Goal: Information Seeking & Learning: Learn about a topic

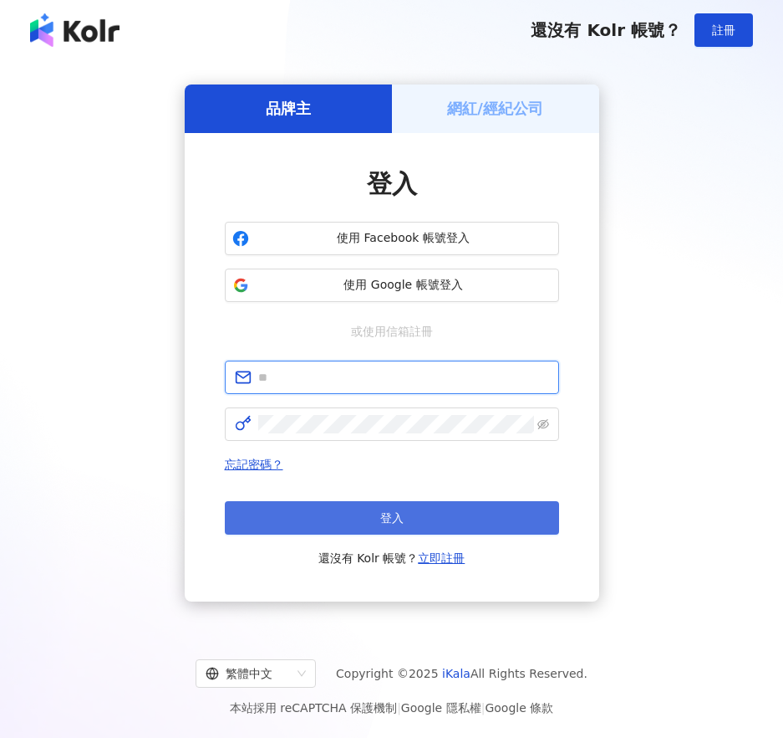
type input "**********"
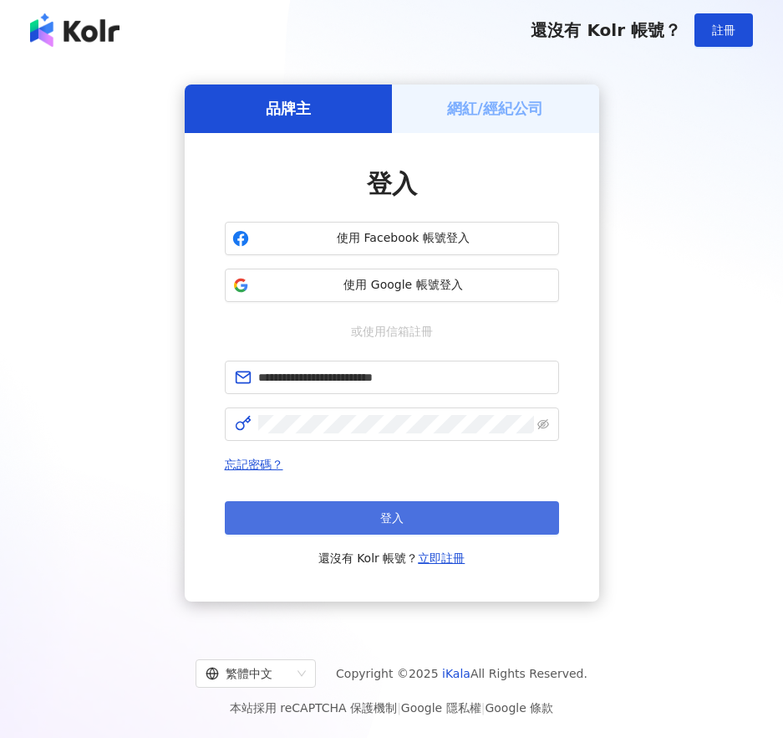
click at [365, 513] on button "登入" at bounding box center [392, 517] width 334 height 33
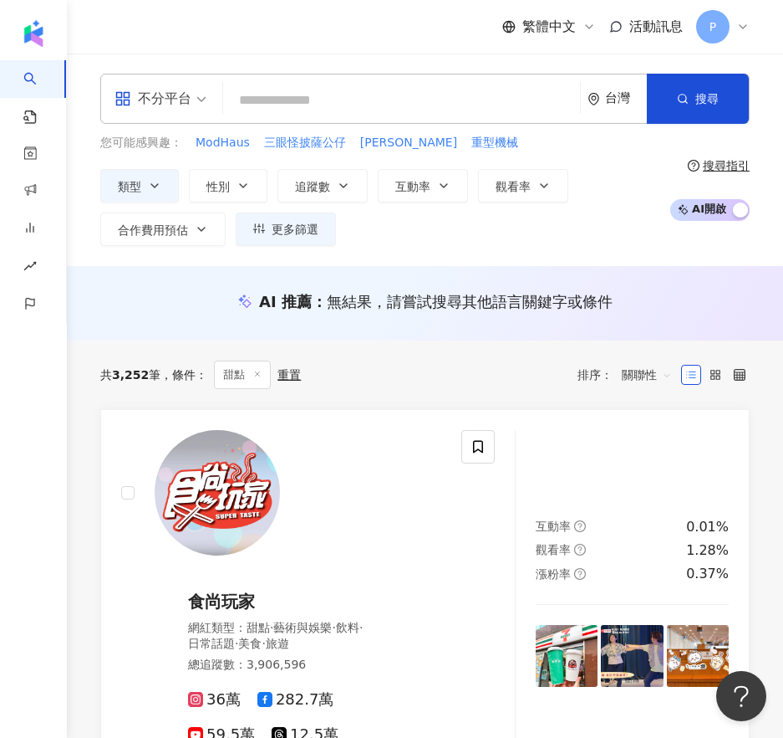
click at [458, 242] on div "類型 性別 追蹤數 互動率 觀看率 合作費用預估 更多篩選" at bounding box center [380, 207] width 561 height 77
click at [288, 110] on input "search" at bounding box center [402, 100] width 344 height 32
paste input "*******"
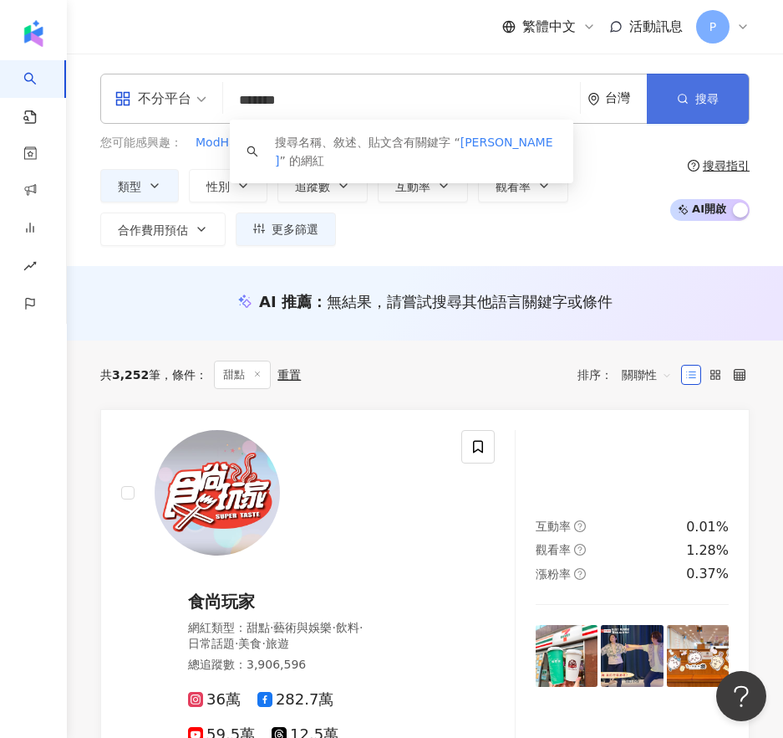
type input "*******"
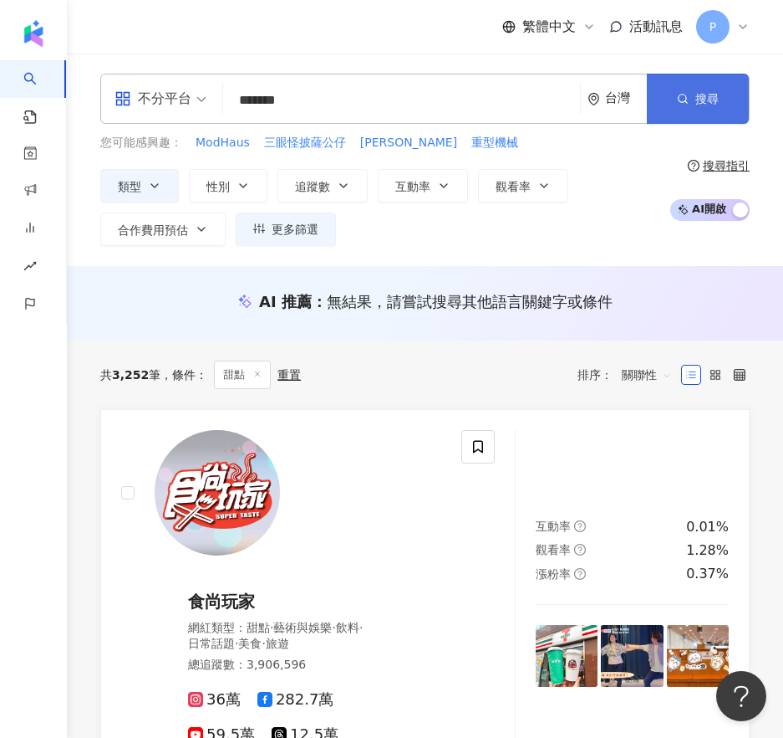
click at [659, 103] on button "搜尋" at bounding box center [698, 99] width 102 height 50
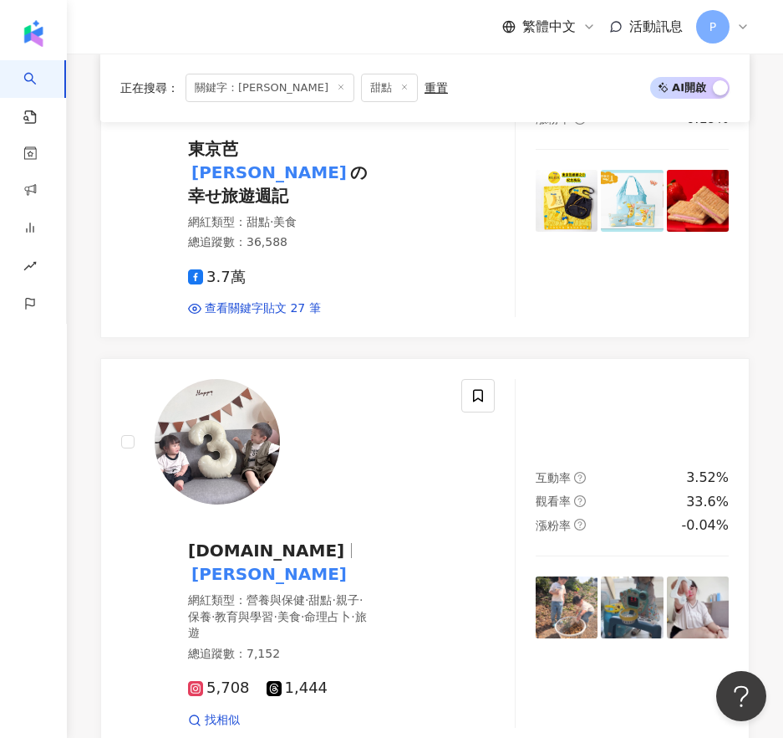
scroll to position [1421, 0]
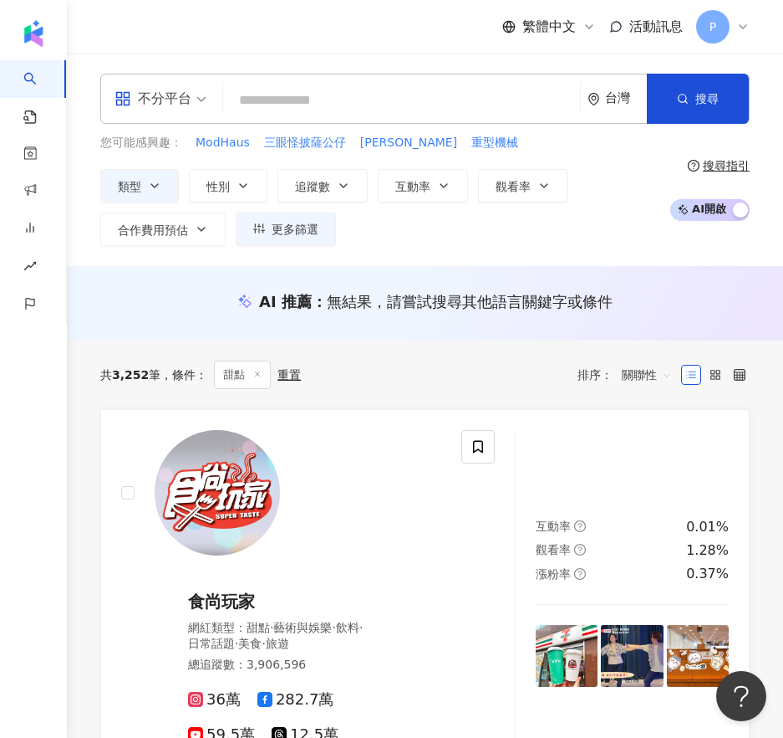
click at [304, 94] on input "search" at bounding box center [402, 100] width 344 height 32
paste input "**********"
type input "**********"
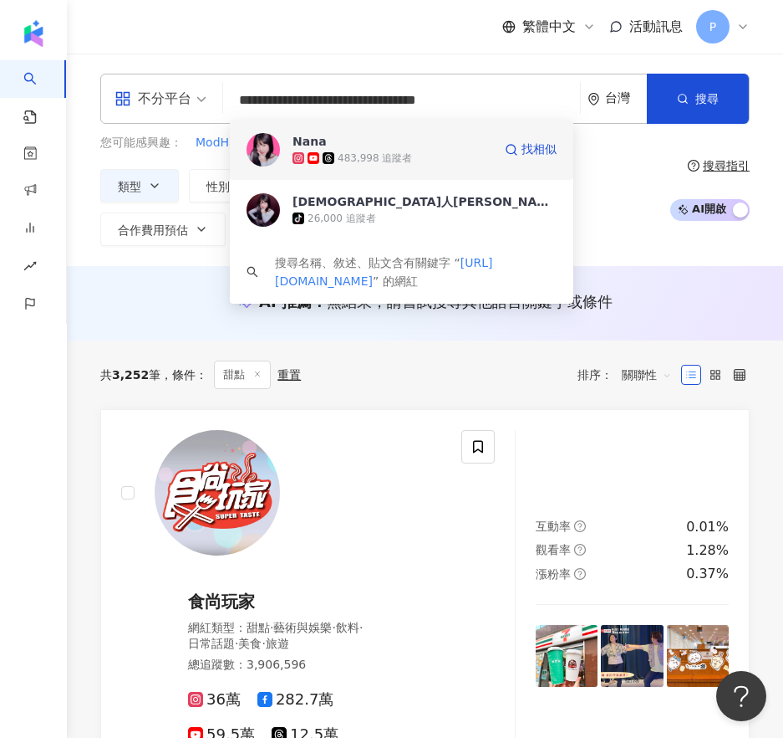
click at [334, 164] on div "483,998 追蹤者" at bounding box center [393, 158] width 200 height 17
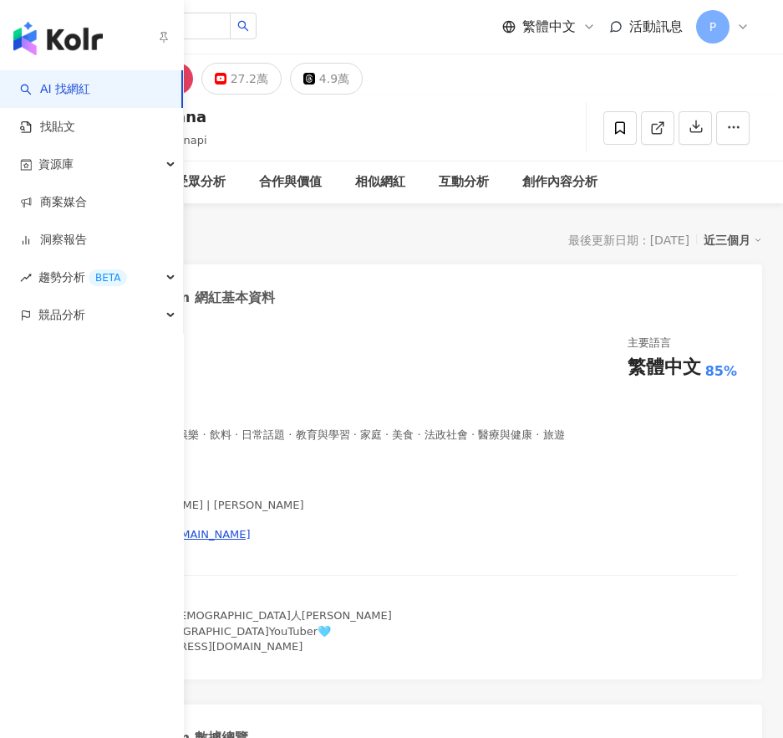
click at [426, 135] on div "[PERSON_NAME] 7nanapi 追蹤數 162,958 互動率 4.34% 觀看率 130%" at bounding box center [425, 127] width 717 height 66
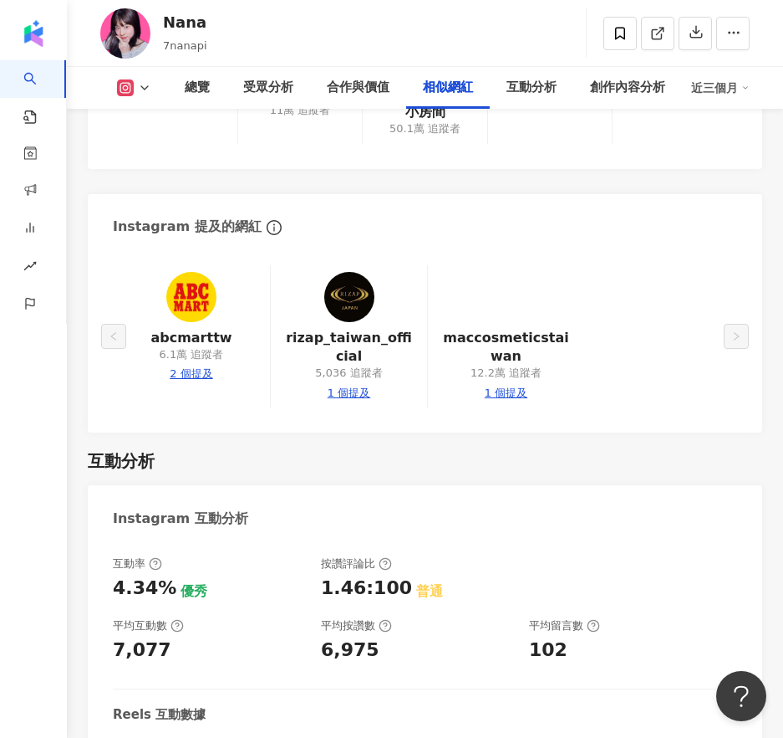
scroll to position [4850, 0]
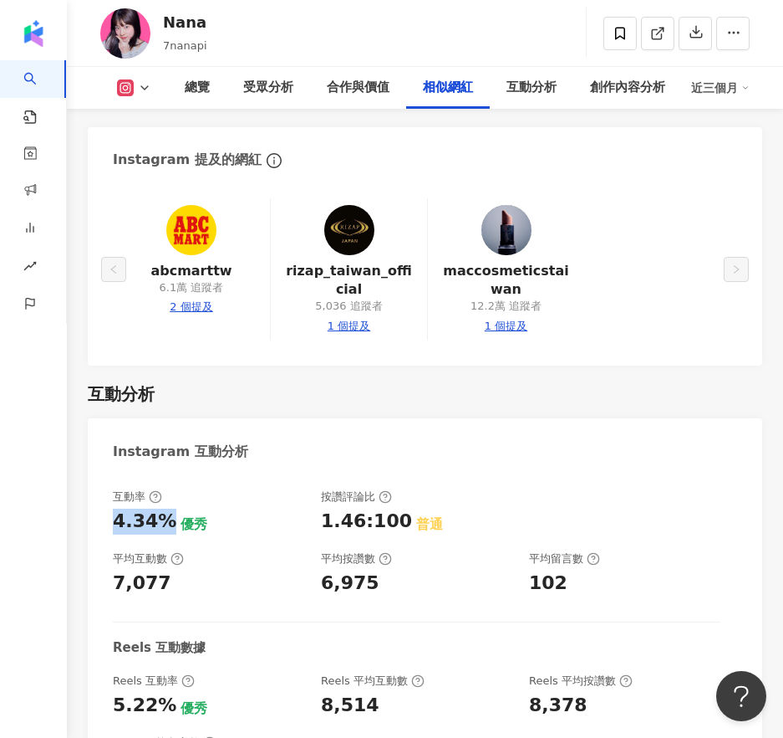
drag, startPoint x: 113, startPoint y: 454, endPoint x: 167, endPoint y: 452, distance: 54.4
click at [167, 508] on div "4.34%" at bounding box center [145, 521] width 64 height 26
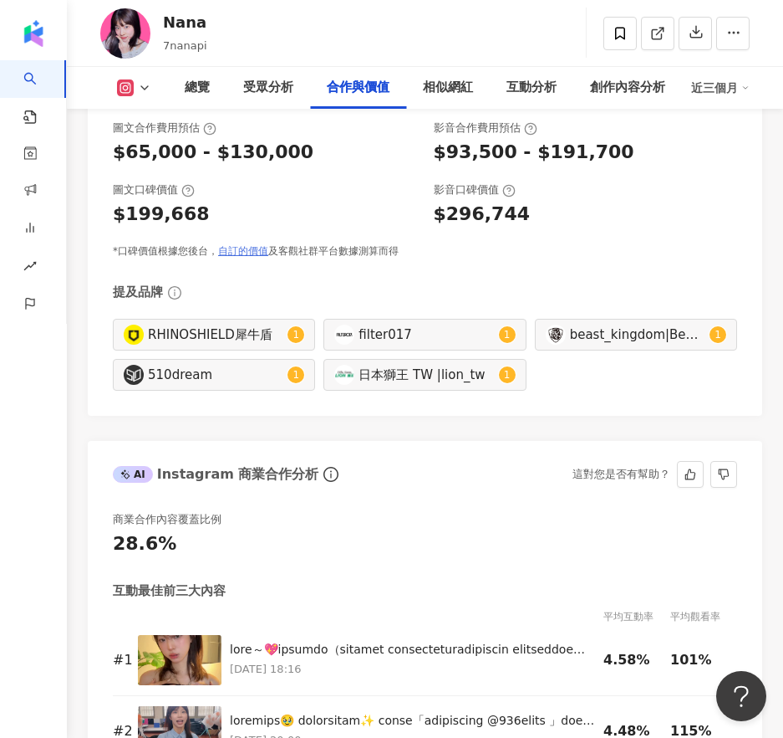
scroll to position [3596, 0]
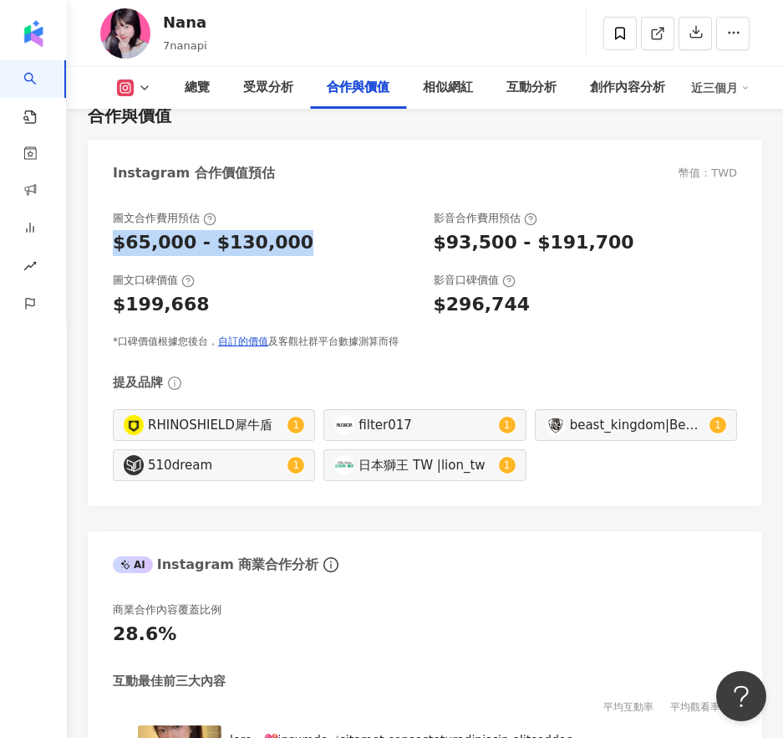
drag, startPoint x: 116, startPoint y: 240, endPoint x: 308, endPoint y: 256, distance: 192.1
click at [308, 256] on div "$65,000 - $130,000" at bounding box center [265, 243] width 304 height 26
copy div "$65,000 - $130,000"
click at [319, 237] on div "$65,000 - $130,000" at bounding box center [265, 243] width 304 height 26
drag, startPoint x: 105, startPoint y: 247, endPoint x: 188, endPoint y: 254, distance: 84.0
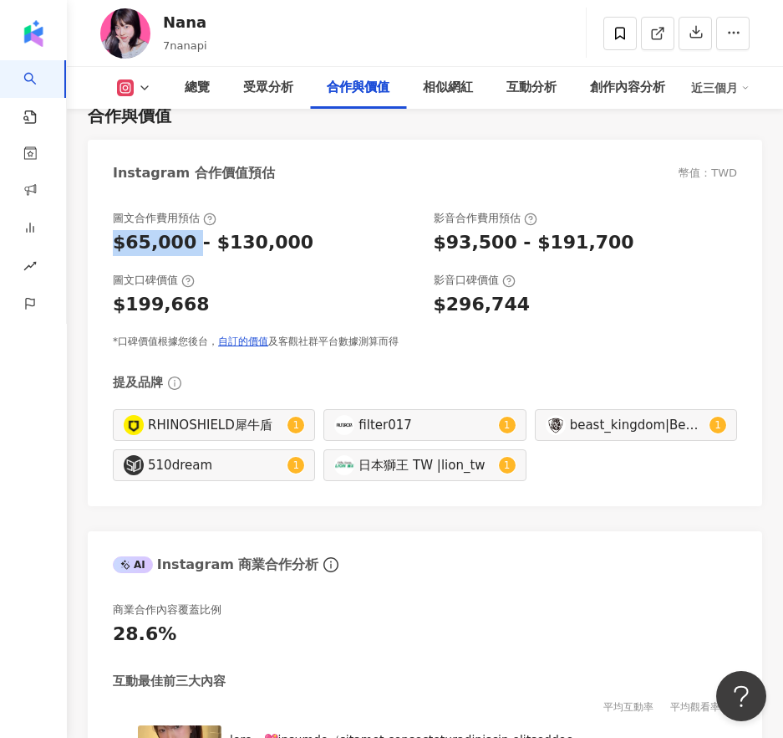
click at [188, 254] on div "圖文合作費用預估 $65,000 - $130,000 影音合作費用預估 $93,500 - $191,700 圖文口碑價值 $199,668 影音口碑價值 …" at bounding box center [425, 350] width 675 height 312
copy div "$65,000"
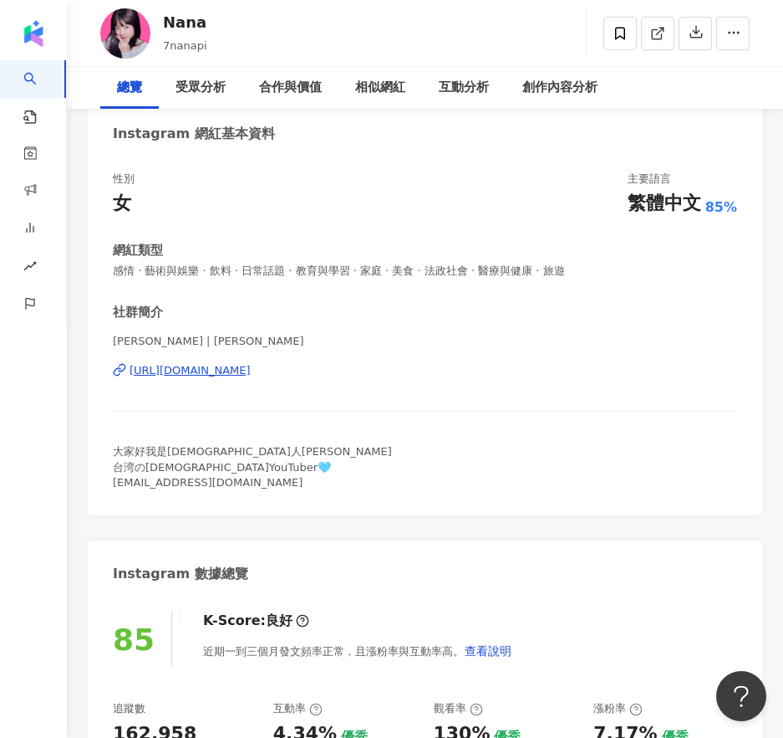
scroll to position [0, 0]
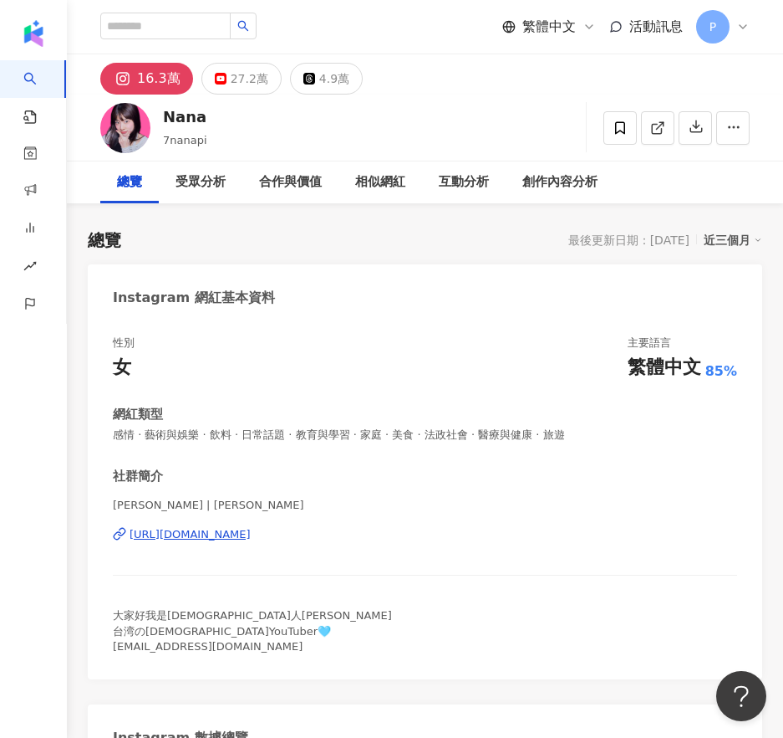
click at [515, 334] on div "性別 女 主要語言 繁體中文 85% 網紅類型 感情 · 藝術與娛樂 · 飲料 · 日常話題 · 教育與學習 · 家庭 · 美食 · 法政社會 · 醫療與健康…" at bounding box center [425, 499] width 675 height 360
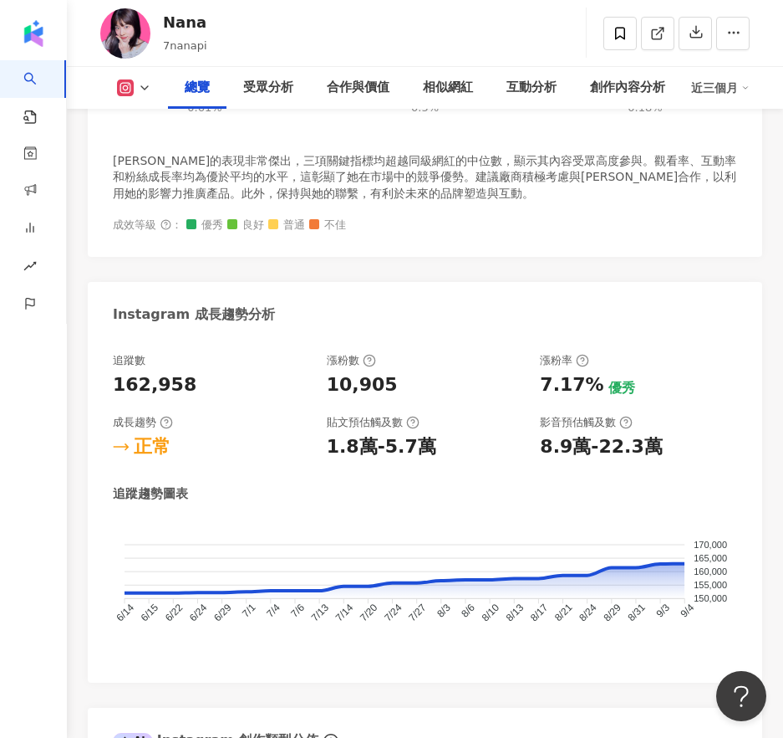
scroll to position [1171, 0]
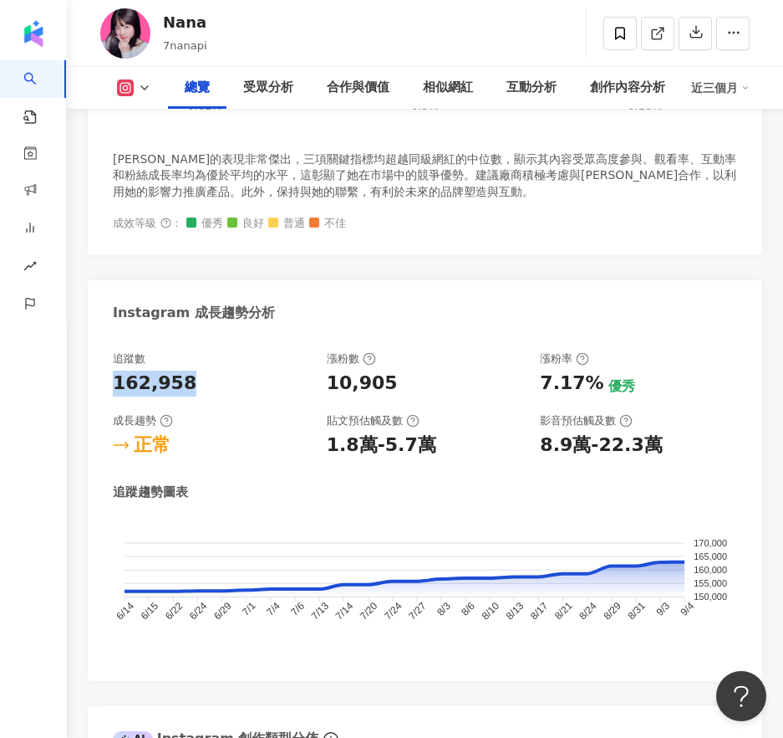
drag, startPoint x: 110, startPoint y: 382, endPoint x: 196, endPoint y: 386, distance: 87.1
click at [196, 386] on div "追蹤數 162,958 漲粉數 10,905 漲粉率 7.17% 優秀 成長趨勢 正常 貼文預估觸及數 1.8萬-5.7萬 影音預估觸及數 8.9萬-22.3…" at bounding box center [425, 507] width 675 height 346
copy div "162,958"
click at [471, 287] on div "Instagram 成長趨勢分析" at bounding box center [425, 307] width 675 height 54
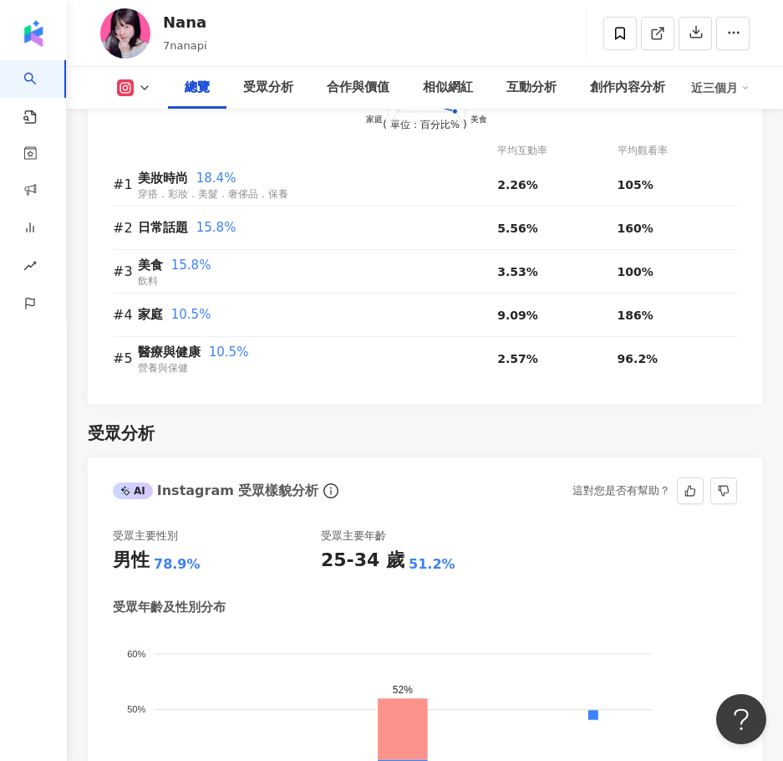
scroll to position [1932, 0]
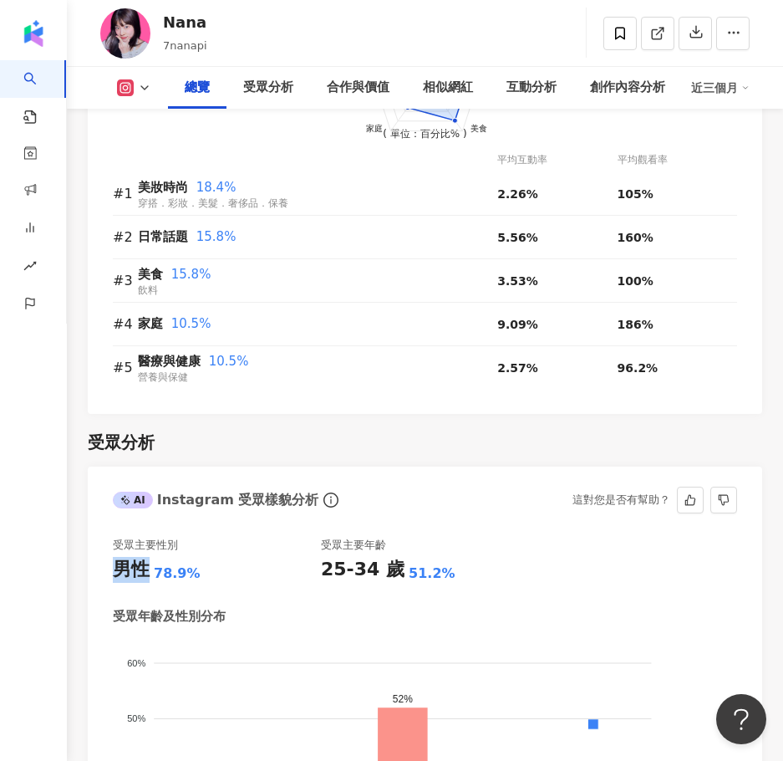
drag, startPoint x: 116, startPoint y: 567, endPoint x: 145, endPoint y: 574, distance: 30.0
click at [145, 574] on div "男性" at bounding box center [131, 570] width 37 height 26
copy div "男性"
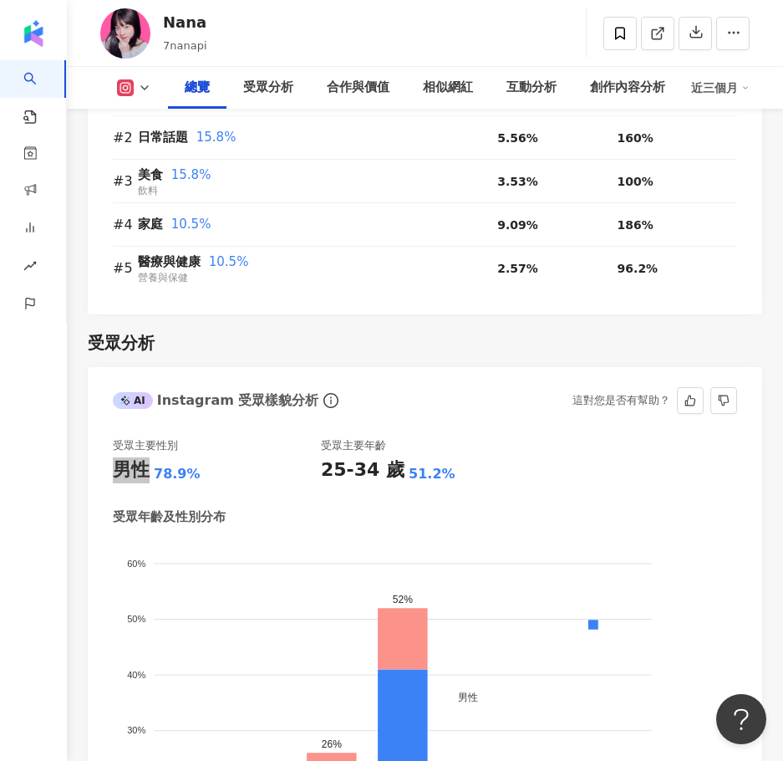
scroll to position [2267, 0]
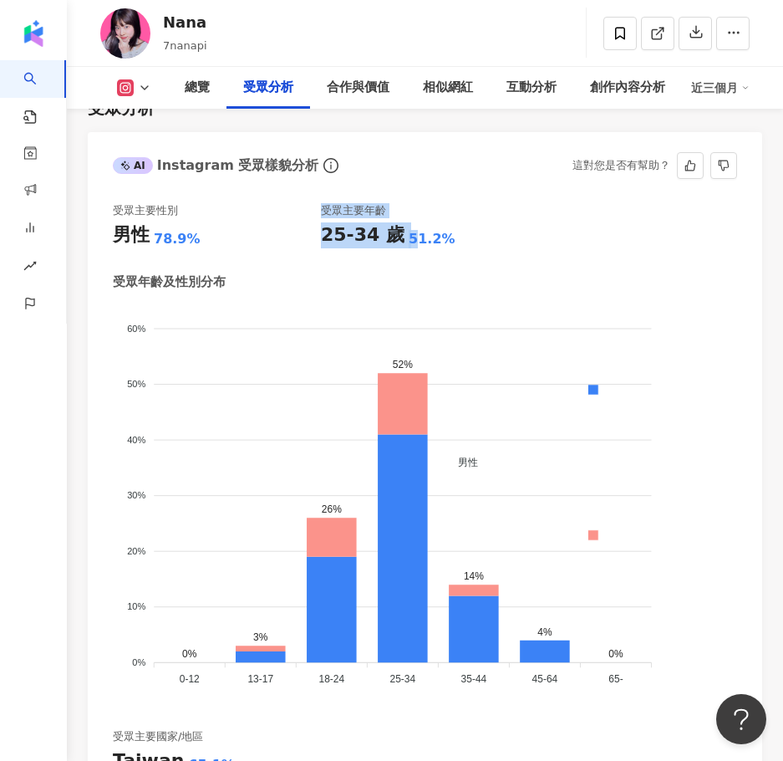
drag, startPoint x: 322, startPoint y: 232, endPoint x: 410, endPoint y: 237, distance: 87.9
click at [410, 237] on div "受眾主要性別 男性 78.9% 受眾主要年齡 25-34 歲 51.2%" at bounding box center [425, 225] width 625 height 45
click at [375, 282] on div "受眾年齡及性別分布" at bounding box center [425, 282] width 625 height 18
drag, startPoint x: 322, startPoint y: 235, endPoint x: 400, endPoint y: 242, distance: 78.1
click at [400, 242] on div "25-34 歲 51.2%" at bounding box center [425, 235] width 208 height 26
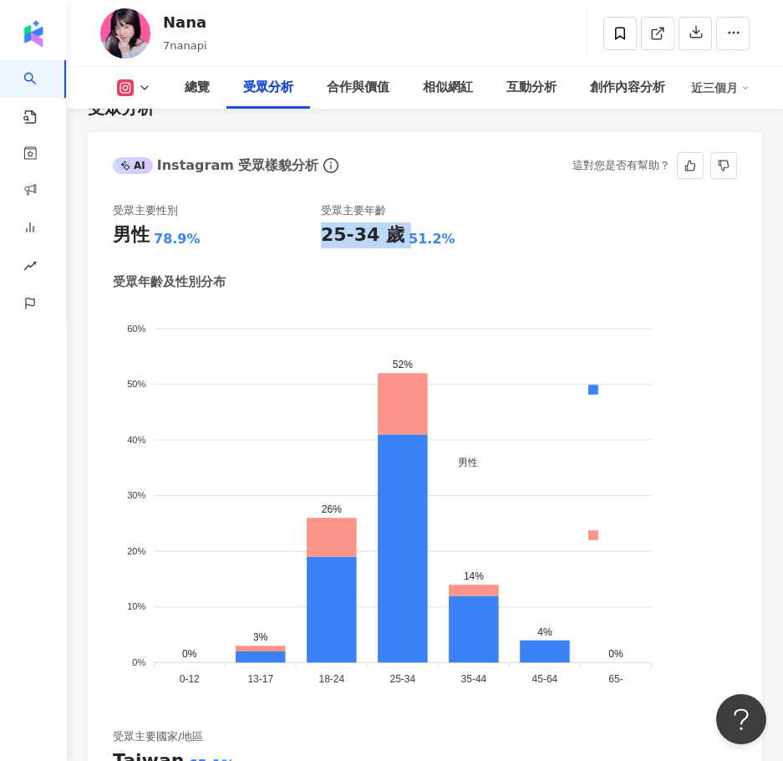
copy div "25-34 歲"
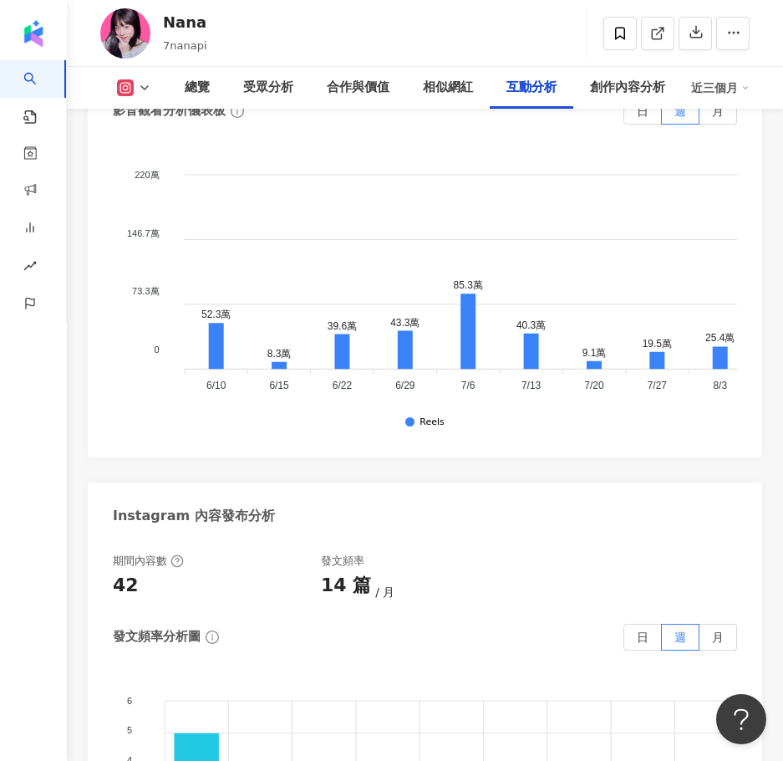
scroll to position [5862, 0]
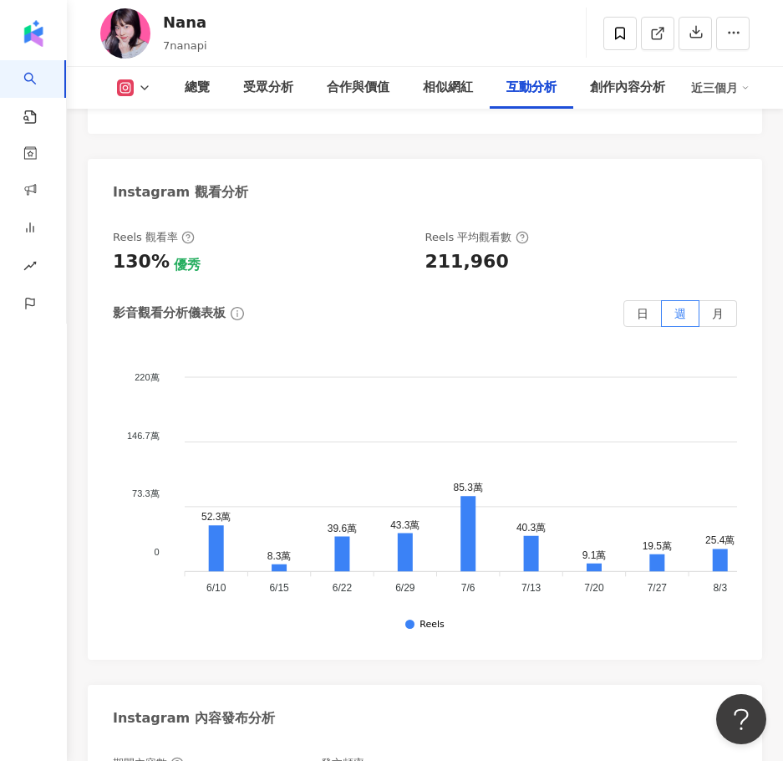
click at [150, 87] on icon at bounding box center [144, 87] width 13 height 13
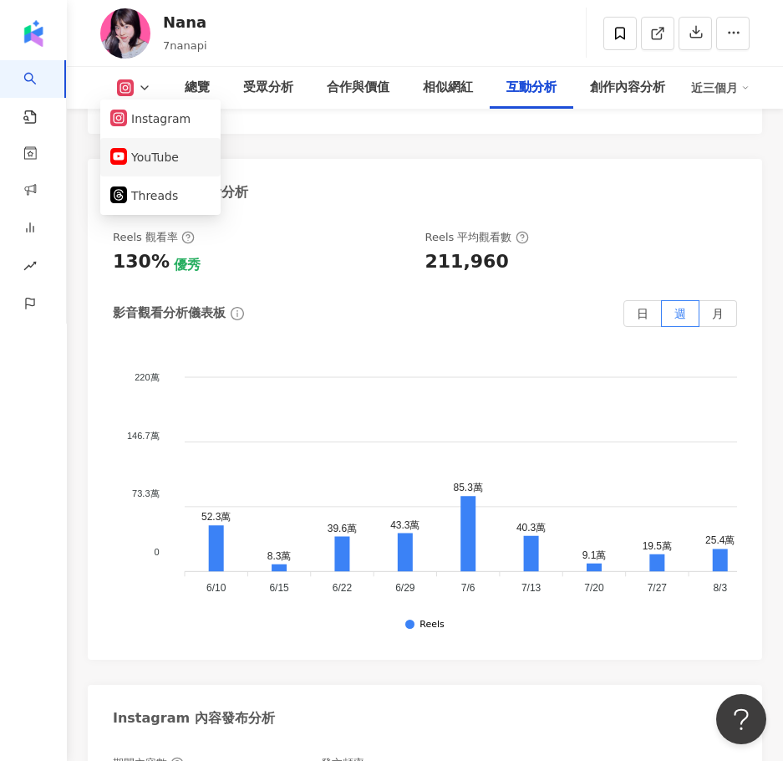
click at [177, 167] on button "YouTube" at bounding box center [160, 156] width 100 height 23
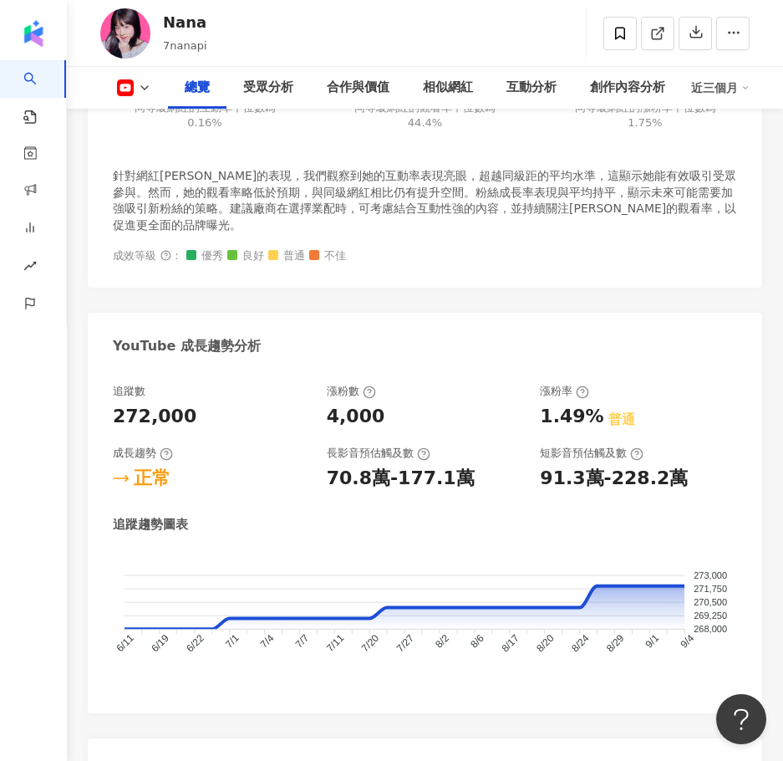
scroll to position [1338, 0]
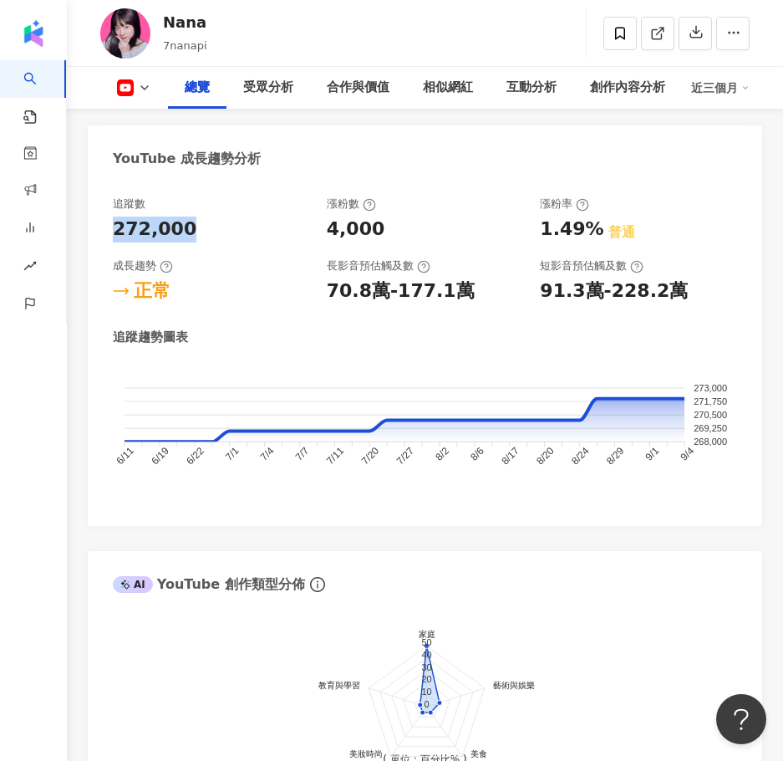
drag, startPoint x: 113, startPoint y: 231, endPoint x: 191, endPoint y: 243, distance: 79.6
click at [191, 243] on div "追蹤數 272,000 漲粉數 4,000 漲粉率 1.49% 普通 成長趨勢 正常 長影音預估觸及數 70.8萬-177.1萬 短影音預估觸及數 91.3萬…" at bounding box center [425, 249] width 625 height 107
copy div "272,000"
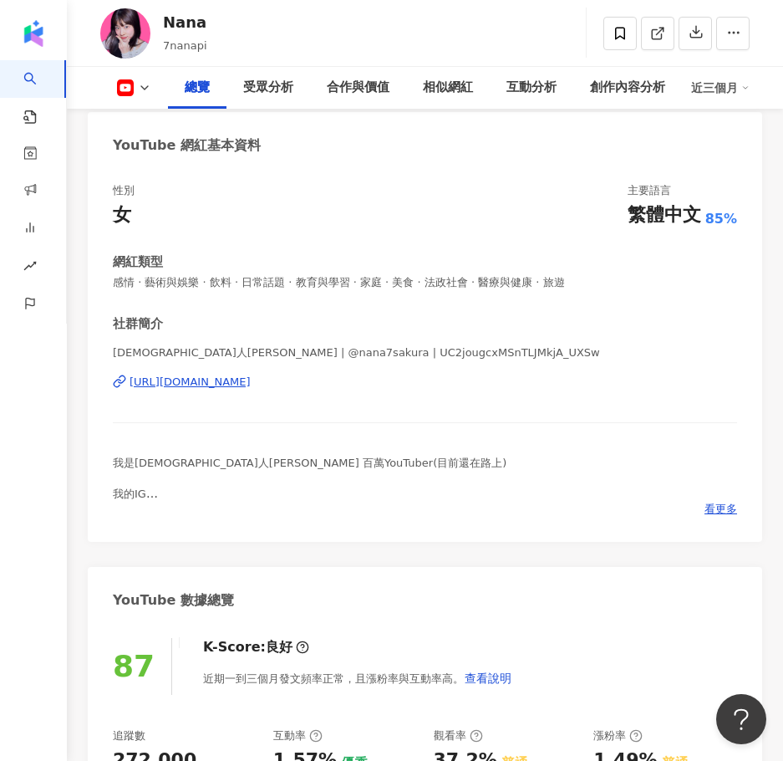
scroll to position [0, 0]
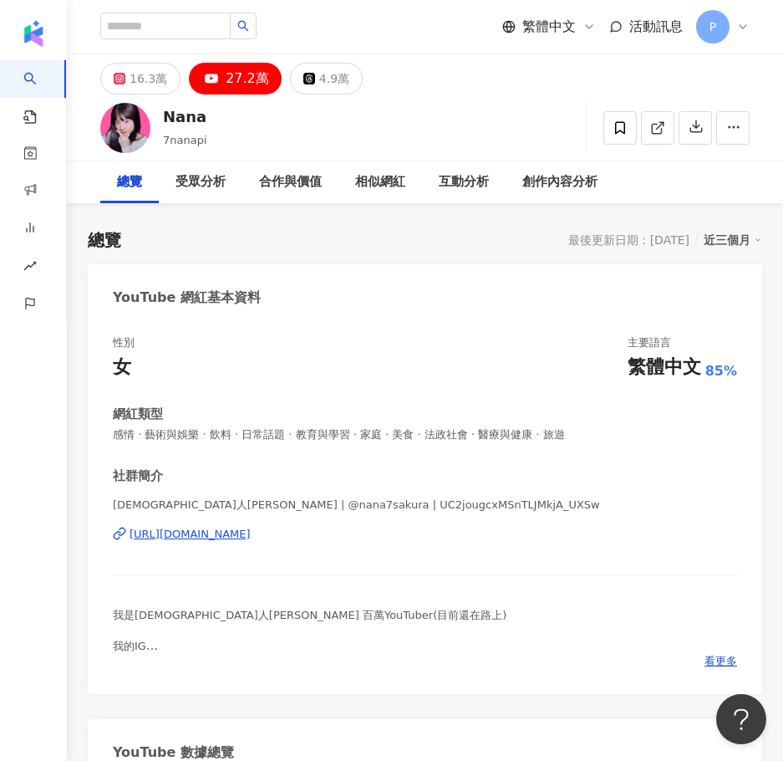
click at [251, 535] on div "https://www.youtube.com/channel/UC2jougcxMSnTLJMkjA_UXSw" at bounding box center [190, 534] width 121 height 15
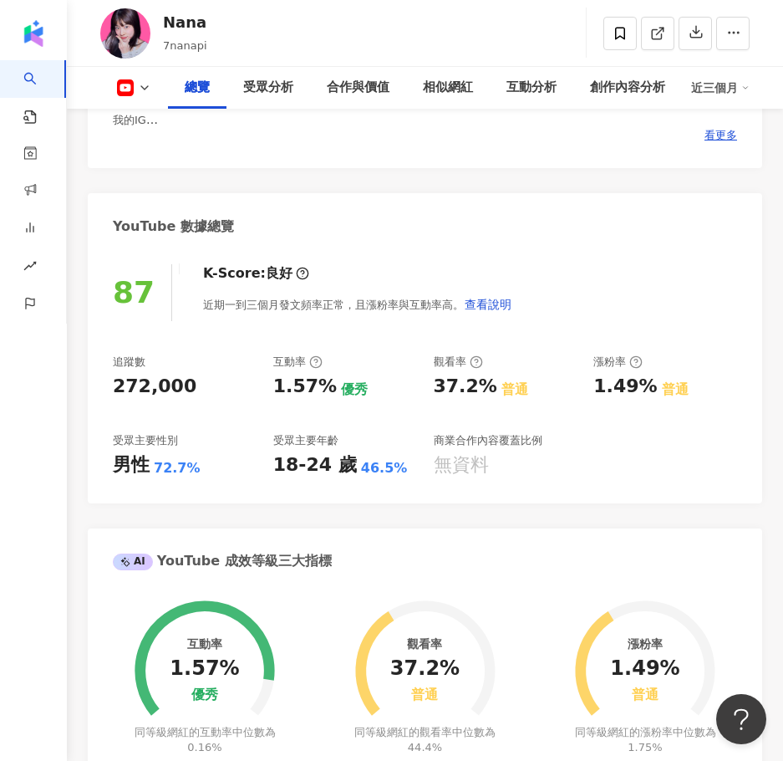
scroll to position [502, 0]
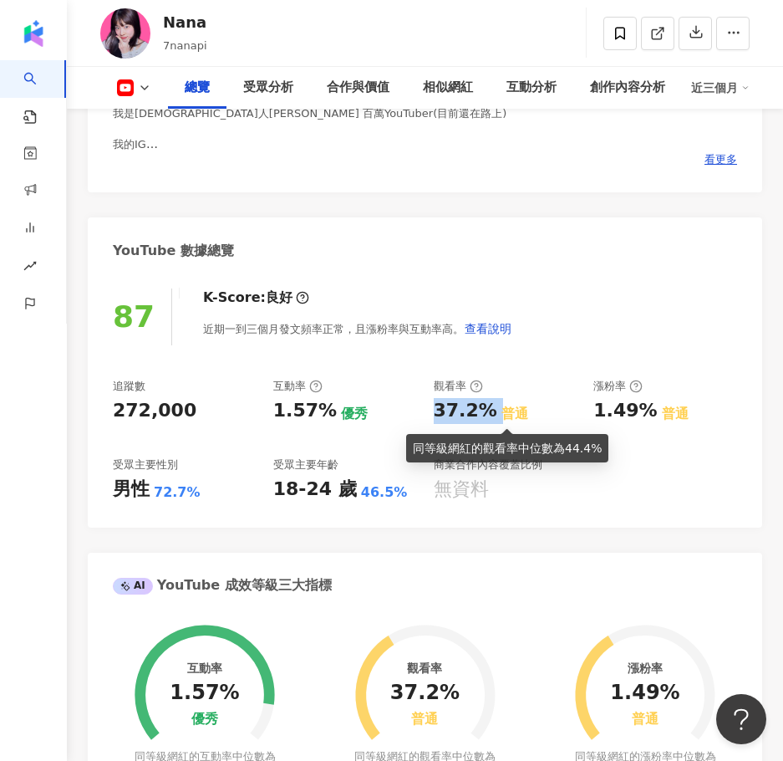
drag, startPoint x: 432, startPoint y: 410, endPoint x: 493, endPoint y: 416, distance: 61.3
click at [493, 416] on div "追蹤數 272,000 互動率 1.57% 優秀 觀看率 37.2% 普通 漲粉率 1.49% 普通 受眾主要性別 男性 72.7% 受眾主要年齡 18-24…" at bounding box center [425, 441] width 625 height 124
copy div "37.2%"
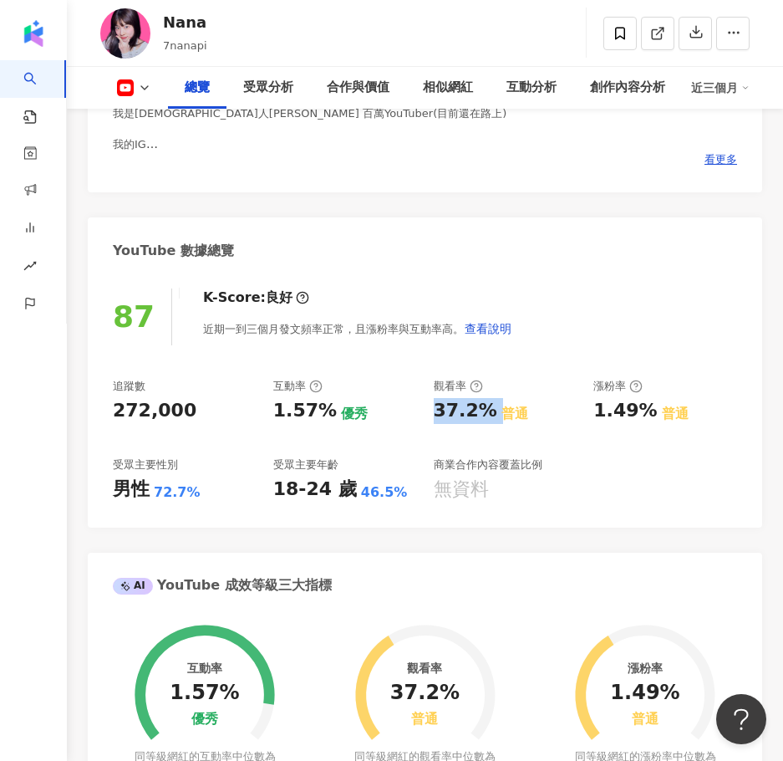
click at [152, 89] on button at bounding box center [134, 87] width 68 height 17
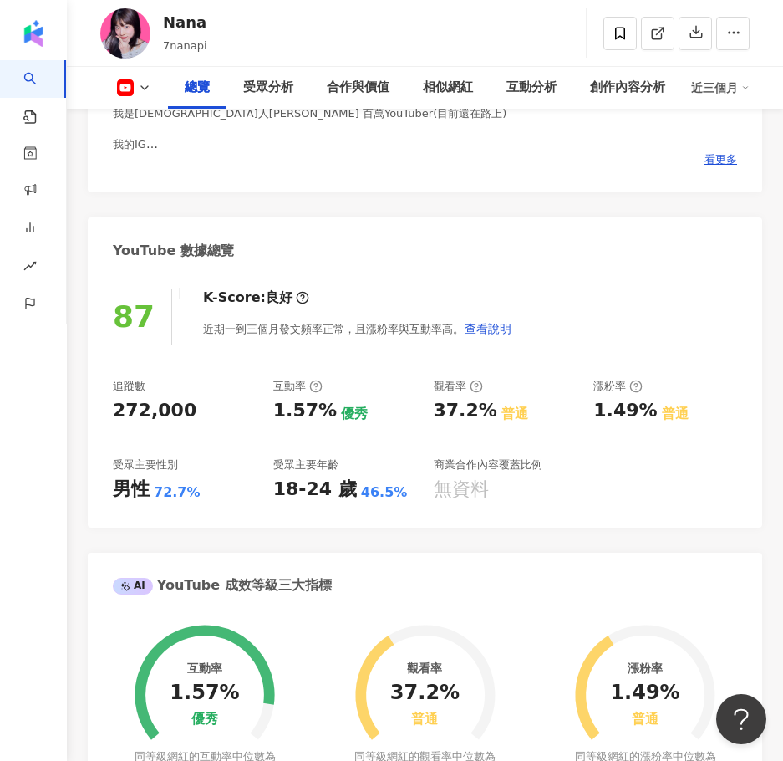
click at [571, 237] on div "YouTube 數據總覽" at bounding box center [425, 244] width 675 height 54
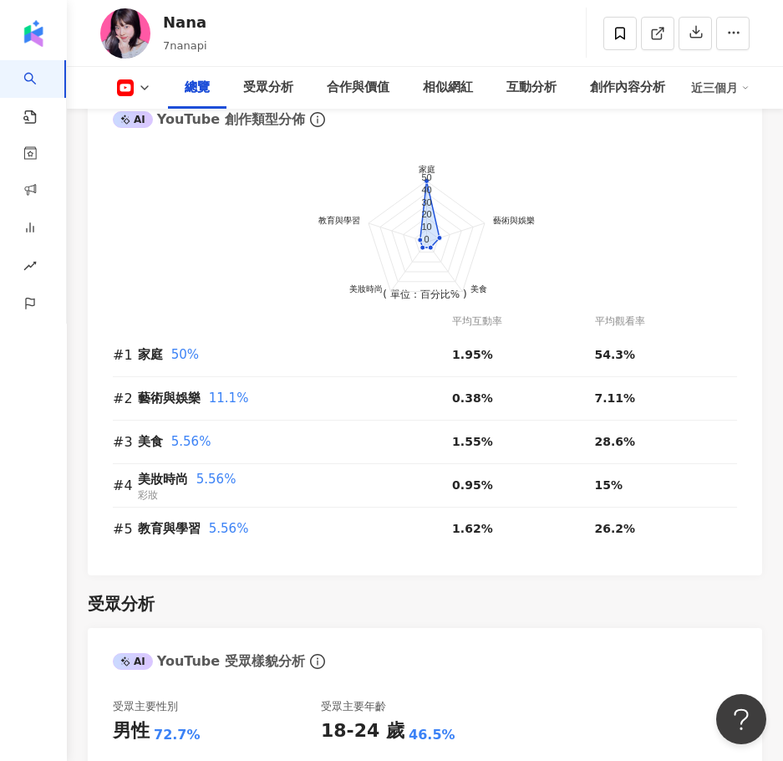
scroll to position [2258, 0]
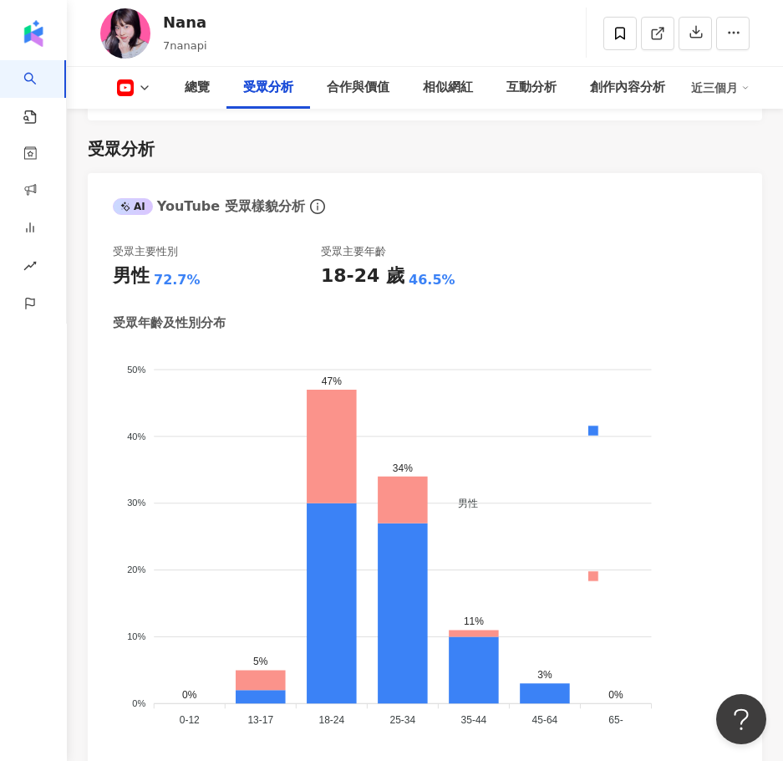
click at [120, 94] on icon at bounding box center [125, 87] width 17 height 17
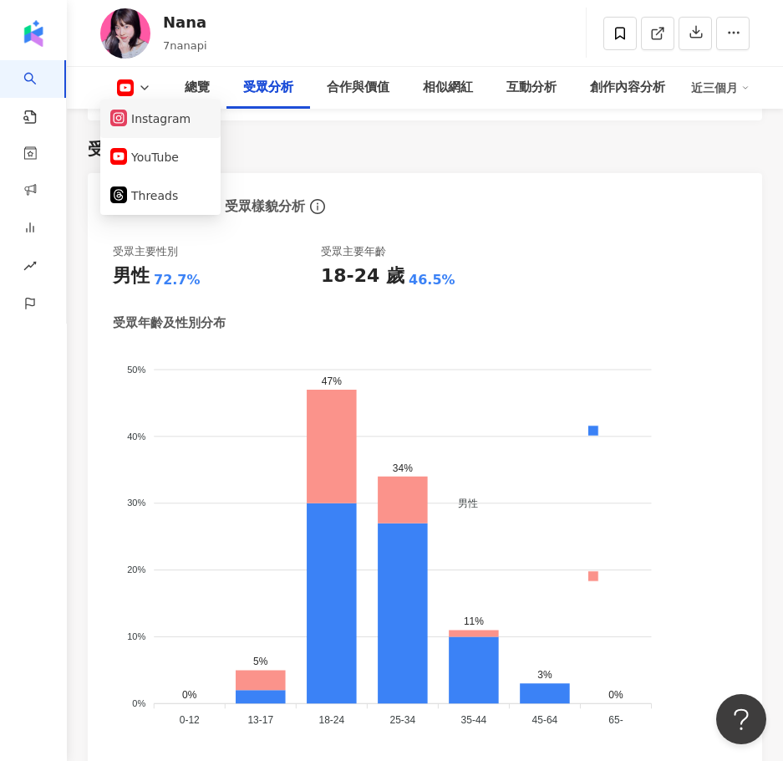
click at [165, 130] on li "Instagram" at bounding box center [160, 119] width 120 height 38
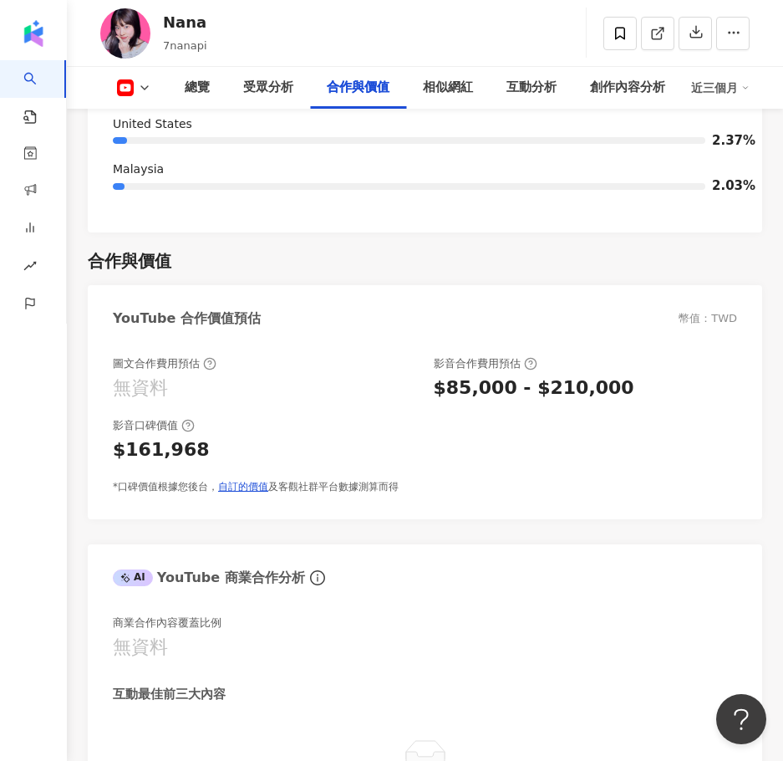
scroll to position [4178, 0]
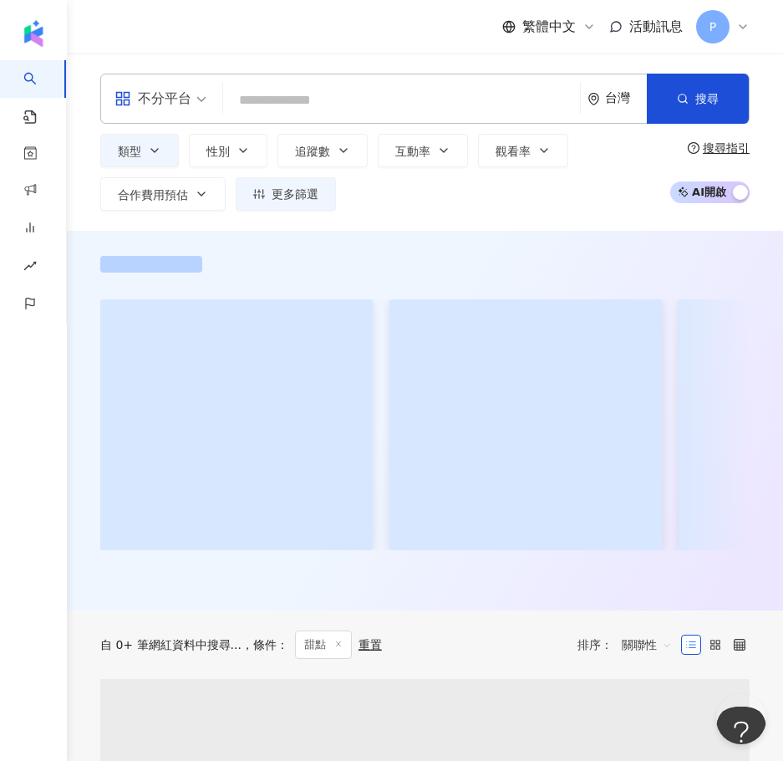
click at [302, 88] on input "search" at bounding box center [402, 100] width 344 height 32
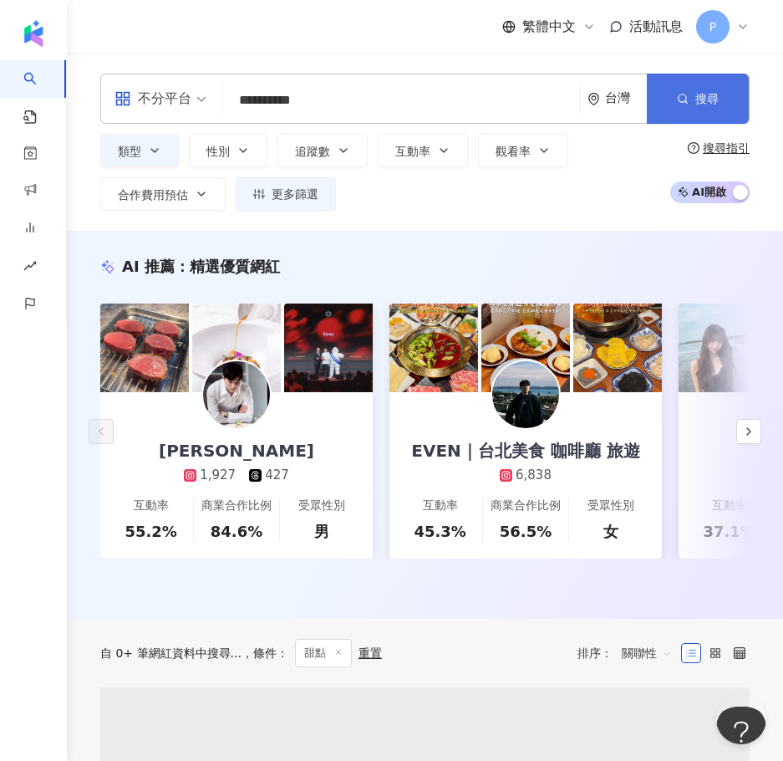
type input "**********"
click at [671, 90] on button "搜尋" at bounding box center [698, 99] width 102 height 50
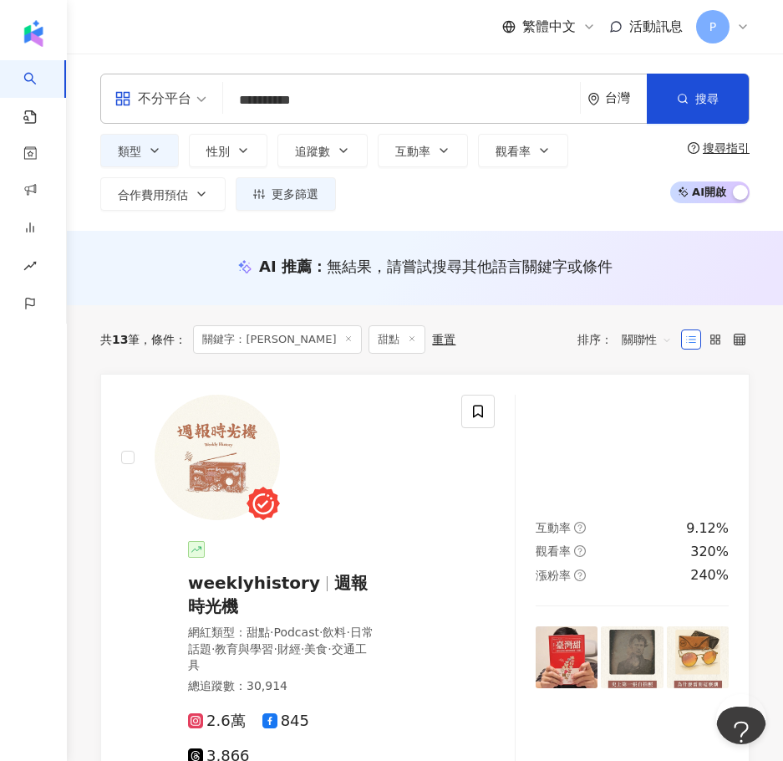
click at [348, 107] on input "**********" at bounding box center [402, 100] width 344 height 32
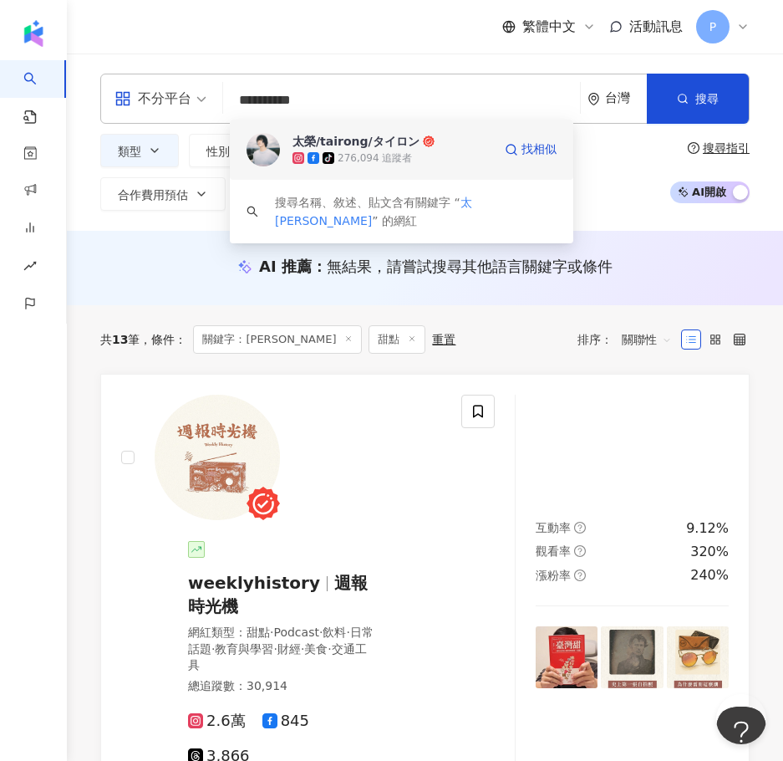
click at [365, 147] on div "太榮/tairong/タイロン" at bounding box center [356, 141] width 127 height 17
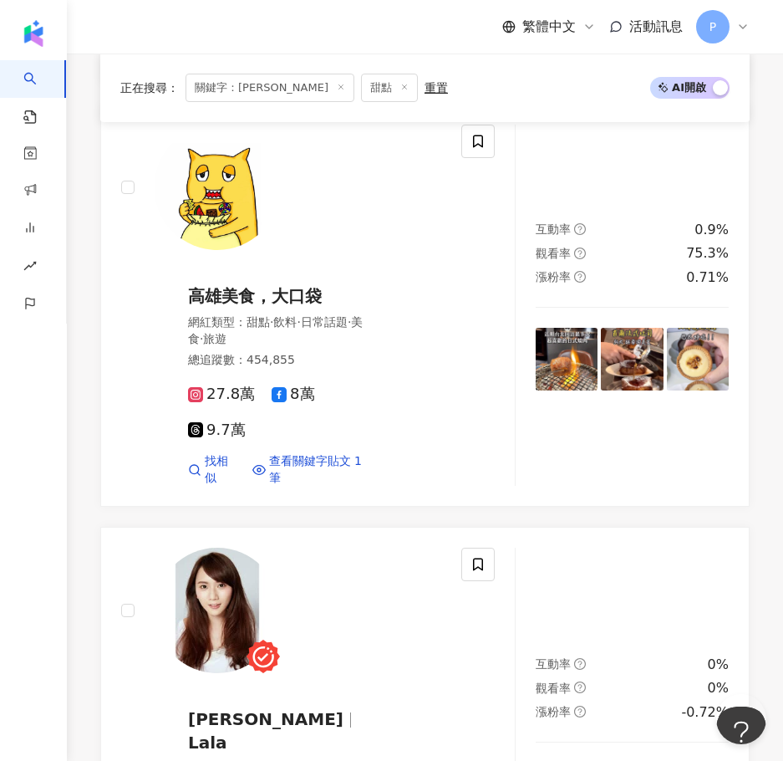
scroll to position [3133, 0]
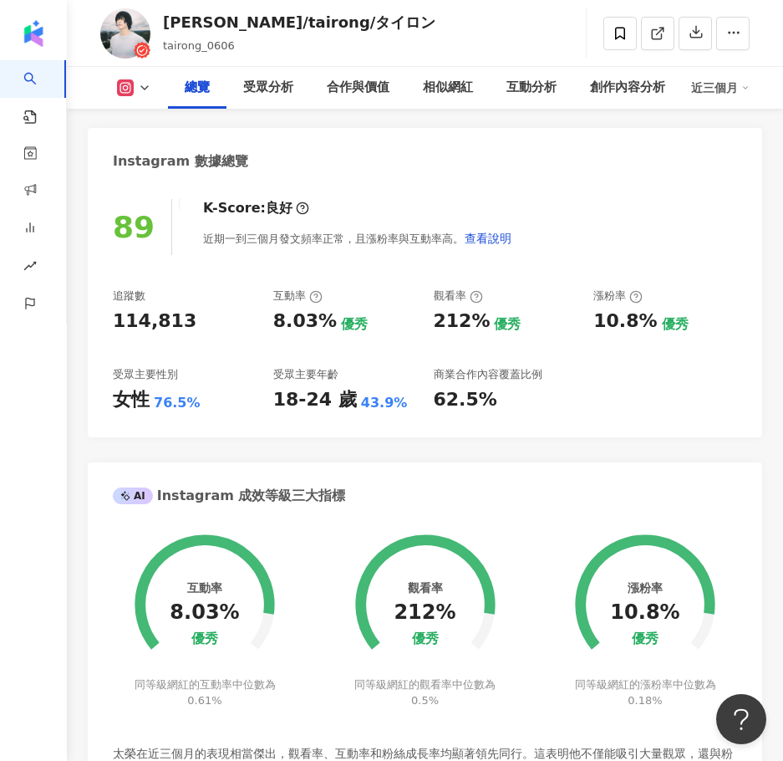
scroll to position [334, 0]
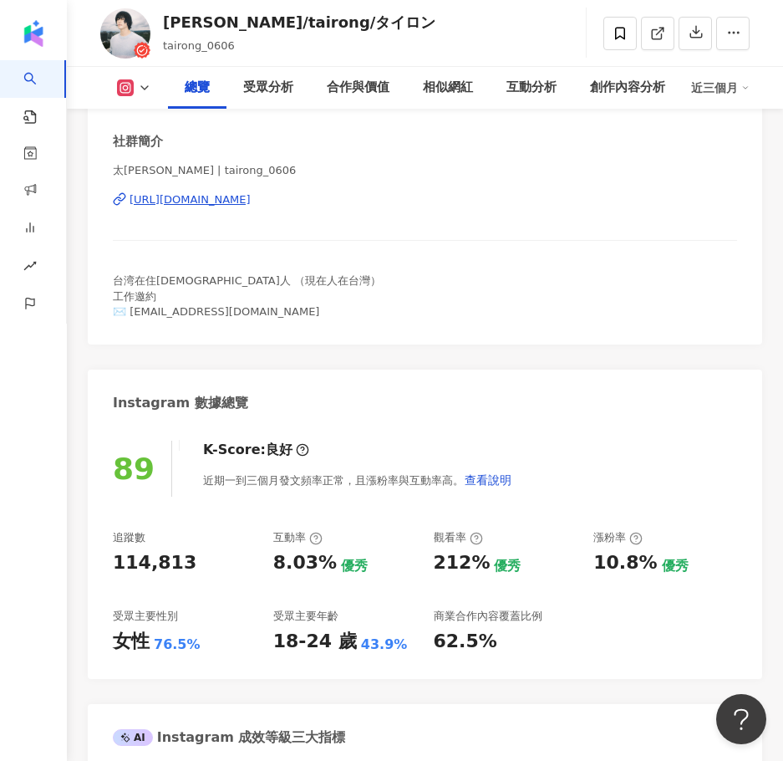
click at [140, 80] on button at bounding box center [134, 87] width 68 height 17
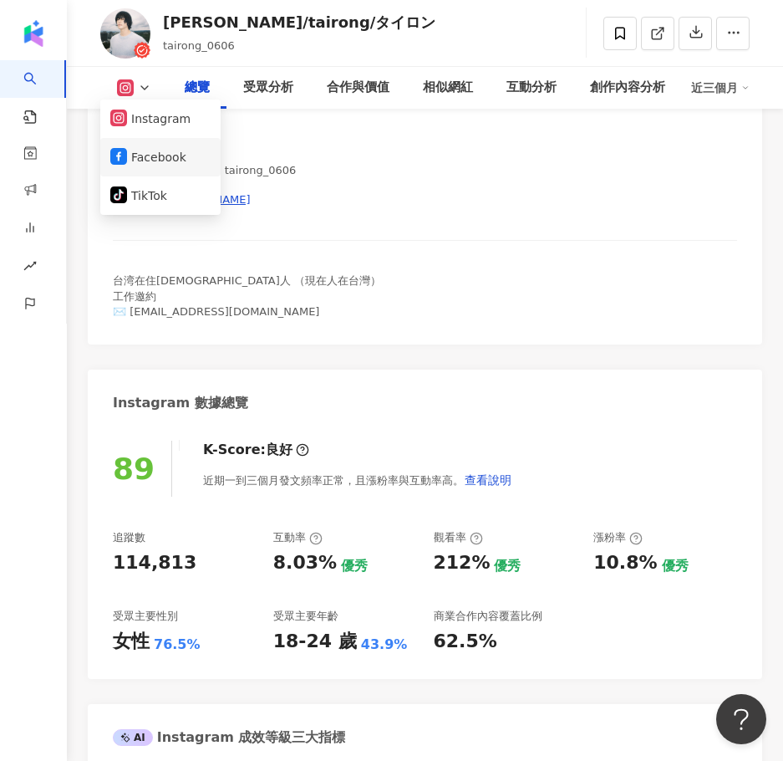
click at [153, 155] on button "Facebook" at bounding box center [160, 156] width 100 height 23
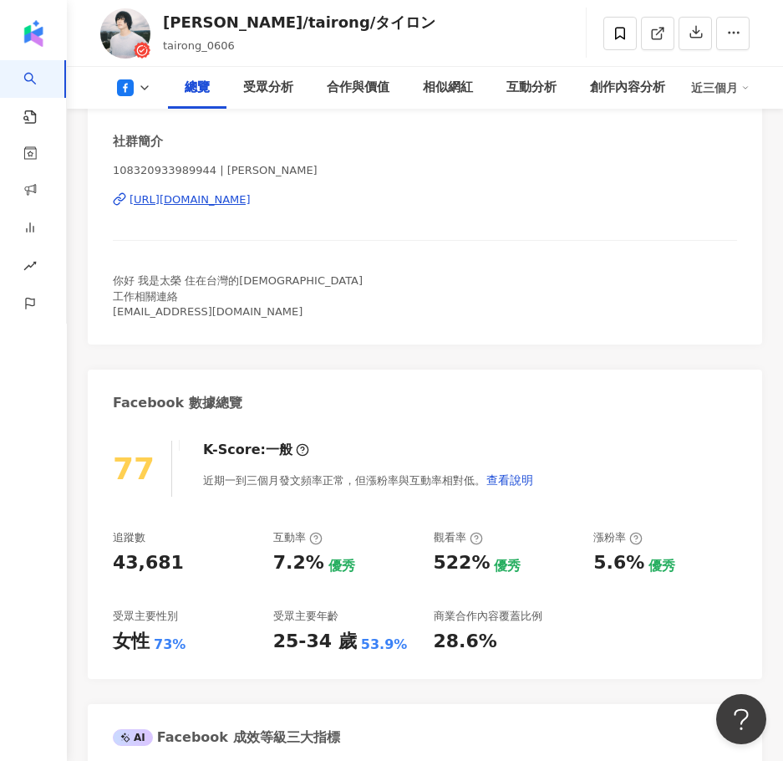
click at [197, 198] on div "https://www.facebook.com/108320933989944" at bounding box center [190, 199] width 121 height 15
click at [251, 199] on div "https://www.facebook.com/108320933989944" at bounding box center [190, 199] width 121 height 15
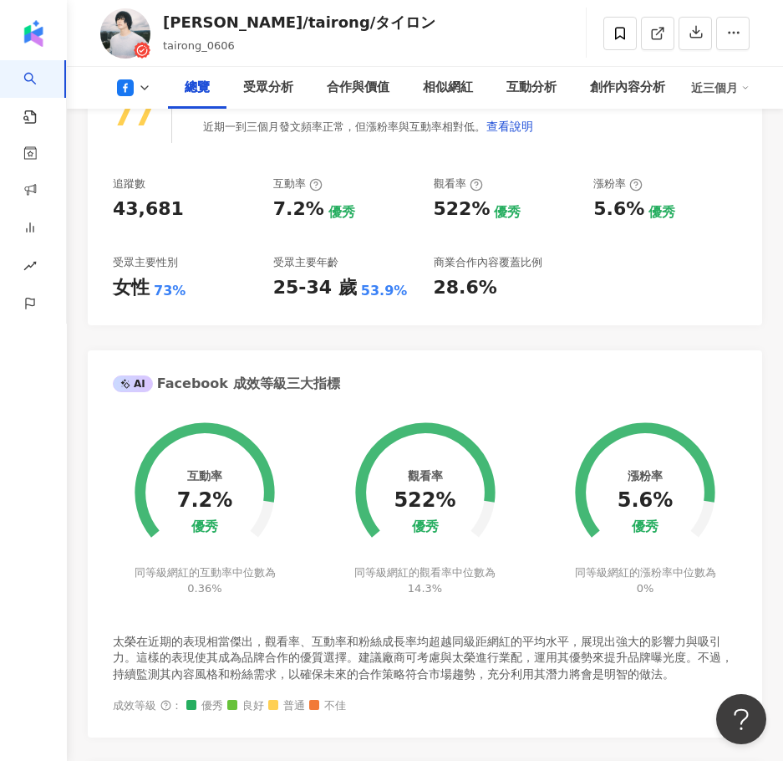
scroll to position [669, 0]
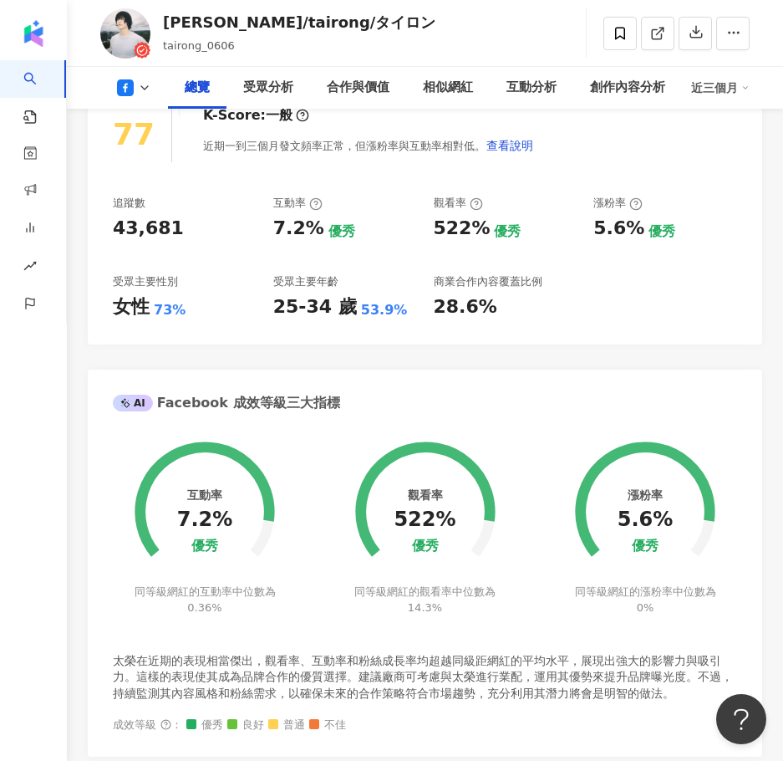
drag, startPoint x: 145, startPoint y: 309, endPoint x: 69, endPoint y: 321, distance: 76.2
click at [140, 306] on div "女性" at bounding box center [131, 307] width 37 height 26
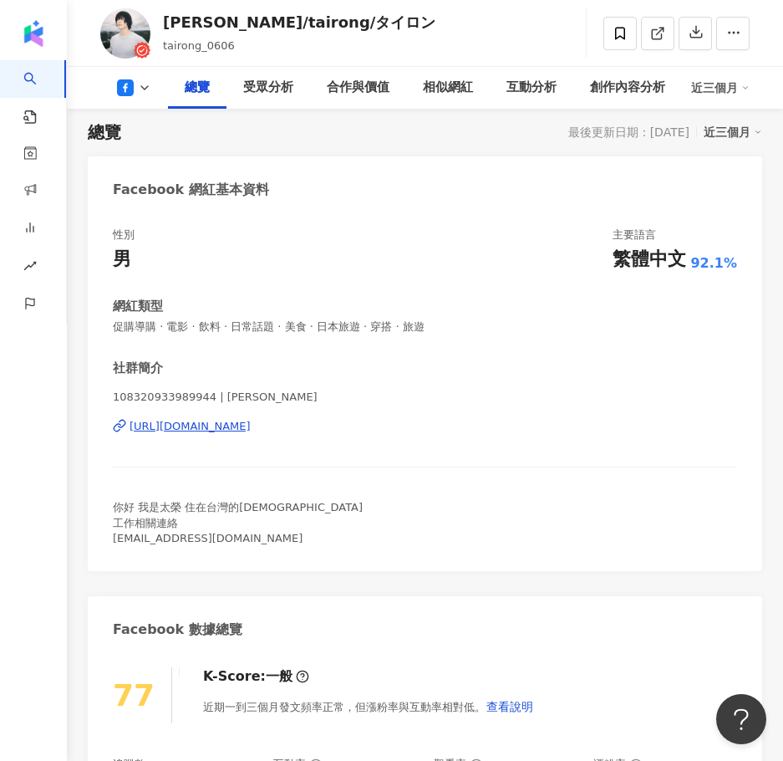
scroll to position [84, 0]
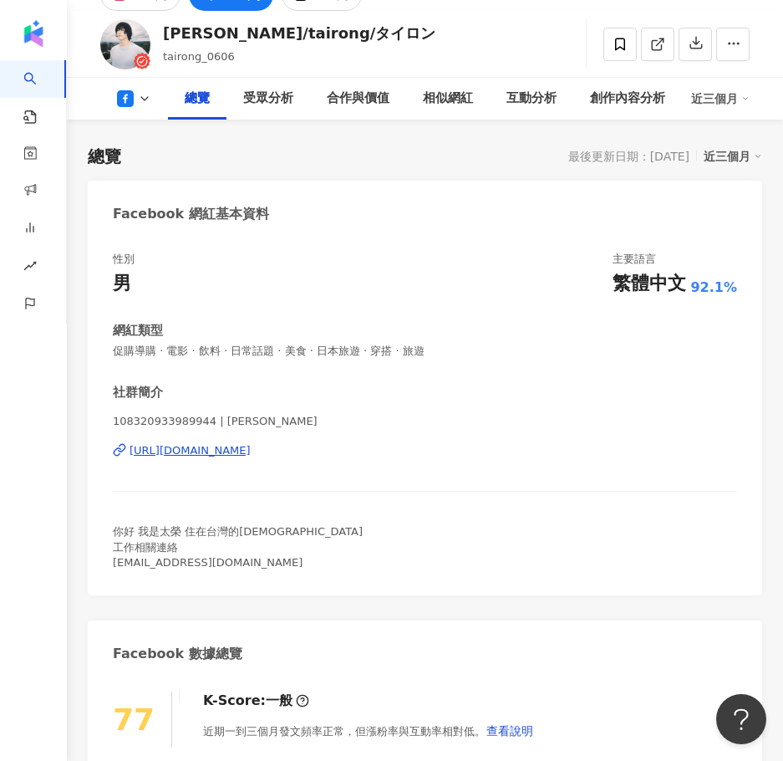
click at [140, 105] on icon at bounding box center [144, 98] width 13 height 13
click at [443, 448] on div "https://www.facebook.com/108320933989944" at bounding box center [425, 450] width 625 height 15
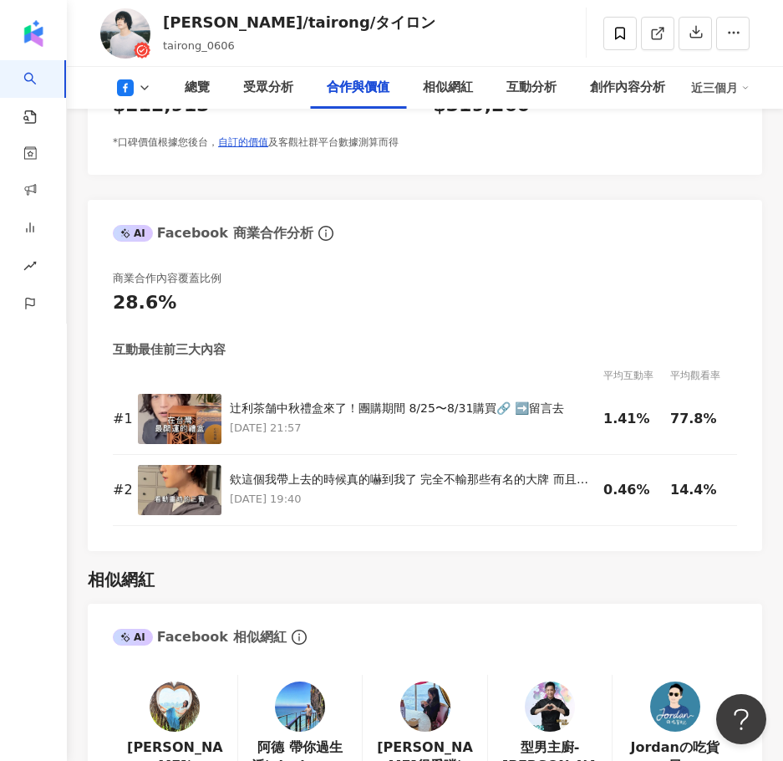
scroll to position [3010, 0]
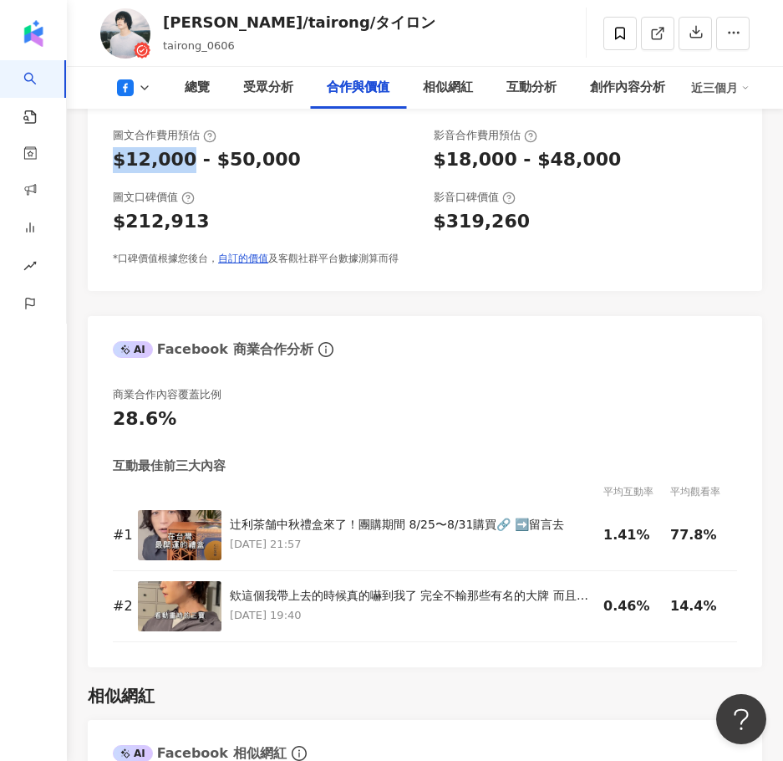
drag, startPoint x: 108, startPoint y: 161, endPoint x: 184, endPoint y: 166, distance: 76.2
click at [184, 166] on div "圖文合作費用預估 $12,000 - $50,000 影音合作費用預估 $18,000 - $48,000 圖文口碑價值 $212,913 影音口碑價值 $3…" at bounding box center [425, 201] width 675 height 180
click at [222, 154] on div "$12,000 - $50,000" at bounding box center [207, 160] width 188 height 26
drag, startPoint x: 193, startPoint y: 164, endPoint x: 91, endPoint y: 160, distance: 102.1
click at [91, 160] on div "圖文合作費用預估 $12,000 - $50,000 影音合作費用預估 $18,000 - $48,000 圖文口碑價值 $212,913 影音口碑價值 $3…" at bounding box center [425, 201] width 675 height 180
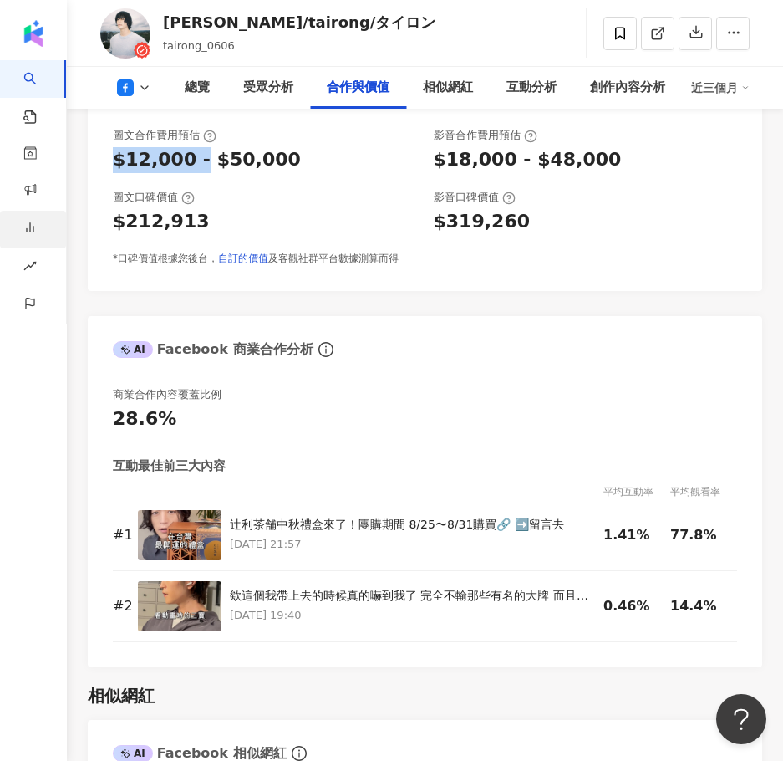
copy div "$12,000 -"
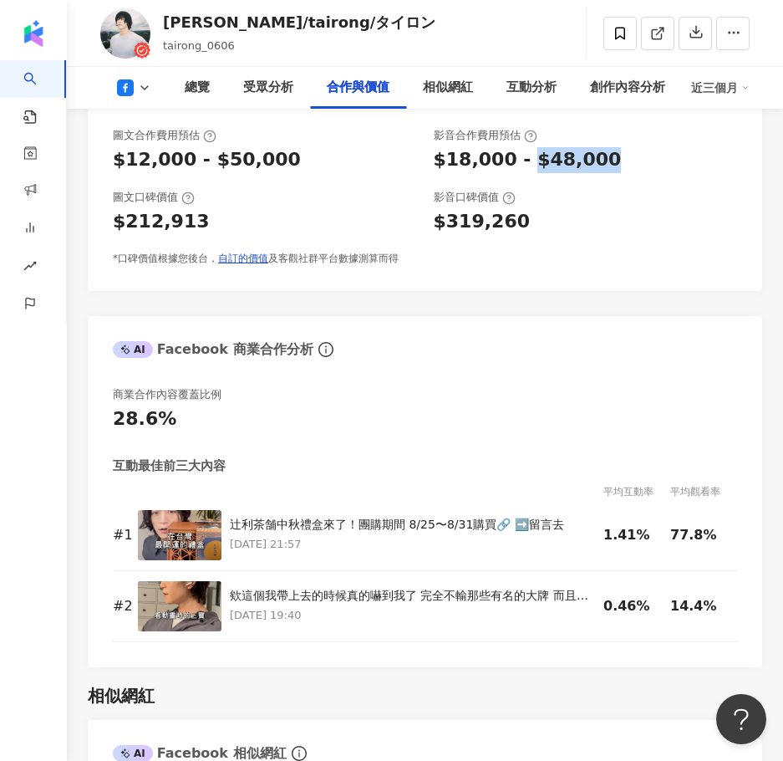
drag, startPoint x: 602, startPoint y: 161, endPoint x: 519, endPoint y: 159, distance: 82.8
click at [519, 159] on div "$18,000 - $48,000" at bounding box center [586, 160] width 304 height 26
copy div "$48,000"
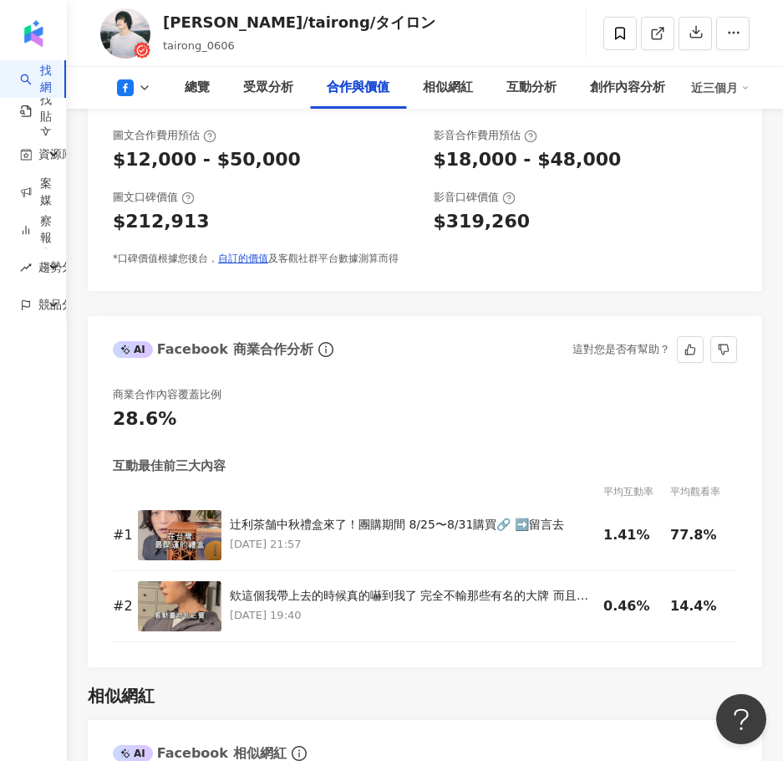
click at [311, 362] on div "AI Facebook 商業合作分析" at bounding box center [224, 349] width 223 height 25
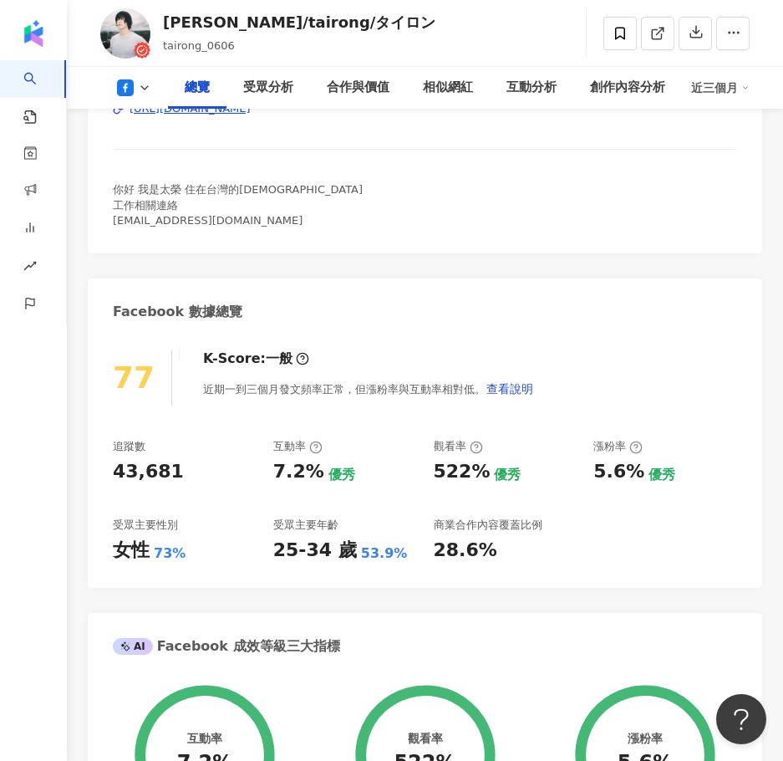
scroll to position [167, 0]
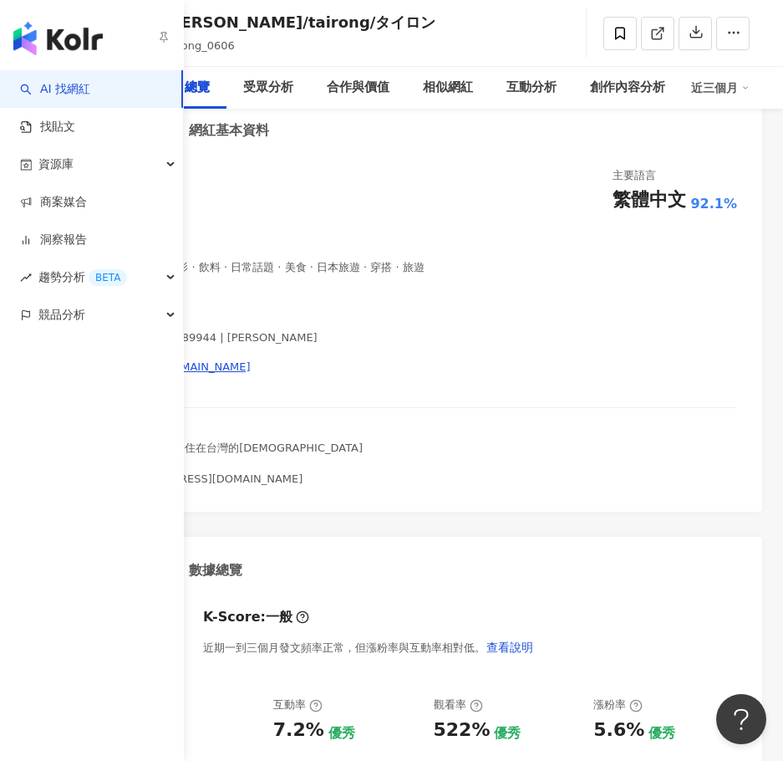
click at [81, 91] on link "AI 找網紅" at bounding box center [55, 89] width 70 height 17
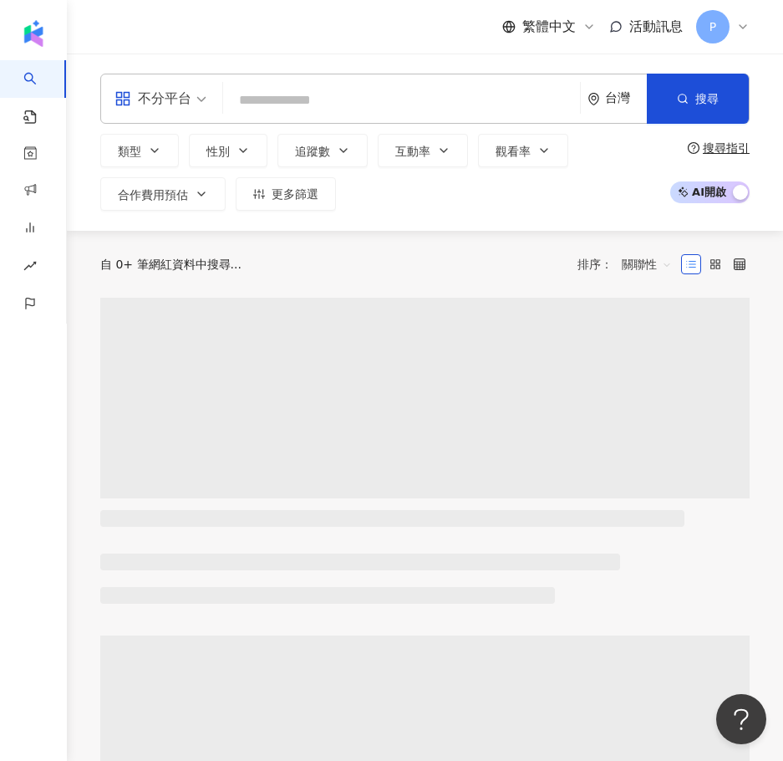
click at [319, 97] on input "search" at bounding box center [402, 100] width 344 height 32
type input "*******"
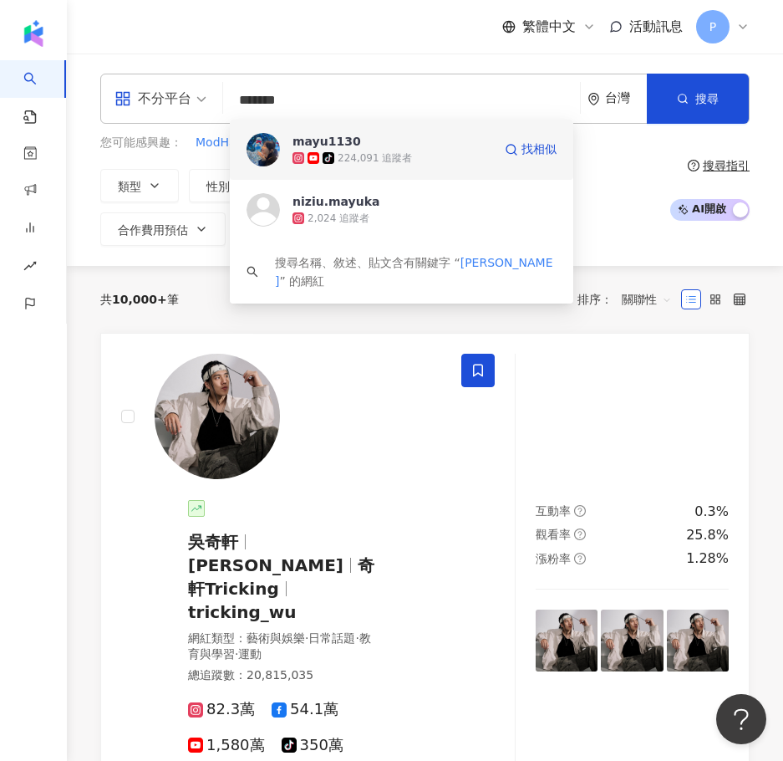
click at [347, 151] on div "224,091 追蹤者" at bounding box center [375, 158] width 74 height 14
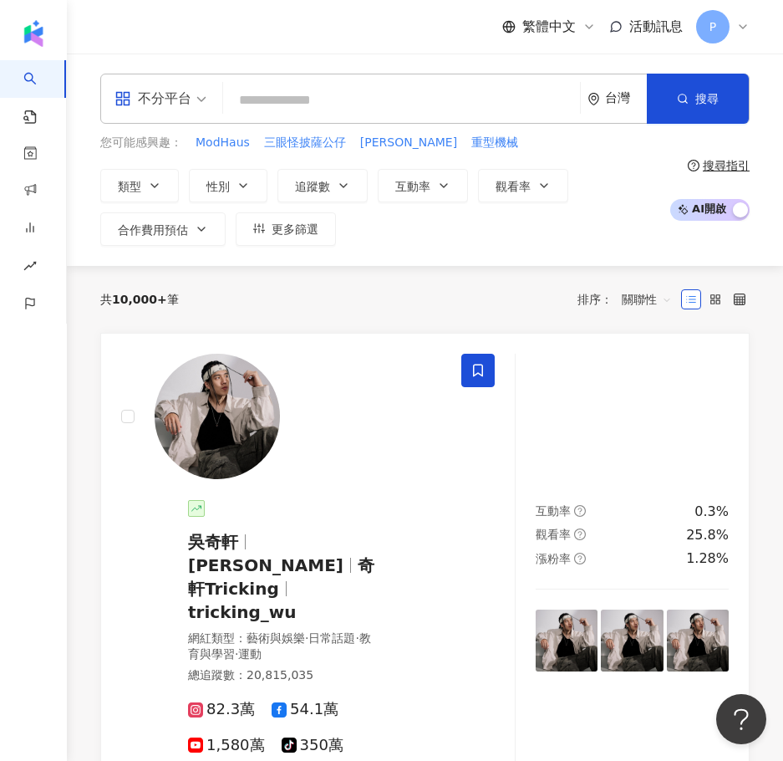
click at [296, 96] on input "search" at bounding box center [402, 100] width 344 height 32
paste input "********"
type input "********"
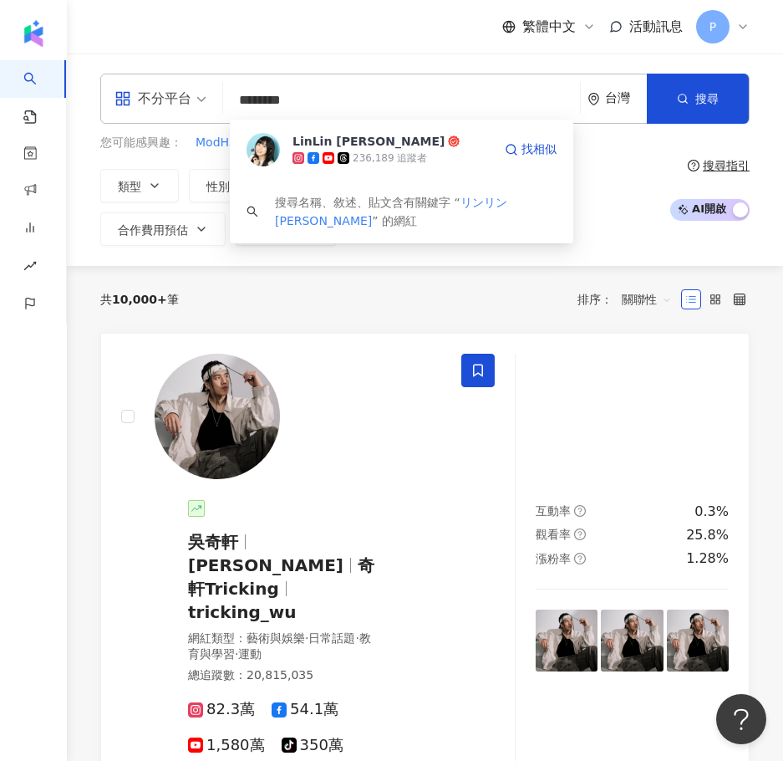
click at [355, 164] on div "236,189 追蹤者" at bounding box center [390, 158] width 74 height 14
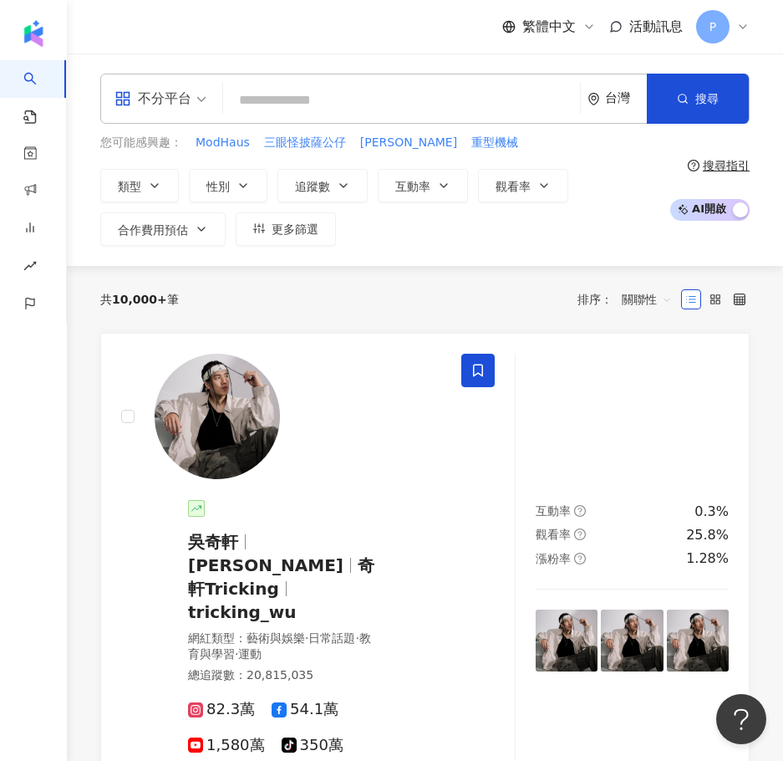
click at [313, 99] on input "search" at bounding box center [402, 100] width 344 height 32
click at [338, 115] on input "search" at bounding box center [402, 100] width 344 height 32
click at [348, 98] on input "search" at bounding box center [402, 100] width 344 height 32
paste input "****"
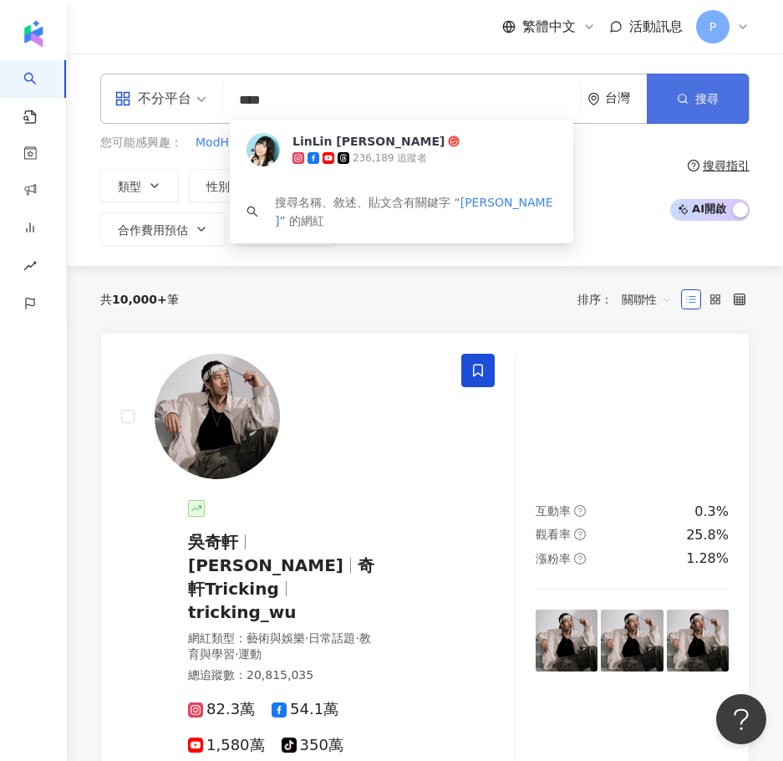
type input "****"
click at [681, 98] on icon "button" at bounding box center [683, 99] width 12 height 12
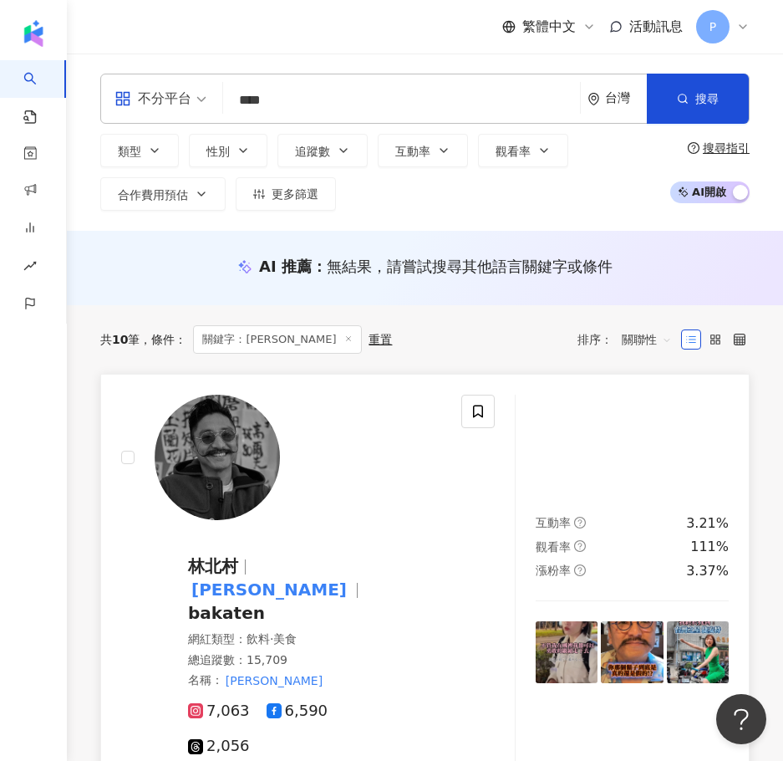
click at [350, 576] on mark "北村豐晴" at bounding box center [269, 589] width 162 height 27
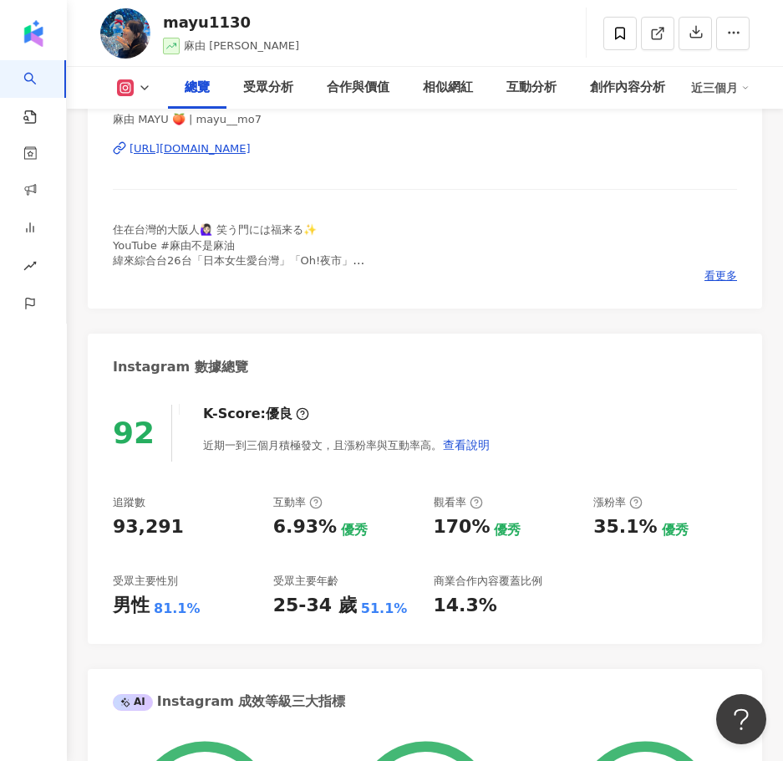
scroll to position [334, 0]
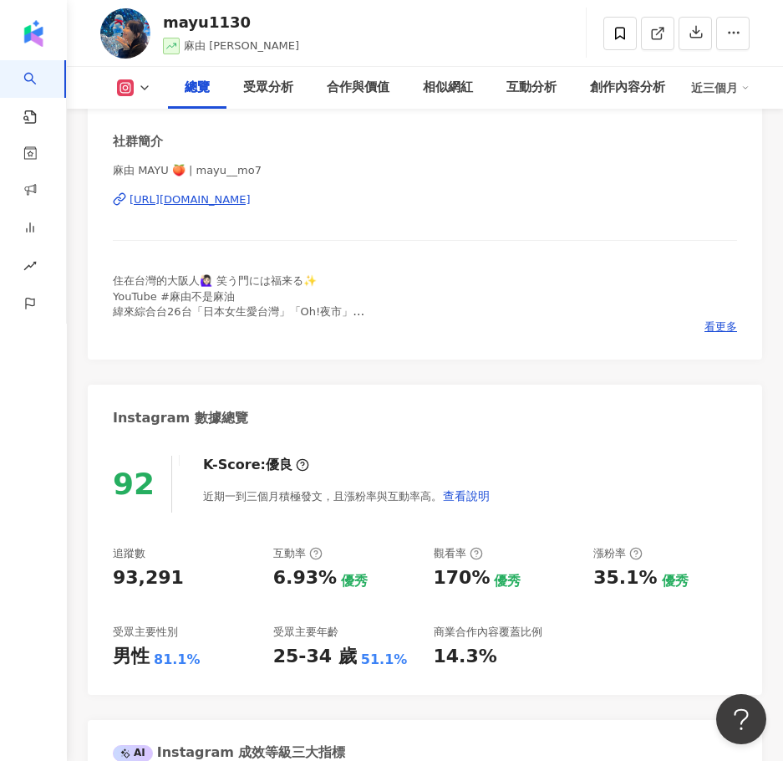
click at [359, 318] on div "住在台灣的大阪人🙋🏻‍♀️ 笑う門には福来る✨ YouTube #麻由不是麻油 緯來綜合台26台「日本女生愛台灣」「Oh!夜市」 合作請洽✨毛毛 [EMAIL…" at bounding box center [425, 296] width 625 height 46
click at [299, 316] on span "住在台灣的大阪人🙋🏻‍♀️ 笑う門には福来る✨ YouTube #麻由不是麻油 緯來綜合台26台「日本女生愛台灣」「Oh!夜市」 合作請洽✨毛毛 [EMAIL…" at bounding box center [249, 303] width 272 height 59
click at [729, 325] on span "看更多" at bounding box center [721, 326] width 33 height 15
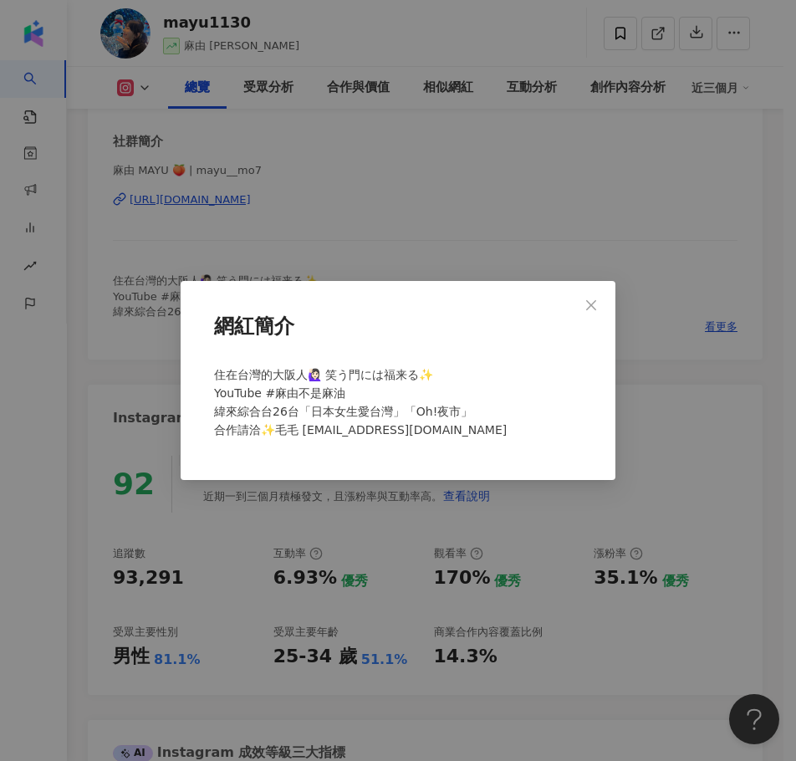
click at [465, 405] on div "住在台灣的大阪人🙋🏻‍♀️ 笑う門には福来る✨ YouTube #麻由不是麻油 緯來綜合台26台「日本女生愛台灣」「Oh!夜市」 合作請洽✨毛毛 [EMAIL…" at bounding box center [397, 409] width 381 height 101
click at [409, 207] on div "網紅簡介 住在台灣的大阪人🙋🏻‍♀️ 笑う門には福来る✨ YouTube #麻由不是麻油 緯來綜合台26台「日本女生愛台灣」「Oh!夜市」 合作請洽✨毛毛 […" at bounding box center [398, 380] width 796 height 761
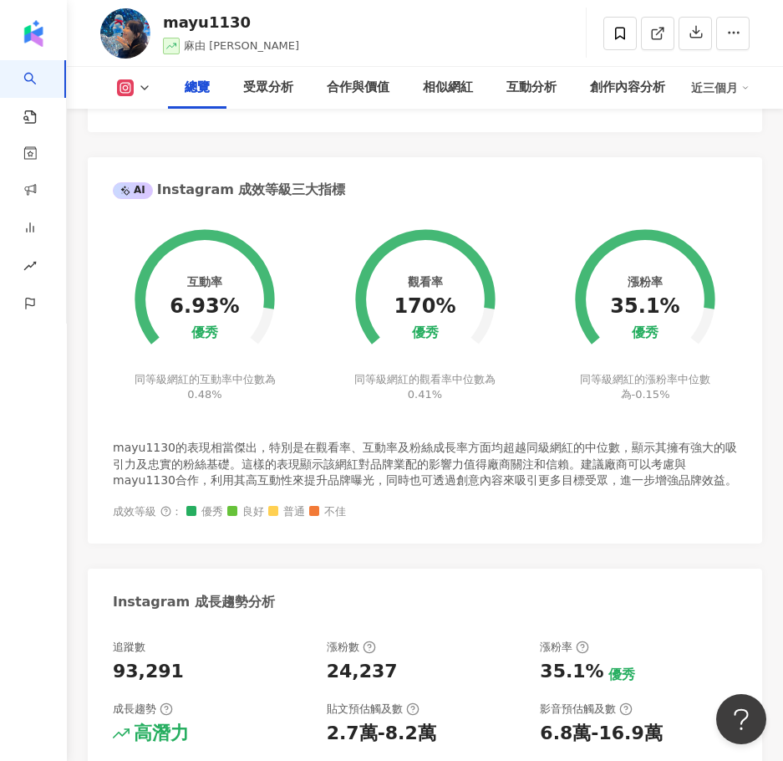
scroll to position [1254, 0]
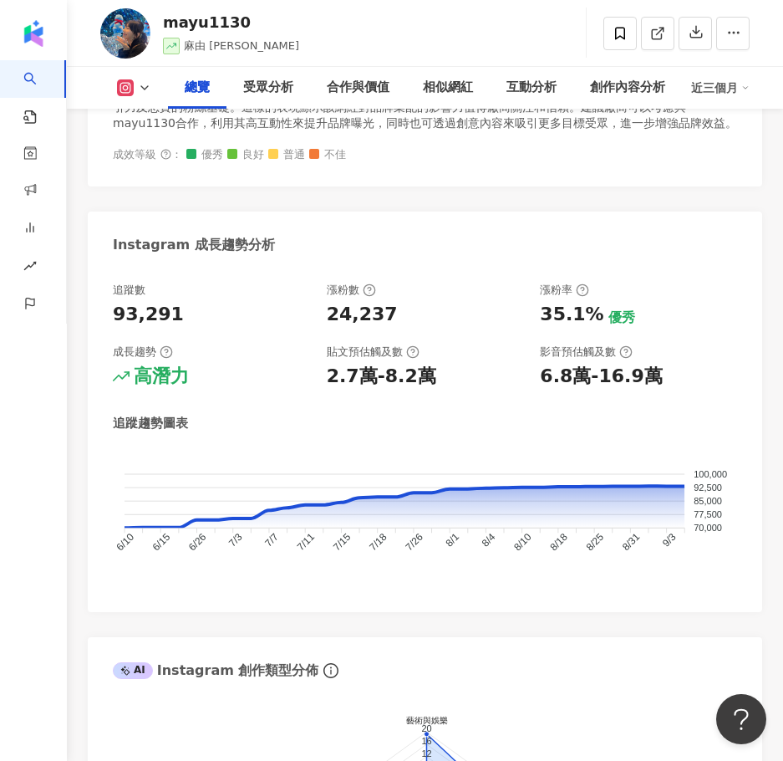
click at [140, 94] on button at bounding box center [134, 87] width 68 height 17
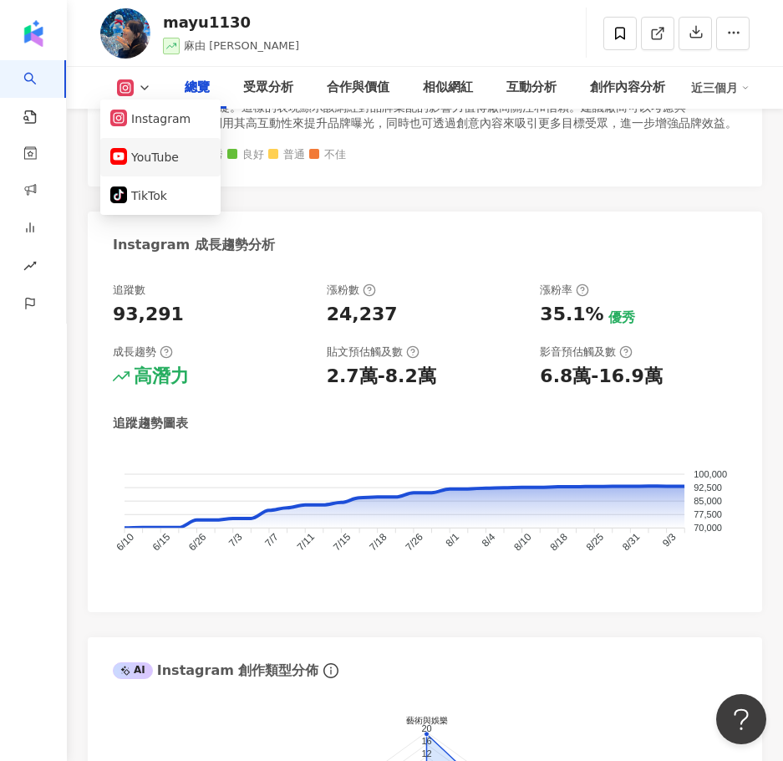
click at [166, 155] on button "YouTube" at bounding box center [160, 156] width 100 height 23
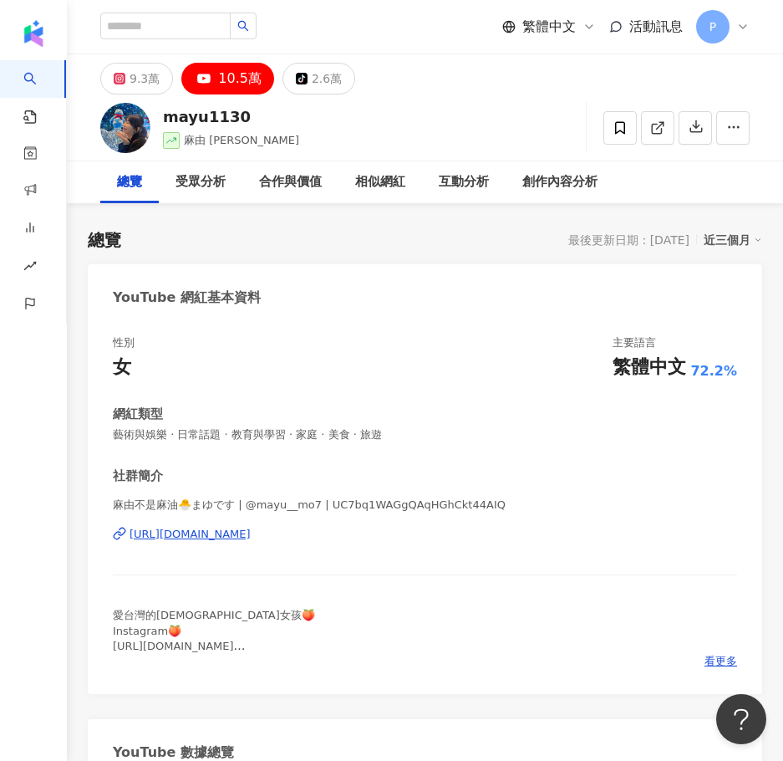
click at [251, 528] on div "[URL][DOMAIN_NAME]" at bounding box center [190, 534] width 121 height 15
click at [363, 182] on div "相似網紅" at bounding box center [380, 182] width 50 height 20
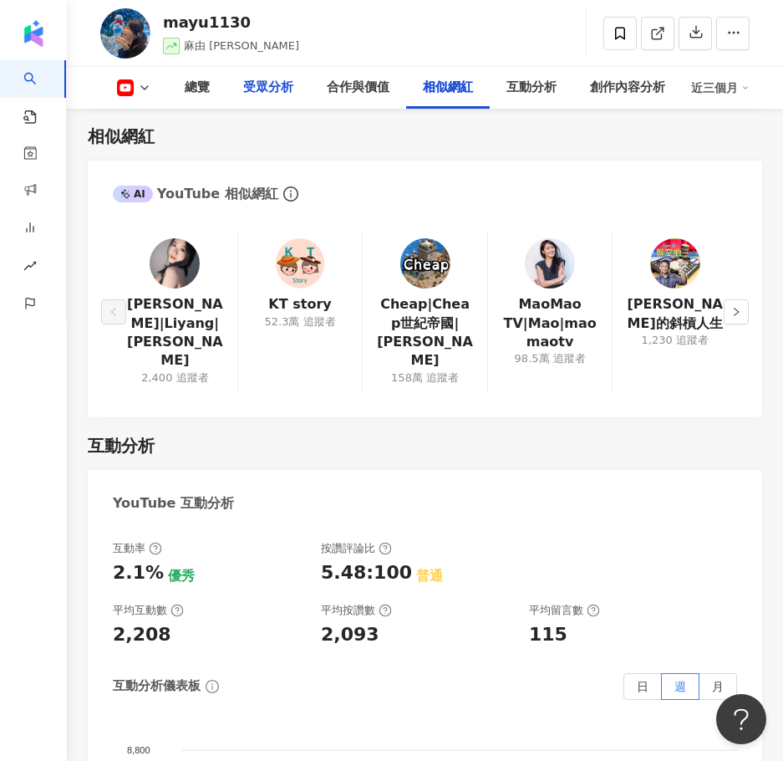
click at [301, 76] on div "受眾分析" at bounding box center [269, 88] width 84 height 42
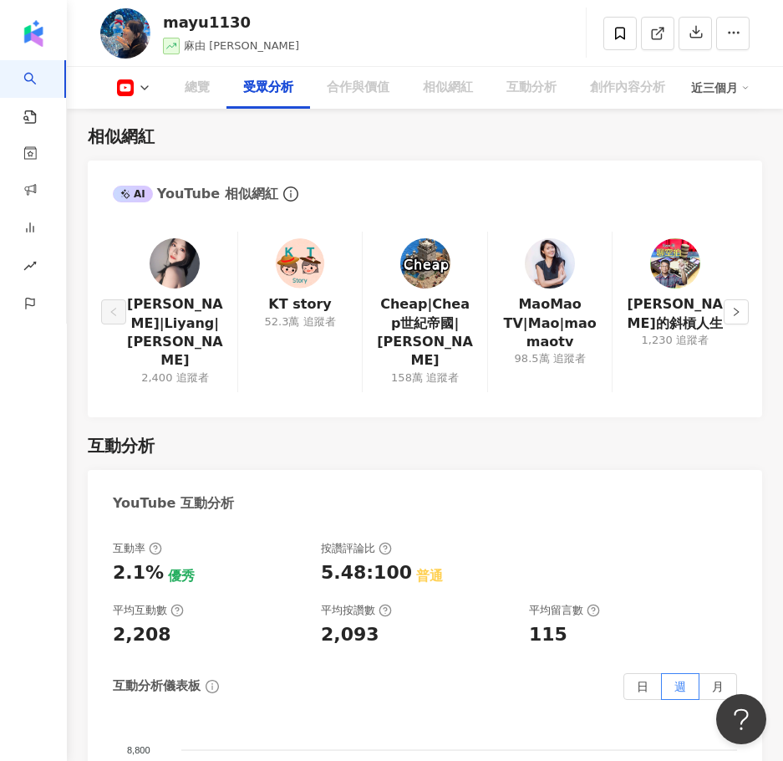
scroll to position [2272, 0]
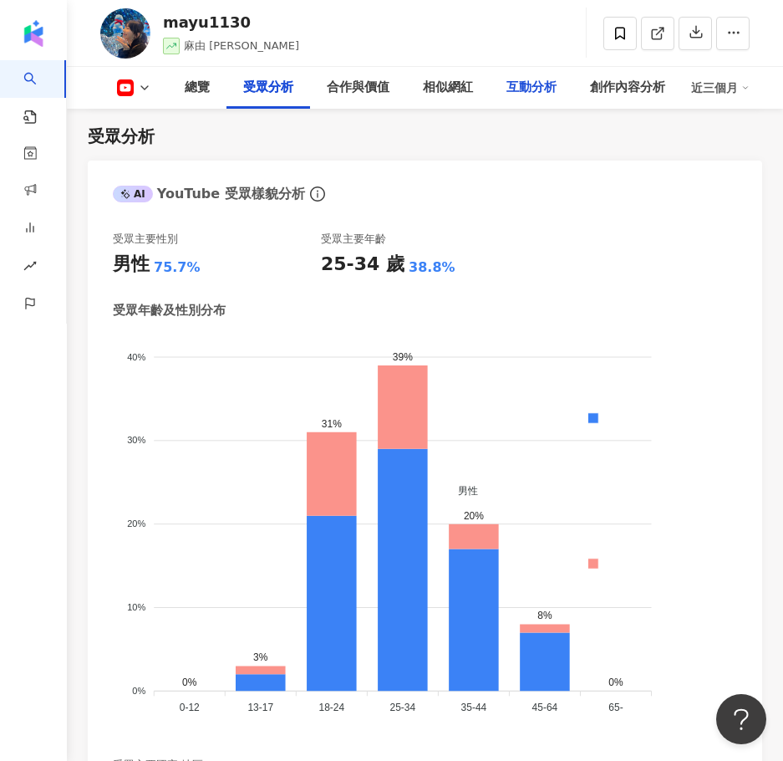
click at [573, 91] on div "互動分析" at bounding box center [532, 88] width 84 height 42
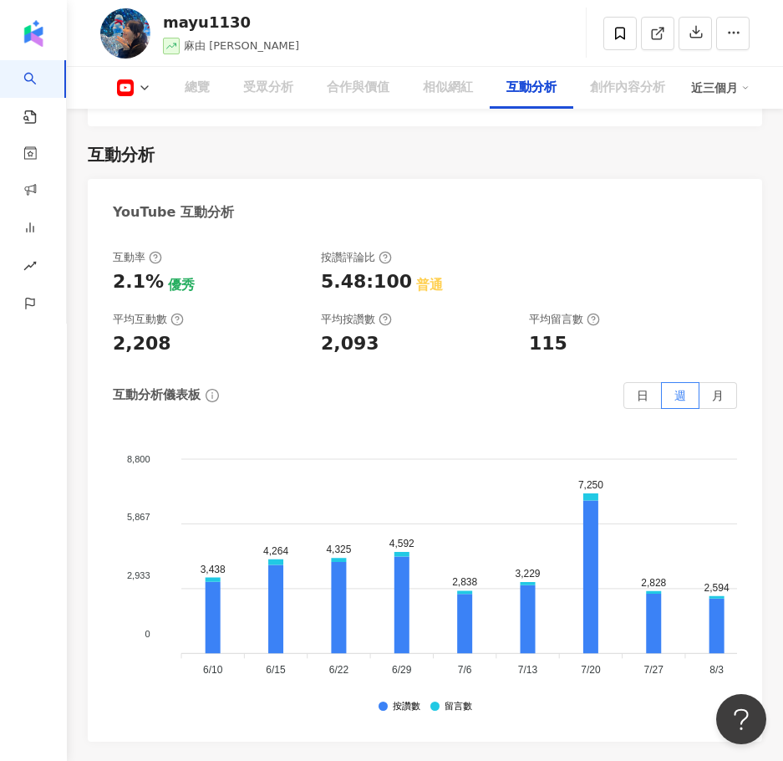
click at [538, 91] on div "互動分析" at bounding box center [532, 88] width 50 height 20
click at [363, 81] on div "合作與價值" at bounding box center [358, 88] width 63 height 20
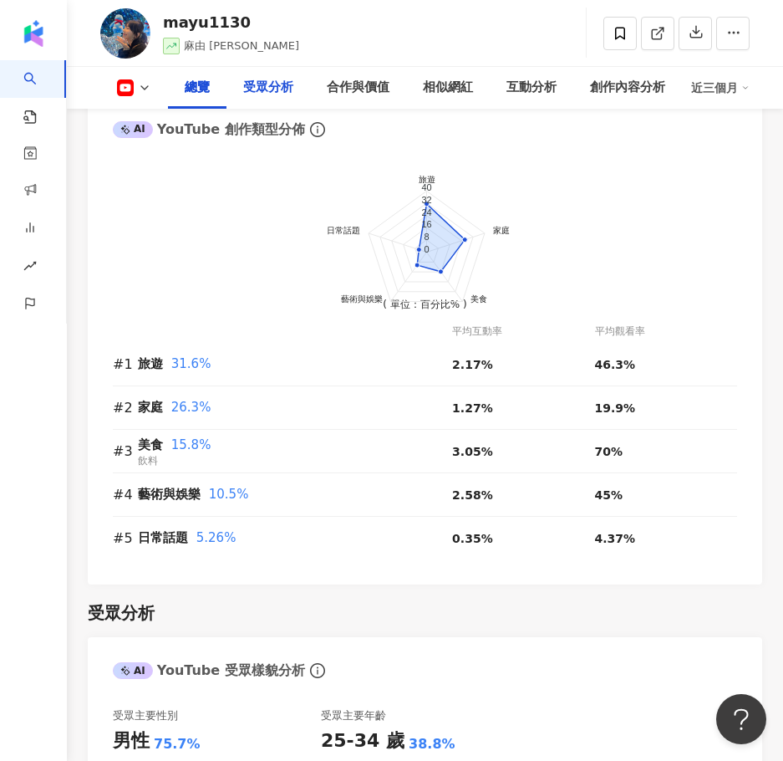
click at [268, 81] on div "受眾分析" at bounding box center [268, 88] width 50 height 20
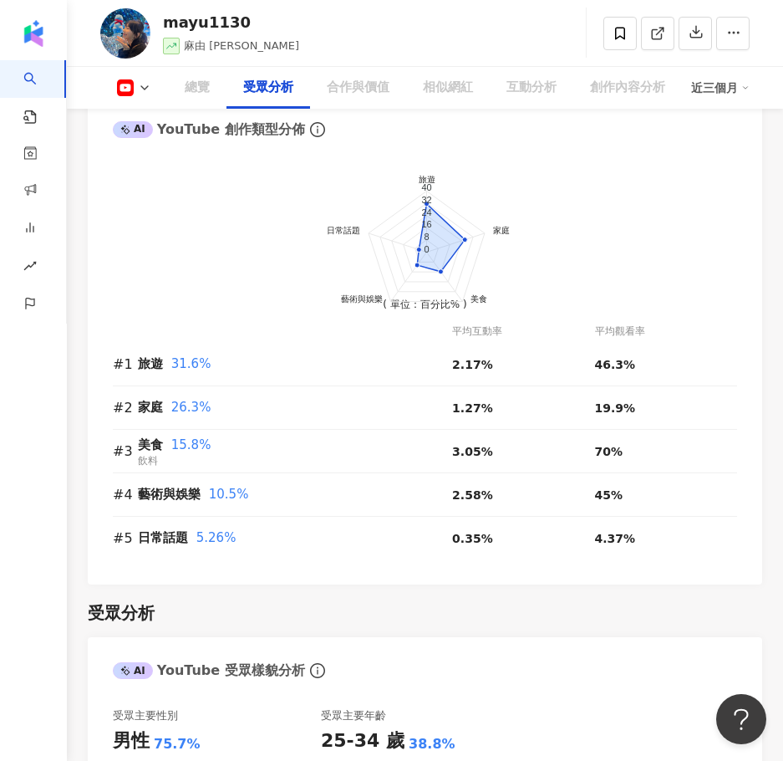
scroll to position [2272, 0]
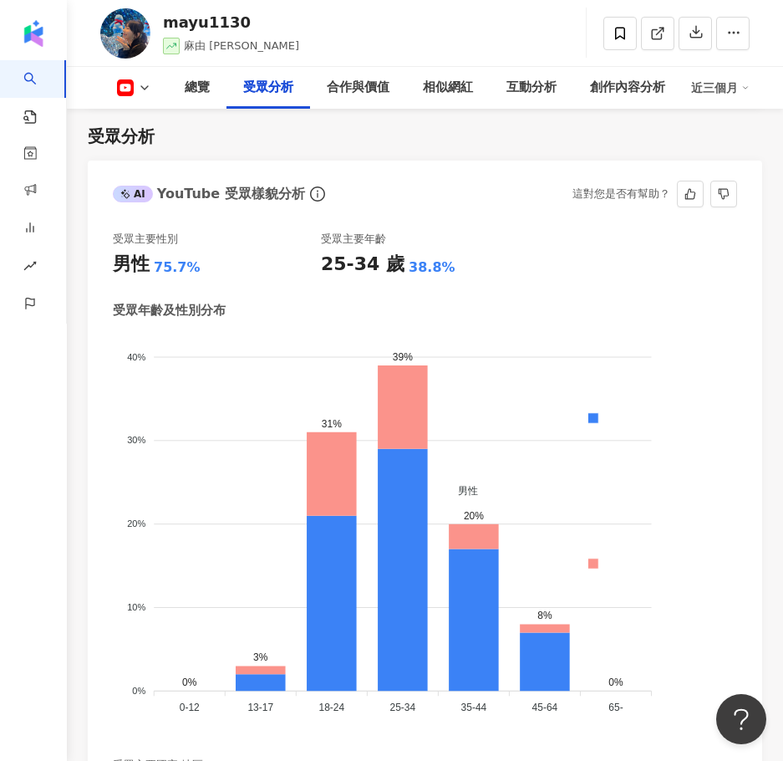
click at [439, 167] on div "AI YouTube 受眾樣貌分析 這對您是否有幫助？" at bounding box center [425, 188] width 675 height 54
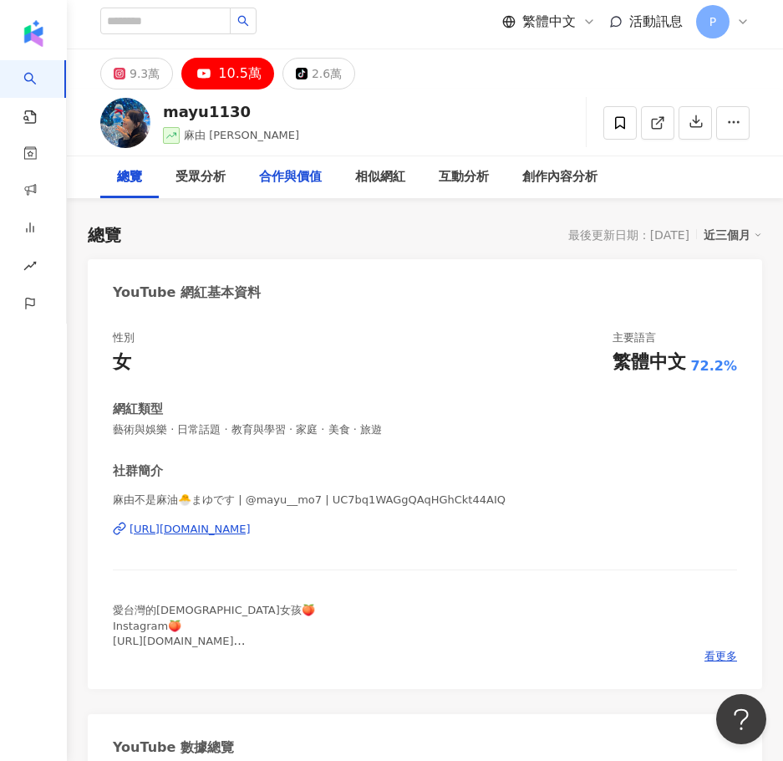
scroll to position [0, 0]
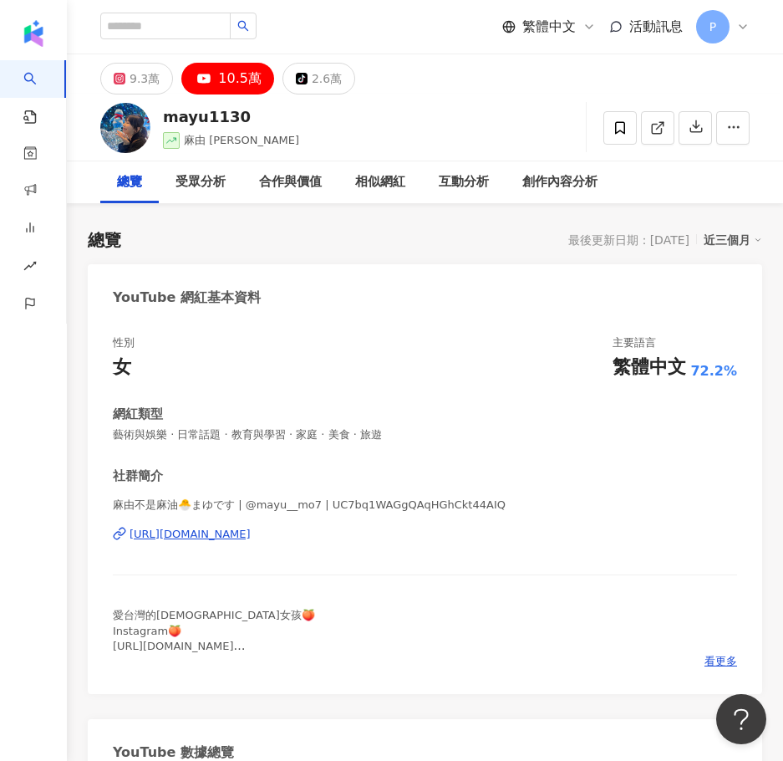
click at [328, 515] on div "麻由不是麻油🐣まゆです | @mayu__mo7 | UC7bq1WAGgQAqHGhCkt44AIQ [URL][DOMAIN_NAME]" at bounding box center [425, 547] width 625 height 98
click at [314, 445] on div "性別 女 主要語言 繁體中文 72.2% 網紅類型 藝術與娛樂 · 日常話題 · 教育與學習 · 家庭 · 美食 · 旅遊 社群簡介 麻由不是麻油🐣まゆです …" at bounding box center [425, 502] width 625 height 334
click at [123, 76] on rect at bounding box center [119, 78] width 9 height 9
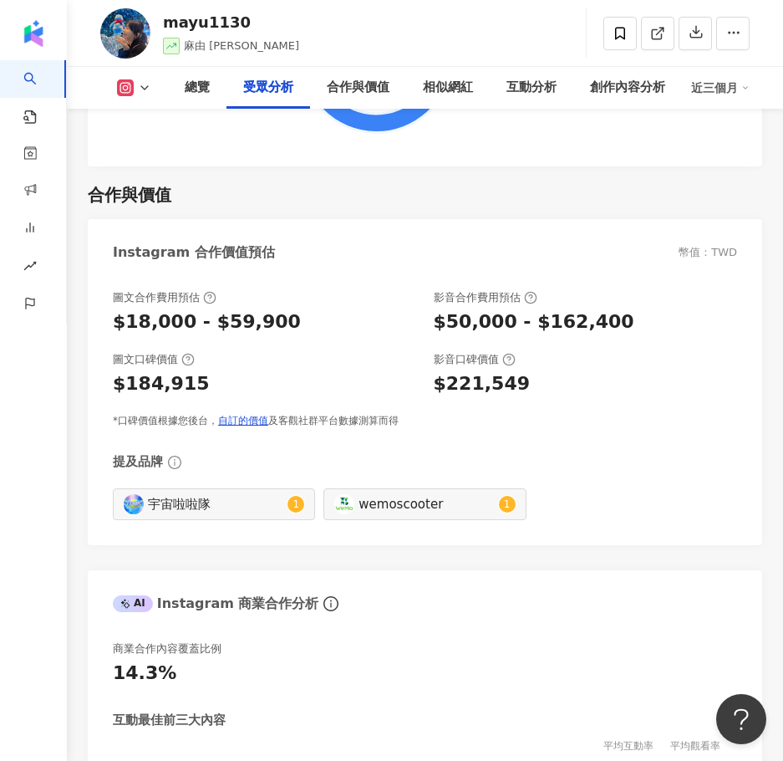
scroll to position [3573, 0]
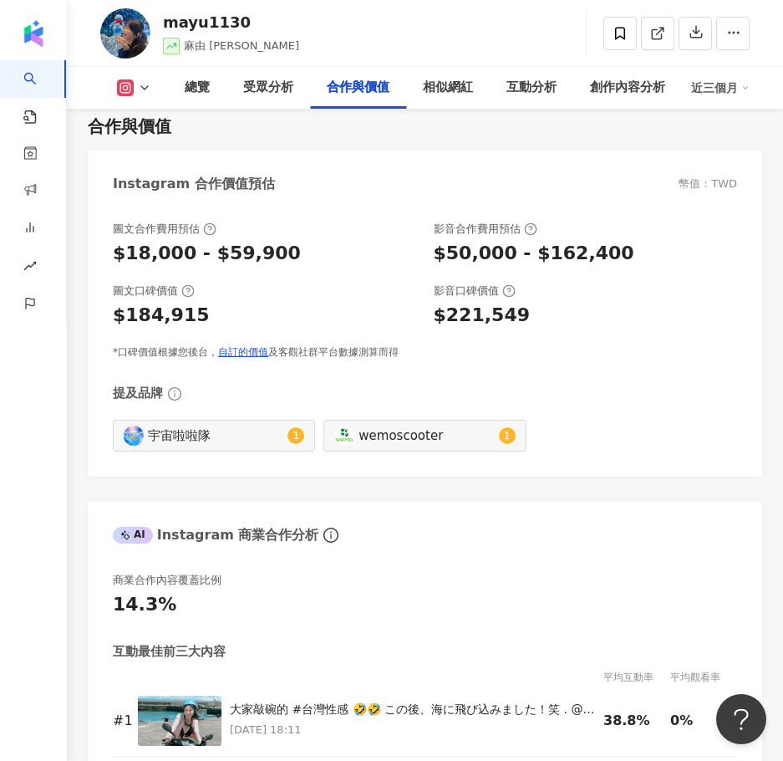
click at [337, 199] on div "Instagram 合作價值預估 幣值：TWD" at bounding box center [425, 178] width 675 height 54
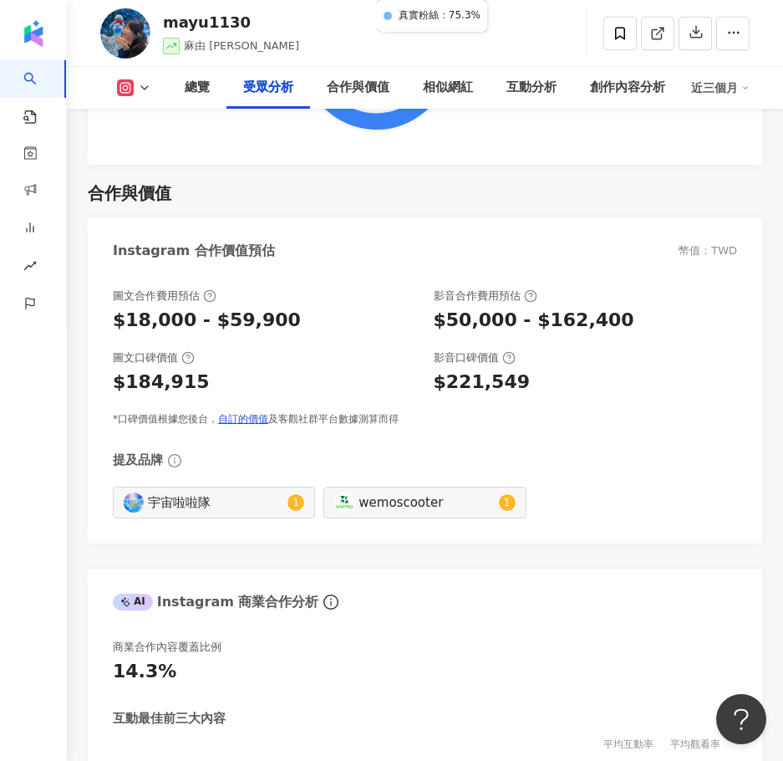
scroll to position [3512, 0]
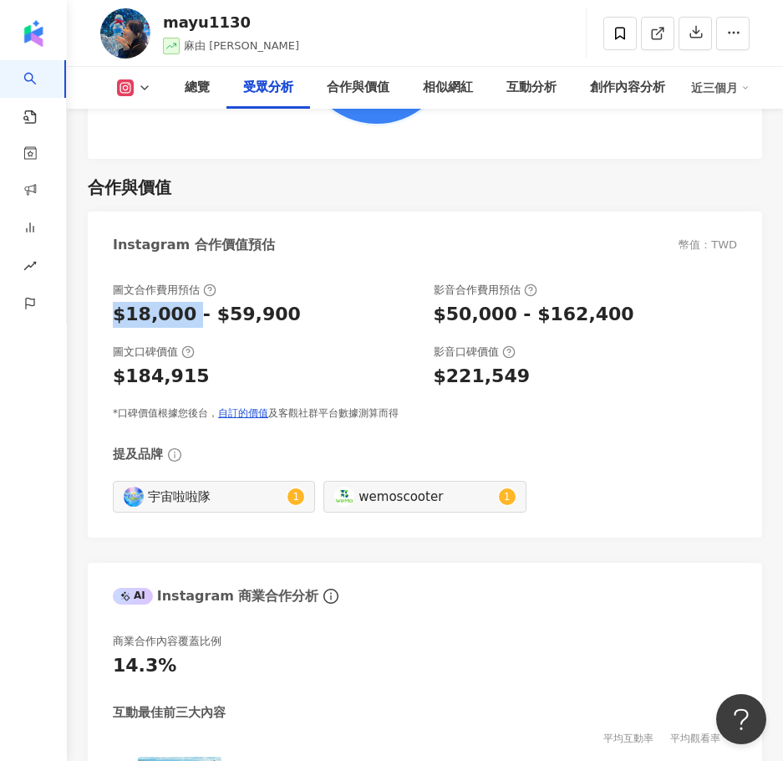
drag, startPoint x: 116, startPoint y: 318, endPoint x: 191, endPoint y: 324, distance: 74.6
click at [191, 324] on div "$18,000 - $59,900" at bounding box center [207, 315] width 188 height 26
copy div "$18,000"
click at [537, 347] on div "影音口碑價值" at bounding box center [586, 352] width 304 height 15
drag, startPoint x: 513, startPoint y: 314, endPoint x: 624, endPoint y: 320, distance: 110.5
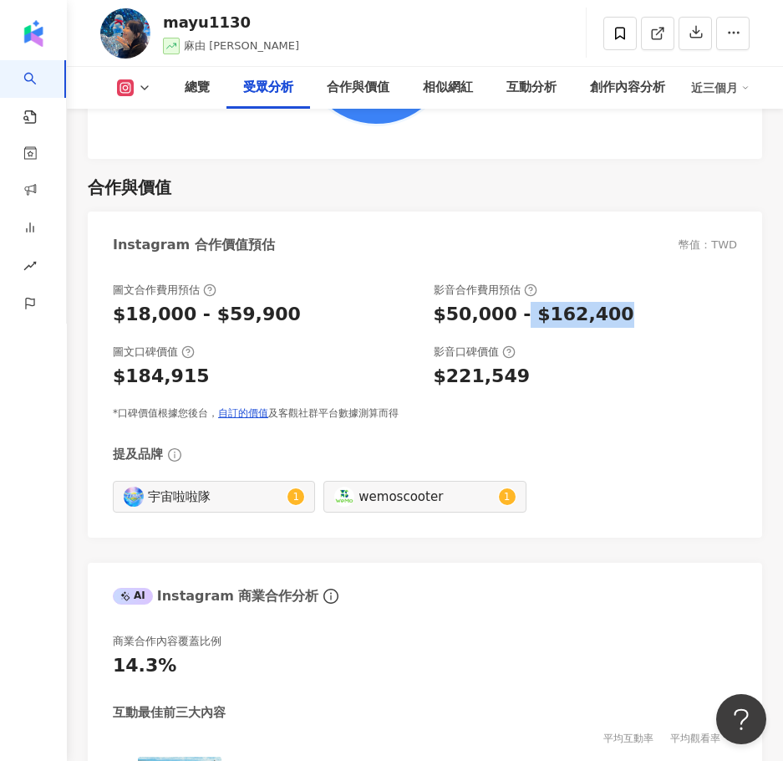
click at [624, 320] on div "$50,000 - $162,400" at bounding box center [586, 315] width 304 height 26
click at [623, 320] on div "$50,000 - $162,400" at bounding box center [586, 315] width 304 height 26
drag, startPoint x: 508, startPoint y: 317, endPoint x: 637, endPoint y: 319, distance: 128.8
click at [637, 319] on div "$50,000 - $162,400" at bounding box center [586, 315] width 304 height 26
copy div "- $162,400"
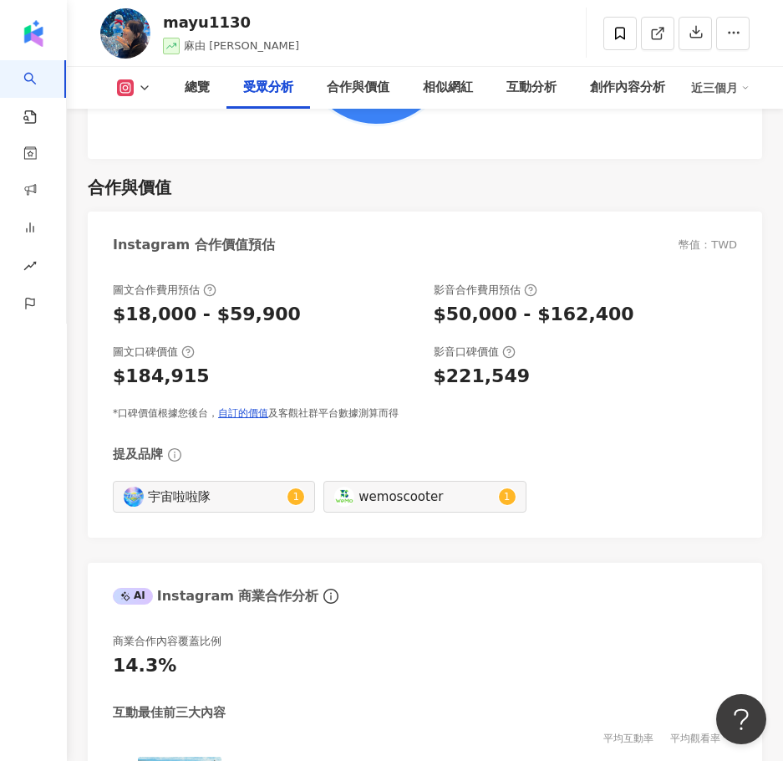
click at [659, 397] on div "圖文合作費用預估 $18,000 - $59,900 影音合作費用預估 $50,000 - $162,400 圖文口碑價值 $184,915 影音口碑價值 $…" at bounding box center [425, 352] width 625 height 138
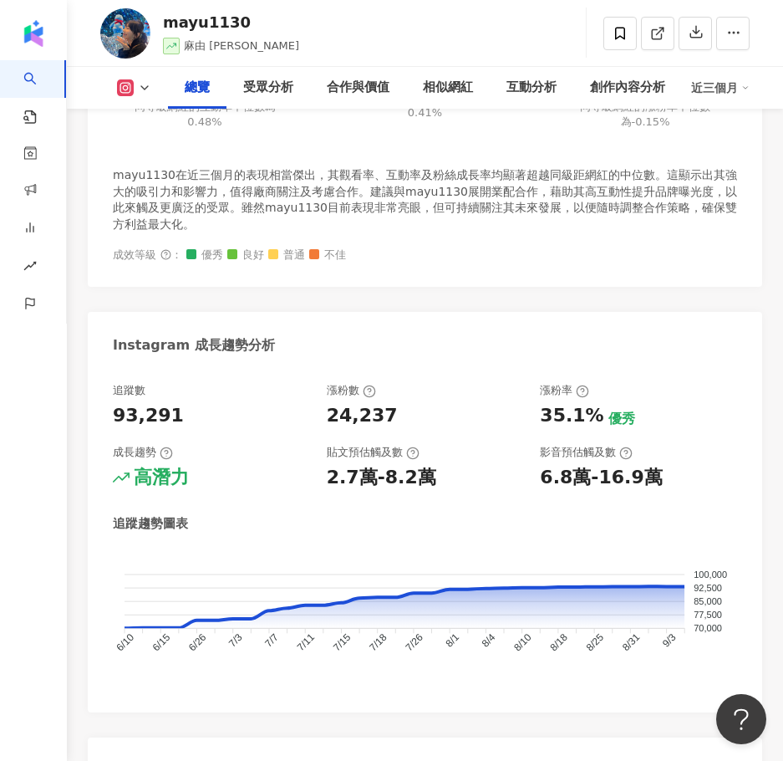
scroll to position [1171, 0]
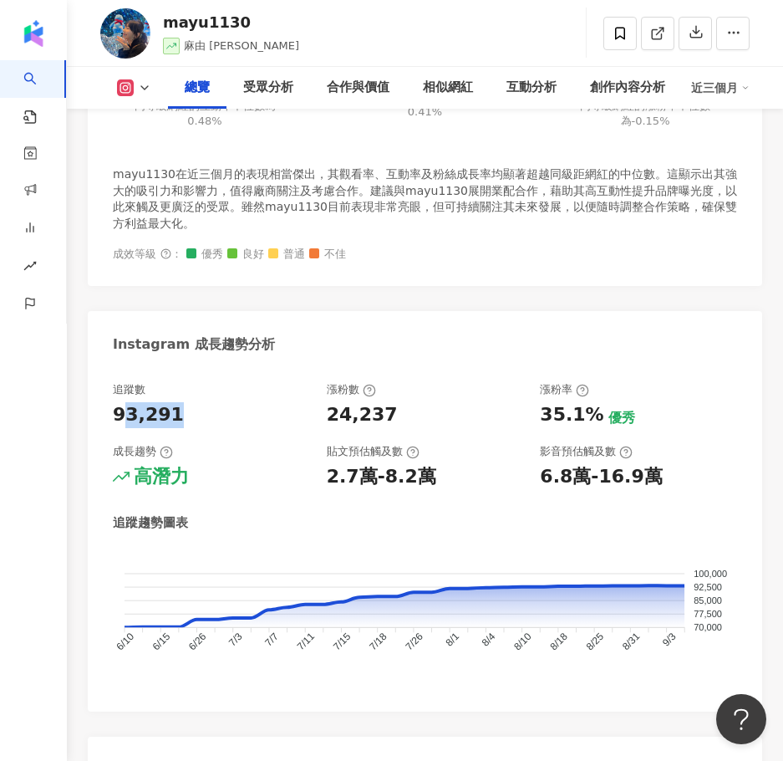
drag, startPoint x: 198, startPoint y: 420, endPoint x: 127, endPoint y: 421, distance: 71.1
click at [127, 421] on div "93,291" at bounding box center [211, 415] width 197 height 26
click at [222, 420] on div "93,291" at bounding box center [211, 415] width 197 height 26
click at [201, 418] on div "93,291" at bounding box center [211, 415] width 197 height 26
drag, startPoint x: 197, startPoint y: 416, endPoint x: 83, endPoint y: 416, distance: 114.6
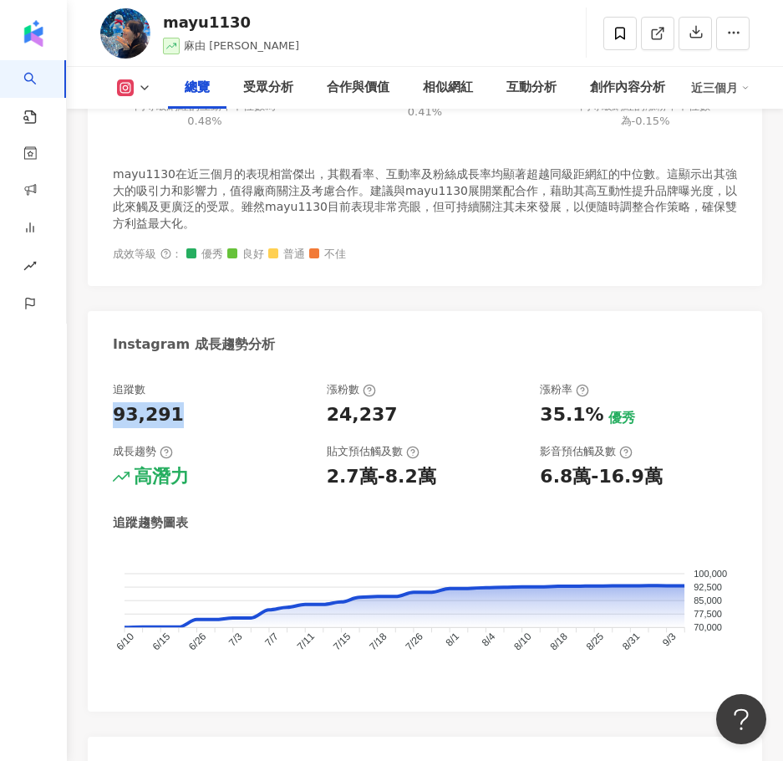
copy div "93,291"
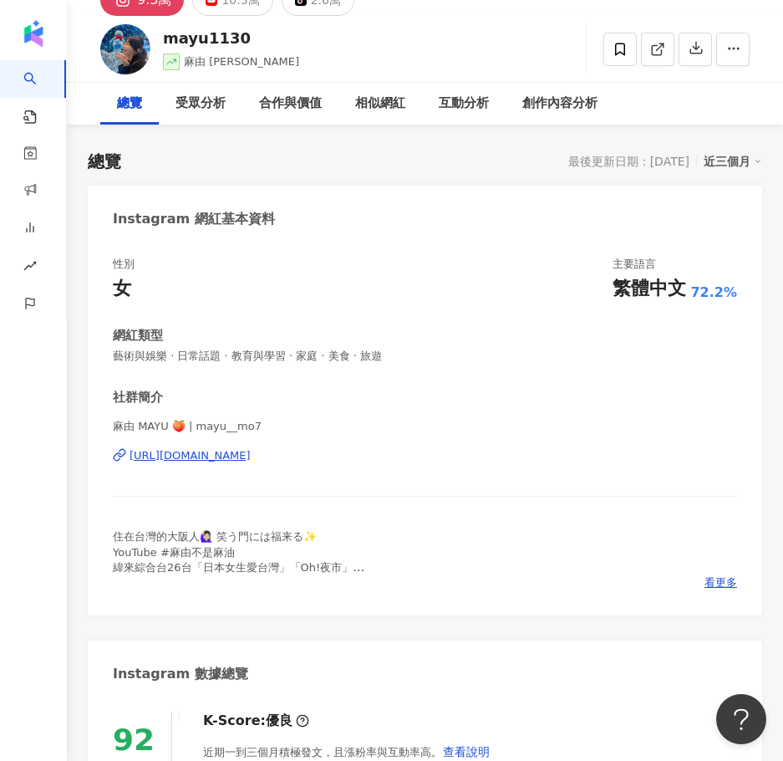
scroll to position [0, 0]
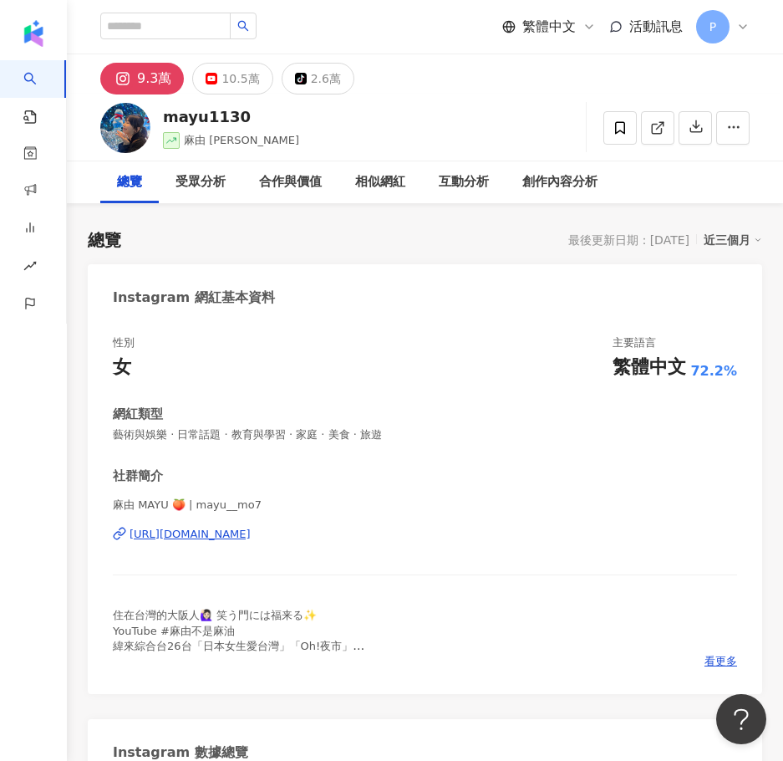
click at [251, 533] on div "https://www.instagram.com/mayu__mo7/" at bounding box center [190, 534] width 121 height 15
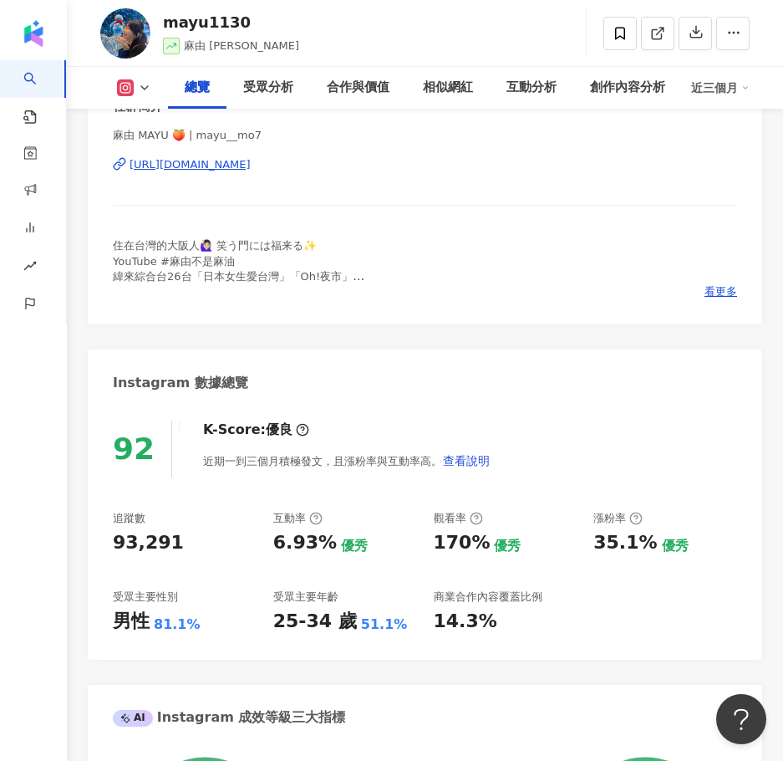
scroll to position [669, 0]
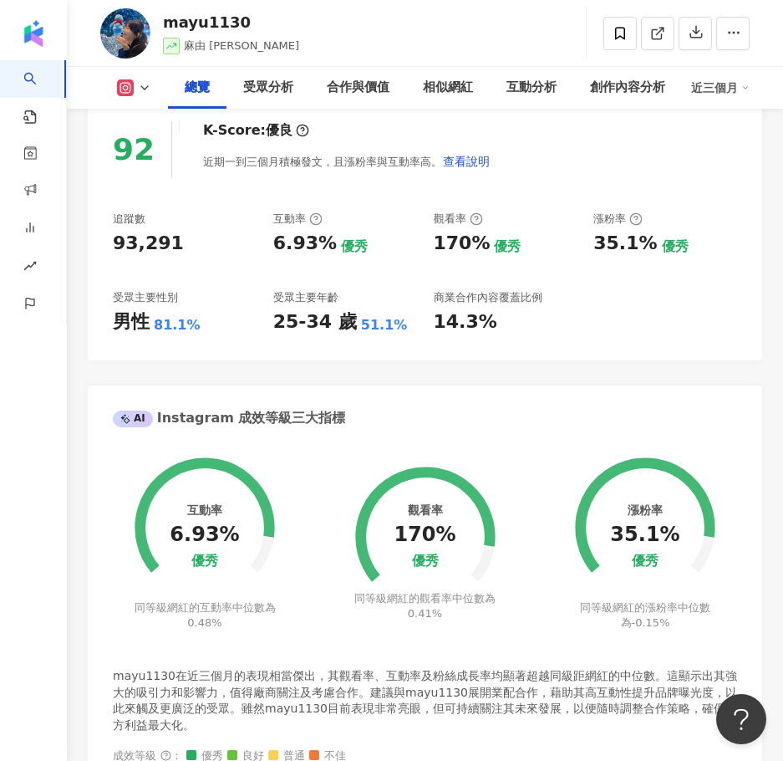
click at [135, 96] on div "總覽 受眾分析 合作與價值 相似網紅 互動分析 創作內容分析 近三個月" at bounding box center [425, 88] width 650 height 42
click at [145, 88] on icon at bounding box center [144, 87] width 13 height 13
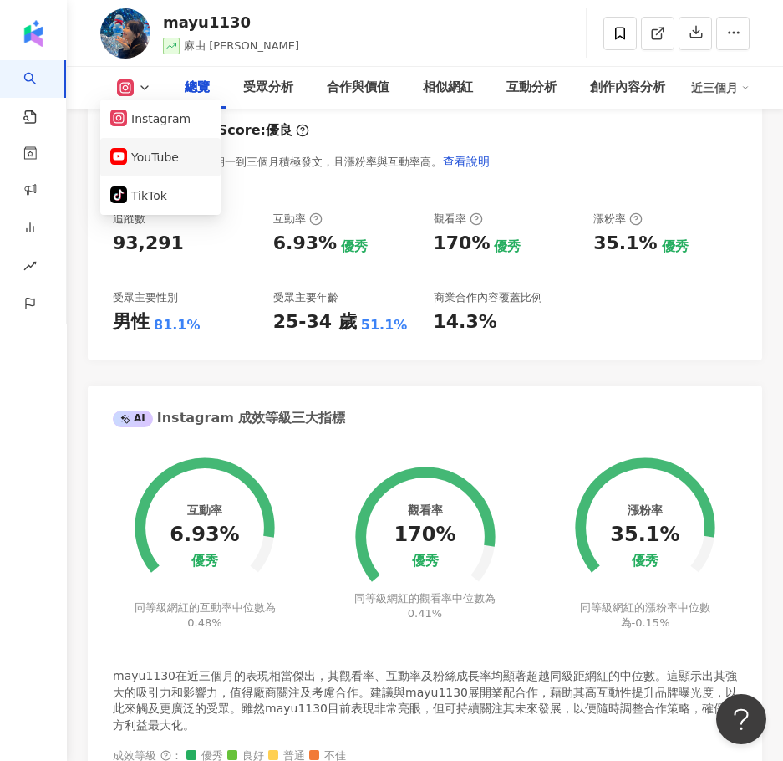
click at [163, 156] on button "YouTube" at bounding box center [160, 156] width 100 height 23
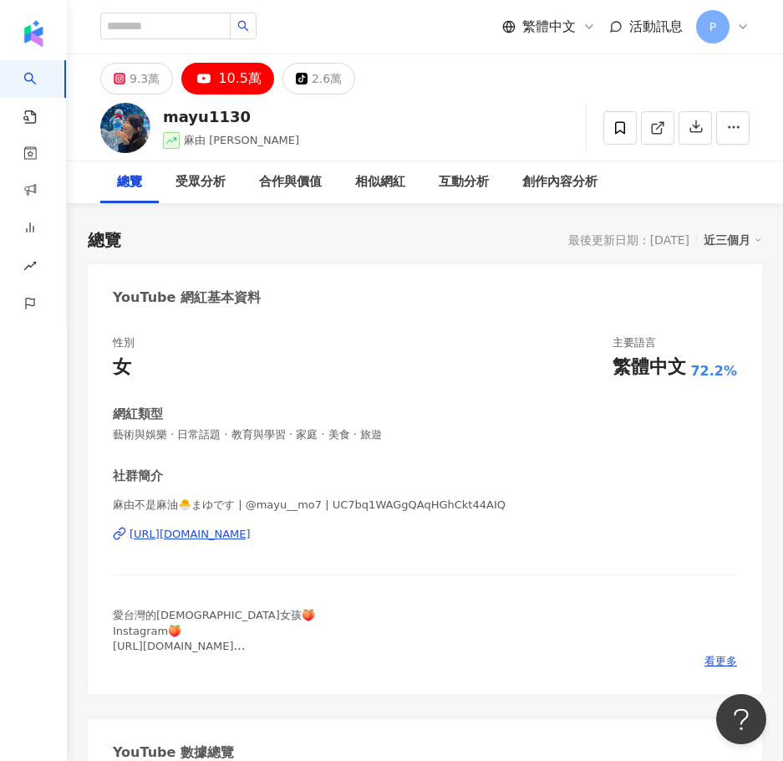
scroll to position [585, 0]
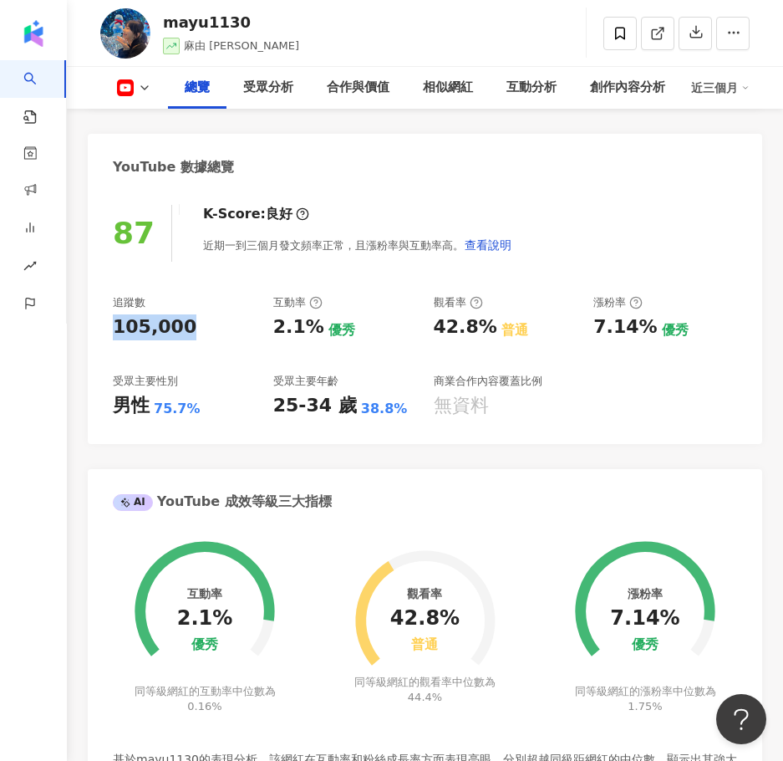
click at [197, 339] on div "87 K-Score : 良好 近期一到三個月發文頻率正常，且漲粉率與互動率高。 查看說明 追蹤數 105,000 互動率 2.1% 優秀 觀看率 42.8%…" at bounding box center [425, 315] width 675 height 255
copy div "105,000"
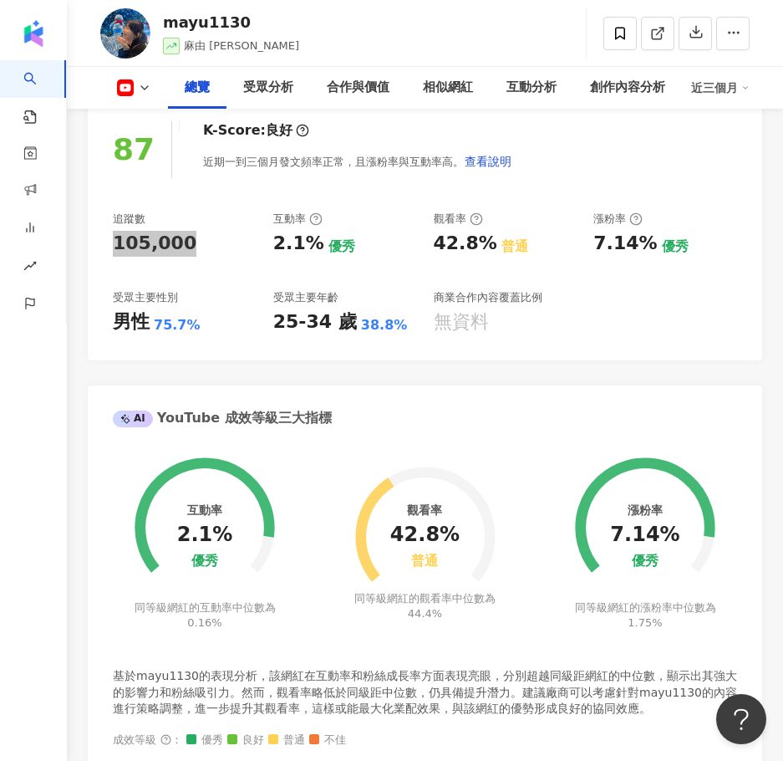
scroll to position [0, 0]
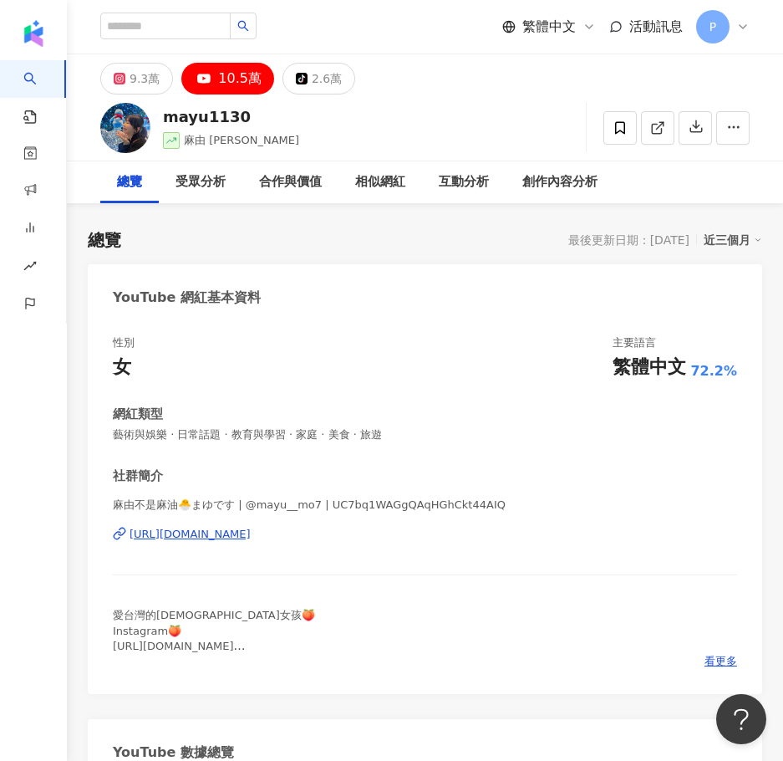
click at [207, 536] on div "https://www.youtube.com/channel/UC7bq1WAGgQAqHGhCkt44AIQ" at bounding box center [190, 534] width 121 height 15
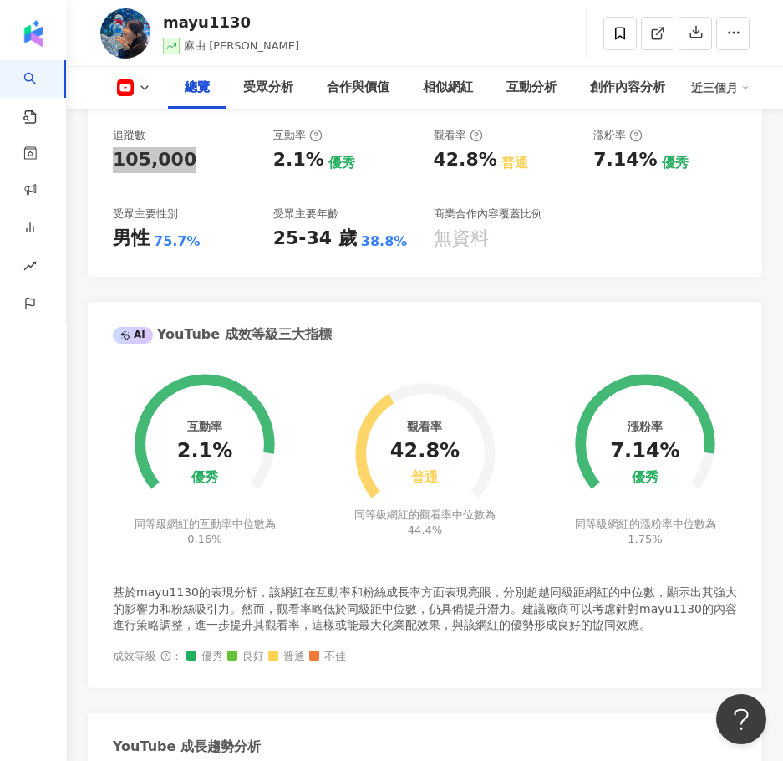
scroll to position [669, 0]
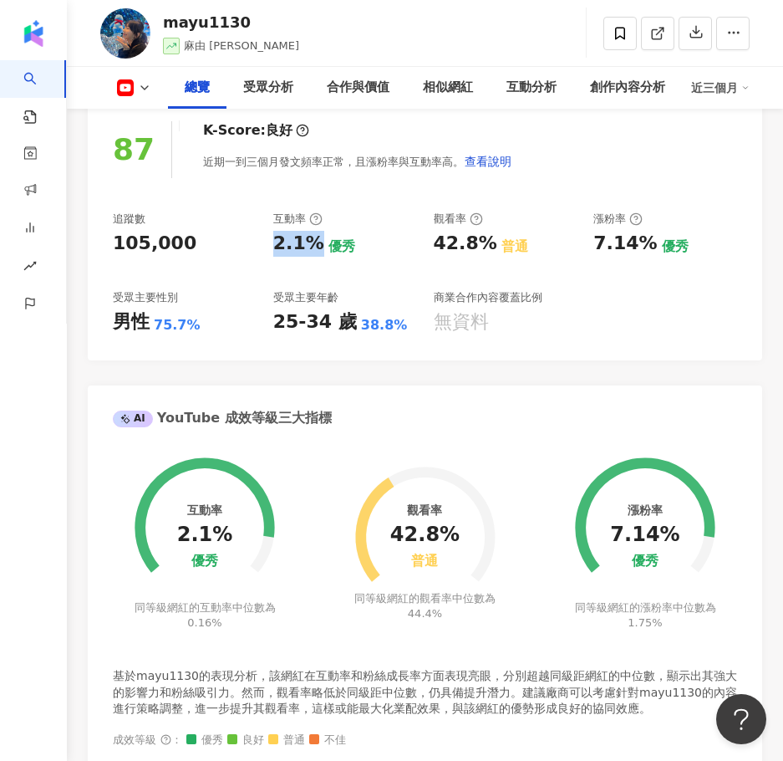
drag, startPoint x: 288, startPoint y: 248, endPoint x: 314, endPoint y: 253, distance: 25.8
click at [314, 253] on div "追蹤數 105,000 互動率 2.1% 優秀 觀看率 42.8% 普通 漲粉率 7.14% 優秀 受眾主要性別 男性 75.7% 受眾主要年齡 25-34 …" at bounding box center [425, 274] width 625 height 124
copy div "2.1%"
click at [145, 79] on div "總覽 受眾分析 合作與價值 相似網紅 互動分析 創作內容分析 近三個月" at bounding box center [425, 88] width 650 height 42
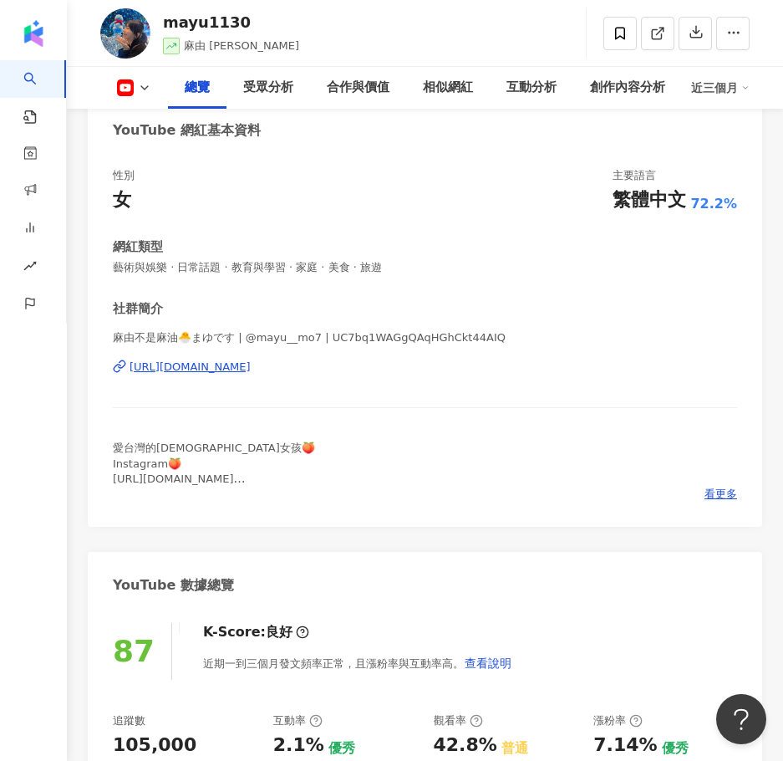
scroll to position [0, 0]
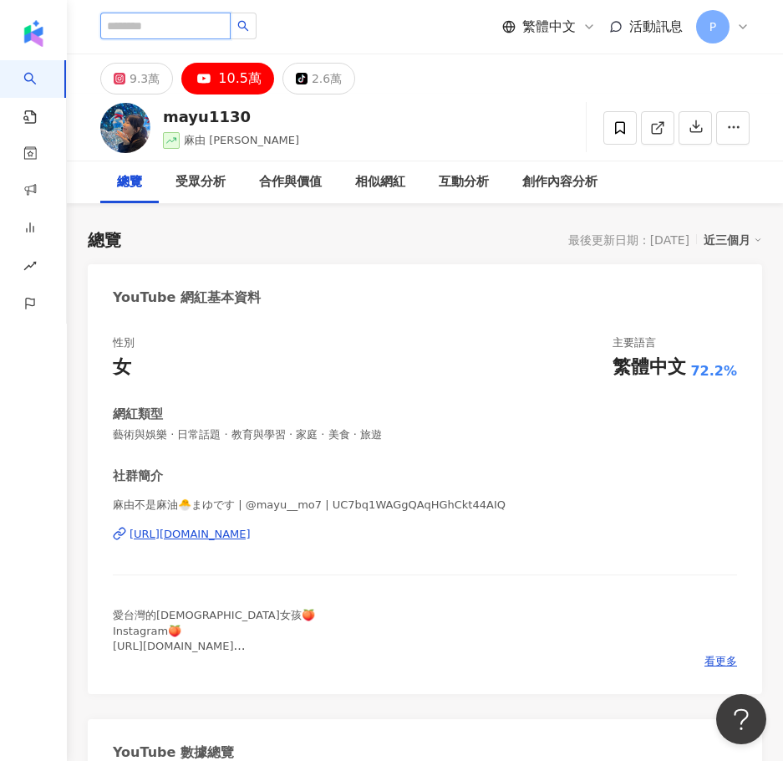
click at [151, 23] on input "search" at bounding box center [165, 26] width 130 height 27
paste input "*******"
type input "*******"
click at [257, 28] on button "button" at bounding box center [243, 26] width 27 height 27
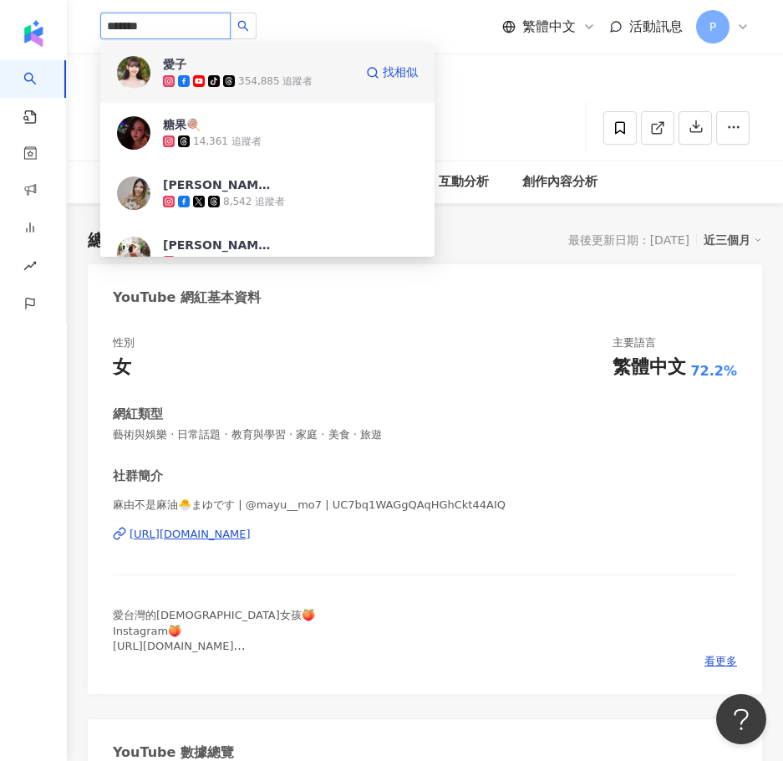
click at [228, 69] on span "愛子" at bounding box center [217, 64] width 109 height 17
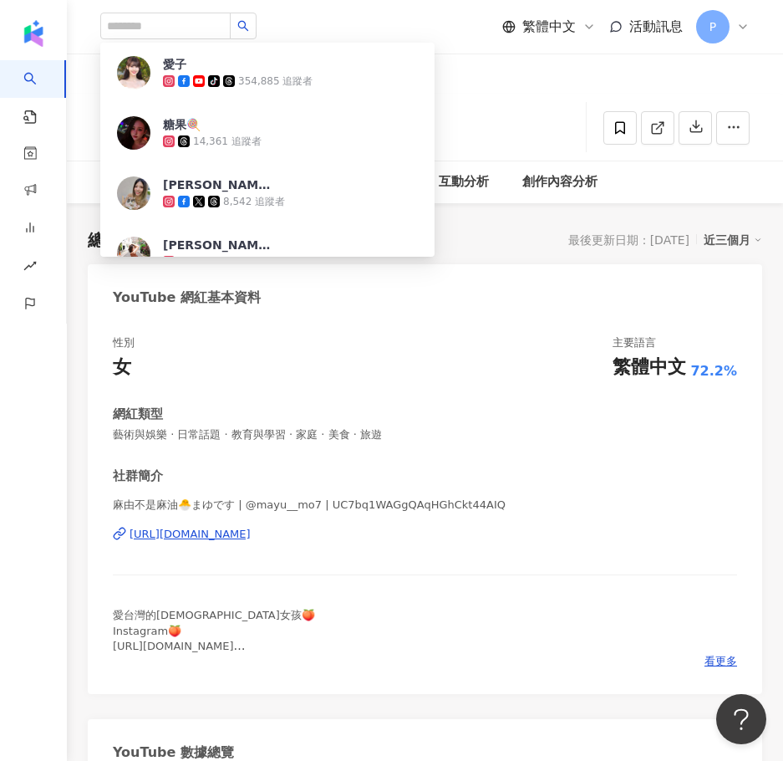
click at [444, 422] on div "網紅類型" at bounding box center [425, 415] width 625 height 18
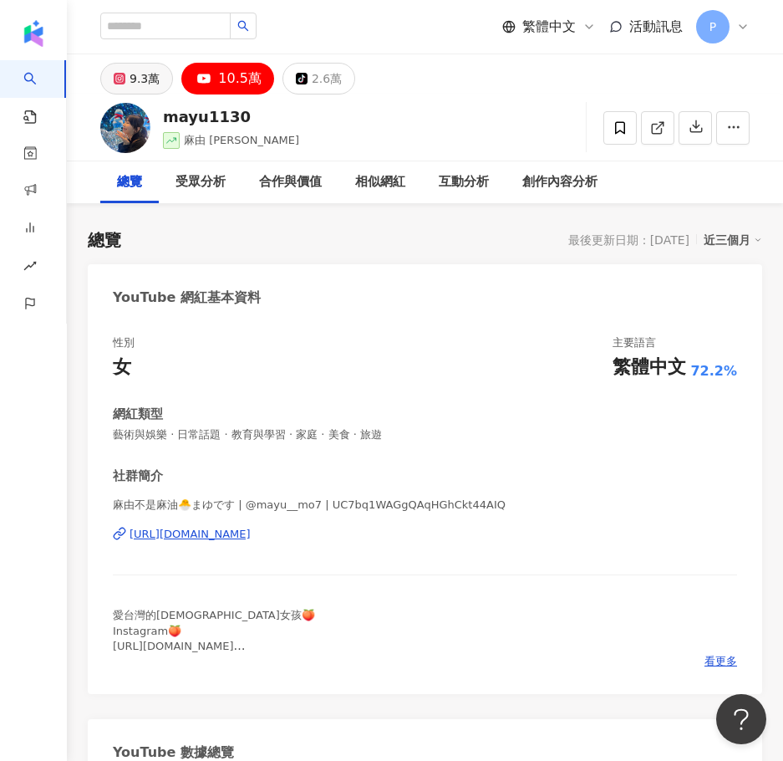
click at [125, 73] on button "9.3萬" at bounding box center [136, 79] width 73 height 32
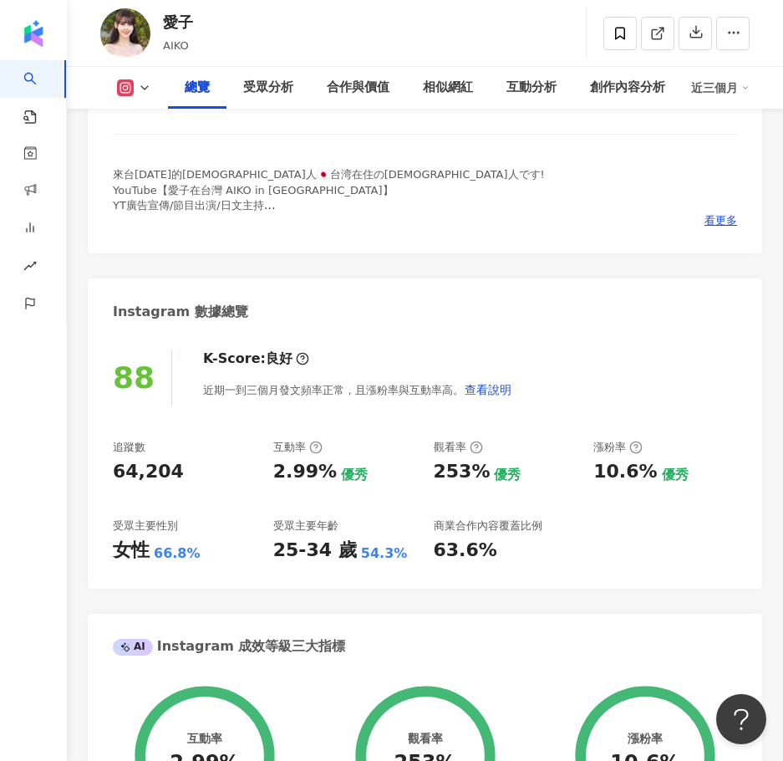
scroll to position [585, 0]
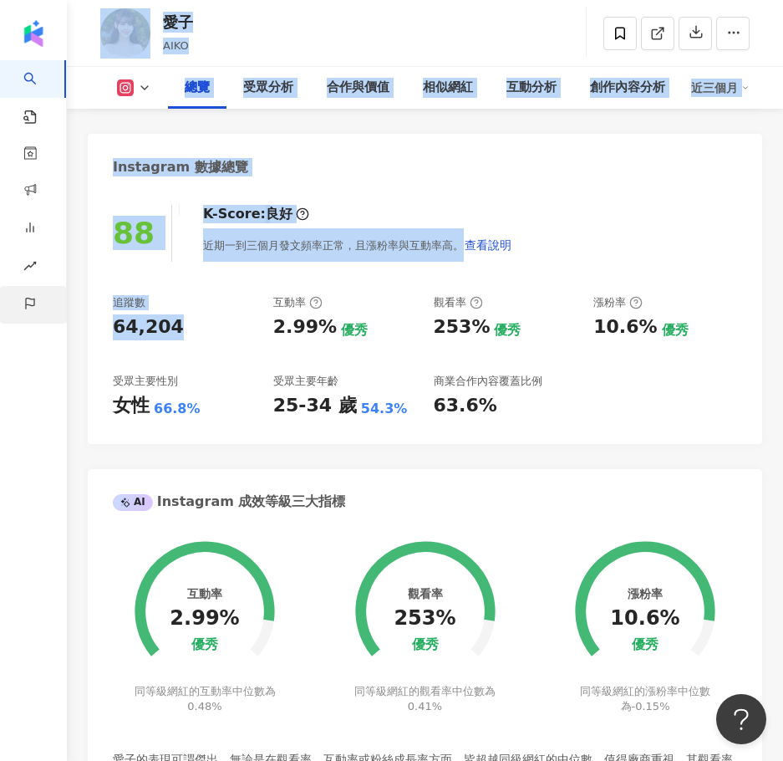
drag, startPoint x: 178, startPoint y: 334, endPoint x: 51, endPoint y: 333, distance: 127.1
click at [257, 330] on div "追蹤數 64,204 互動率 2.99% 優秀 觀看率 253% 優秀 漲粉率 10.6% 優秀 受眾主要性別 女性 66.8% 受眾主要年齡 25-34 歲…" at bounding box center [425, 357] width 625 height 124
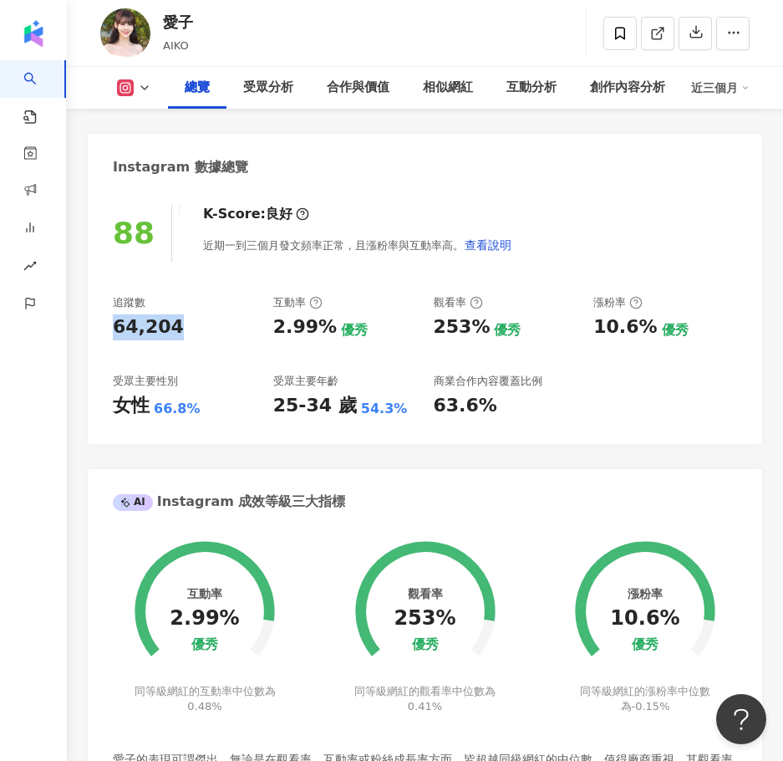
drag, startPoint x: 188, startPoint y: 333, endPoint x: 109, endPoint y: 333, distance: 79.4
click at [109, 333] on div "88 K-Score : 良好 近期一到三個月發文頻率正常，且漲粉率與互動率高。 查看說明 追蹤數 64,204 互動率 2.99% 優秀 觀看率 253% …" at bounding box center [425, 315] width 675 height 255
copy div "64,204"
click at [339, 242] on div "近期一到三個月發文頻率正常，且漲粉率與互動率高。 查看說明" at bounding box center [357, 244] width 309 height 33
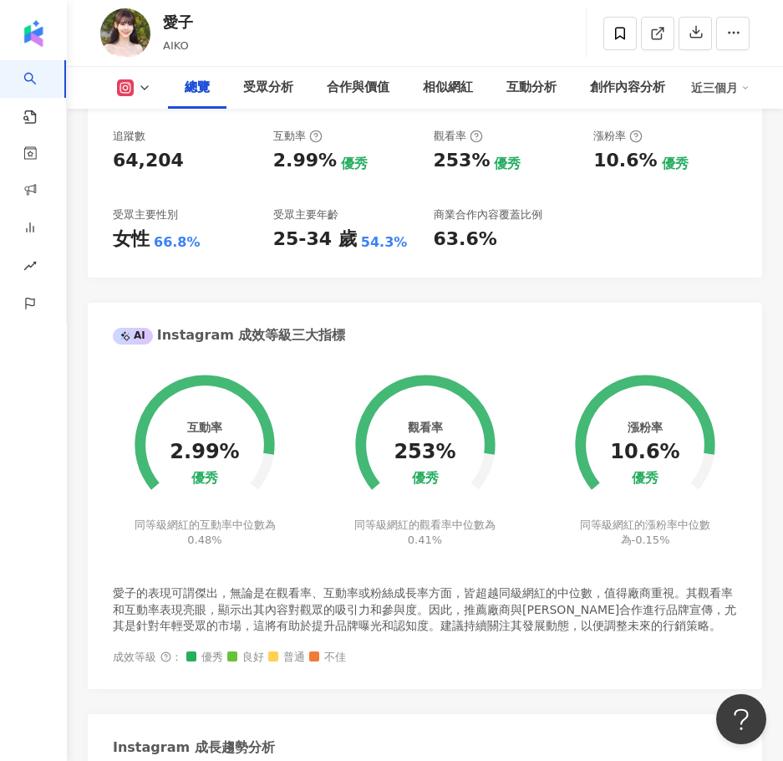
scroll to position [753, 0]
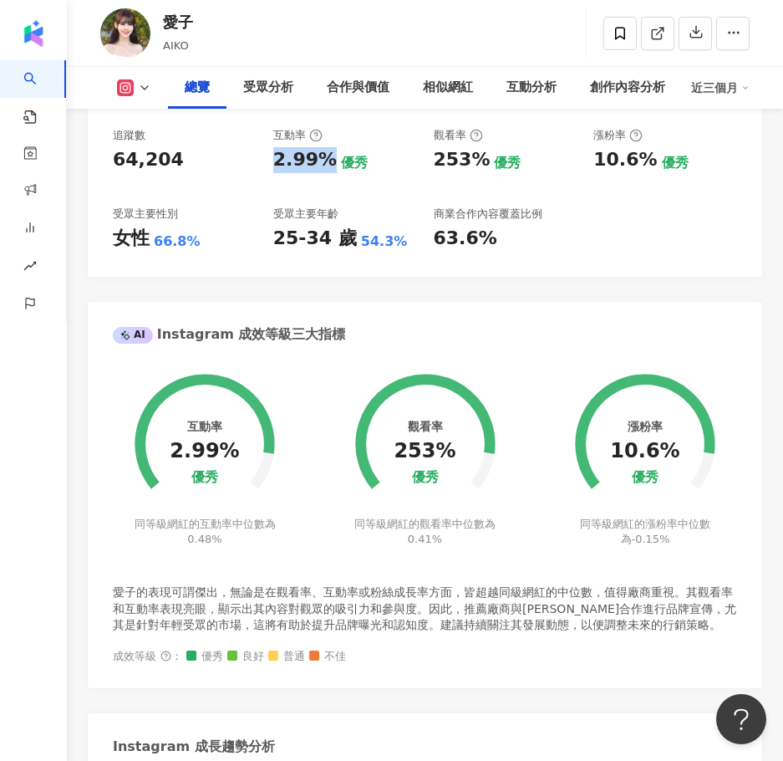
drag, startPoint x: 273, startPoint y: 162, endPoint x: 325, endPoint y: 169, distance: 52.3
click at [325, 169] on div "2.99%" at bounding box center [305, 160] width 64 height 26
copy div "2.99%"
click at [157, 79] on div "總覽 受眾分析 合作與價值 相似網紅 互動分析 創作內容分析 近三個月" at bounding box center [425, 88] width 650 height 42
click at [148, 83] on icon at bounding box center [144, 87] width 13 height 13
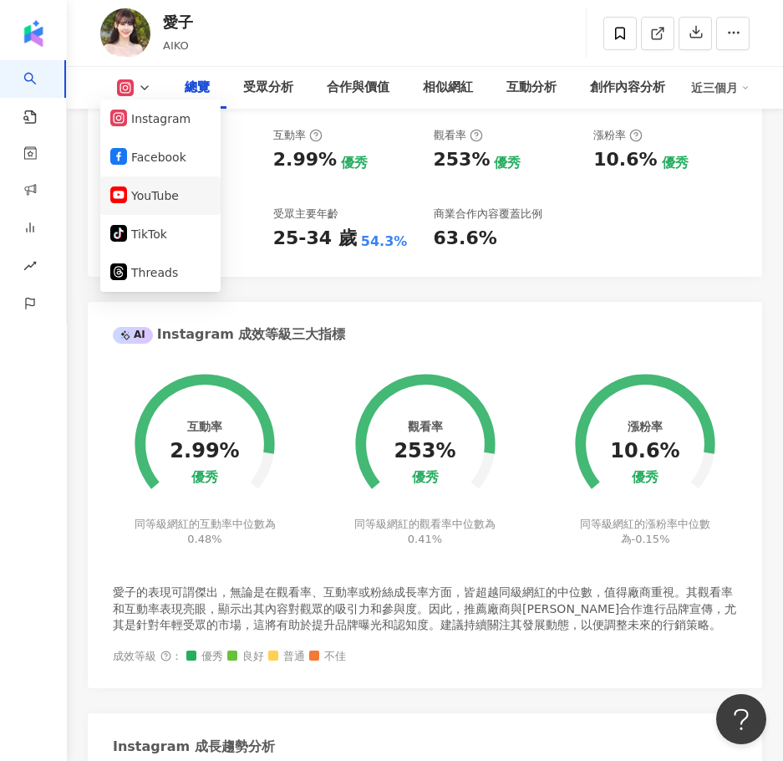
click at [163, 192] on button "YouTube" at bounding box center [160, 195] width 100 height 23
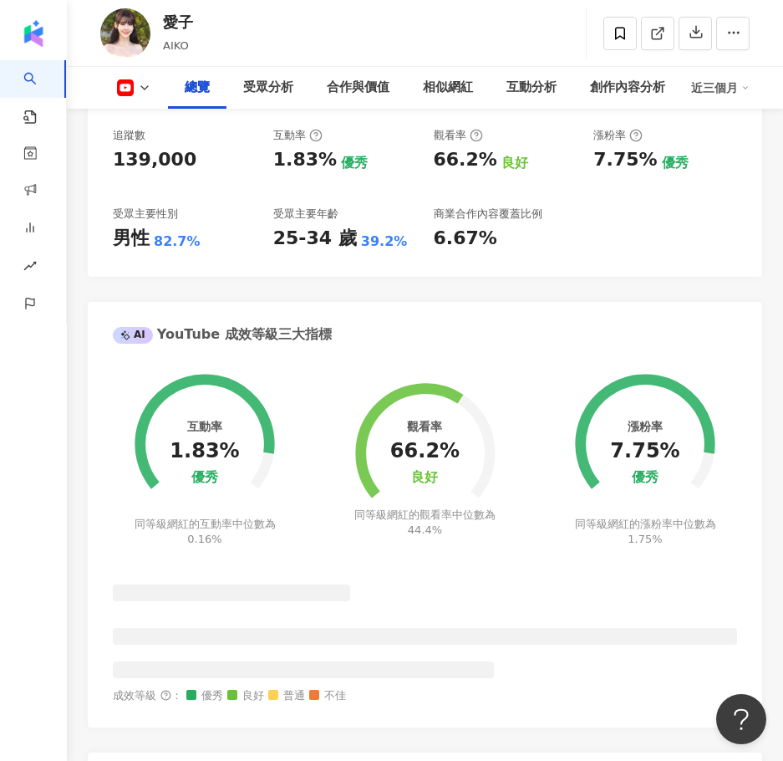
scroll to position [669, 0]
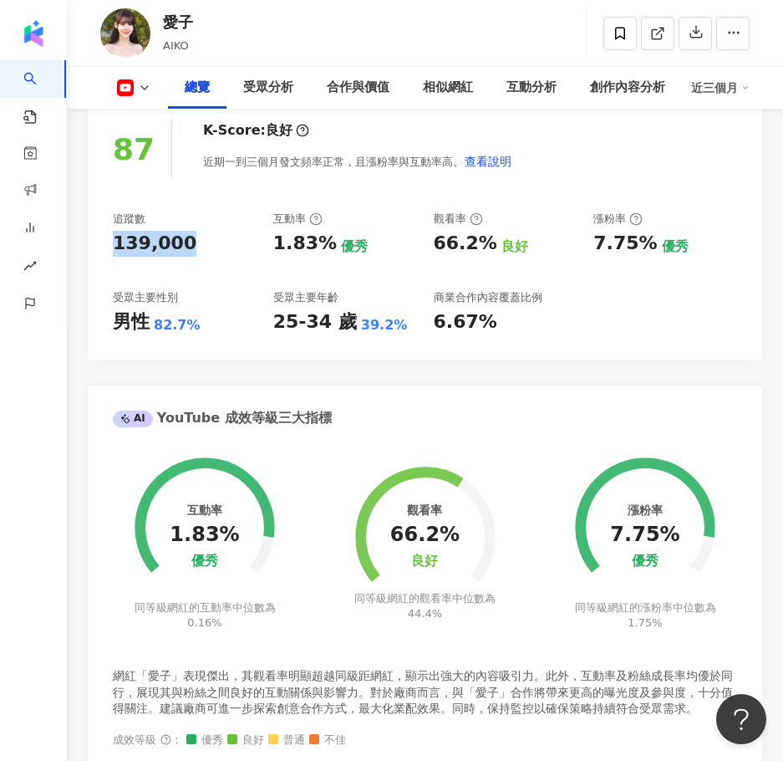
drag, startPoint x: 110, startPoint y: 247, endPoint x: 186, endPoint y: 255, distance: 77.4
click at [186, 255] on div "87 K-Score : 良好 近期一到三個月發文頻率正常，且漲粉率與互動率高。 查看說明 追蹤數 139,000 互動率 1.83% 優秀 觀看率 66.2…" at bounding box center [425, 232] width 675 height 255
copy div "139,000"
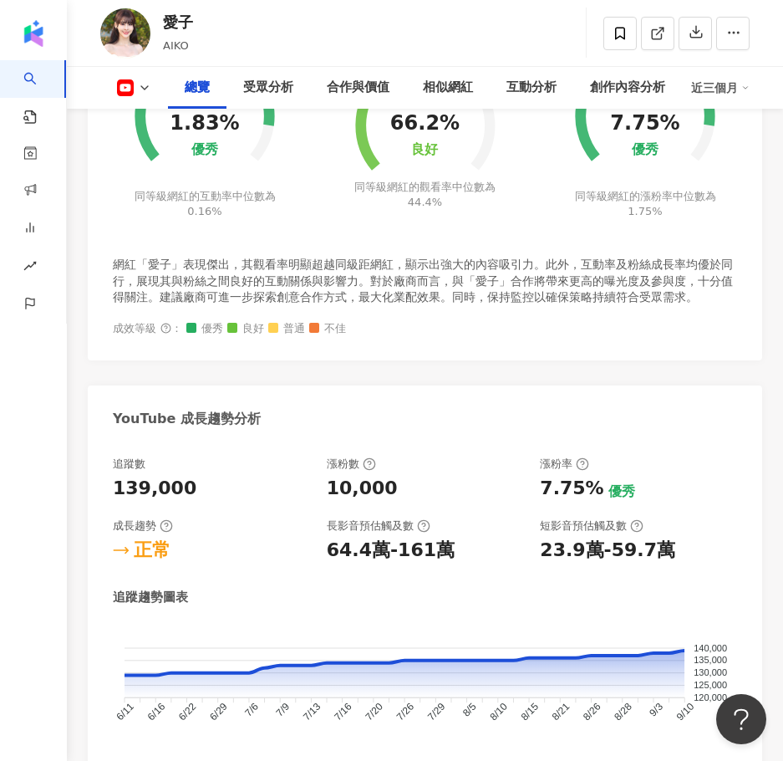
scroll to position [334, 0]
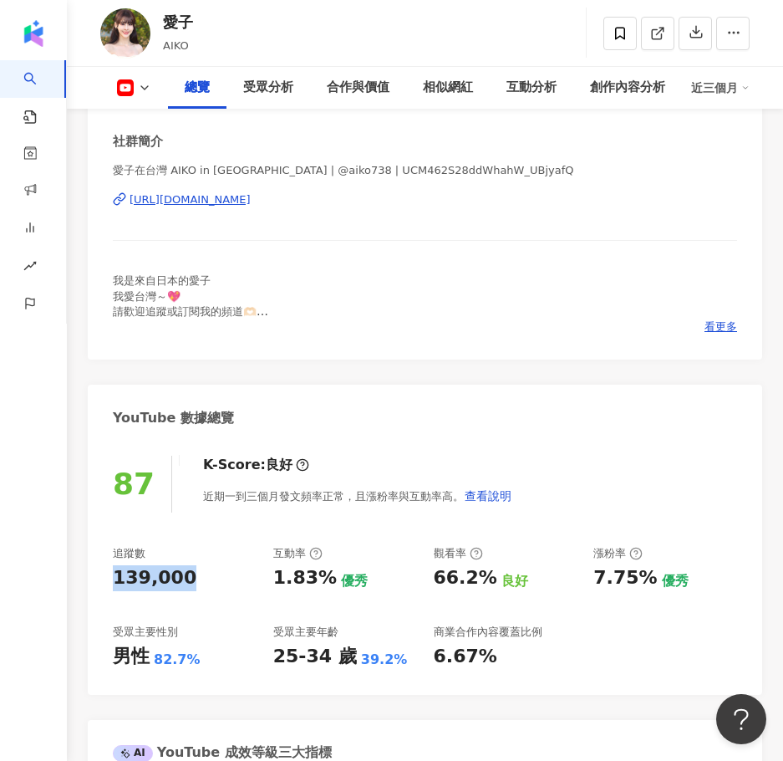
click at [203, 182] on div "愛子在台灣 AIKO in Taiwan | @aiko738 | UCM462S28ddWhahW_UBjyafQ https://www.youtube.…" at bounding box center [425, 212] width 625 height 98
click at [212, 196] on div "https://www.youtube.com/channel/UCM462S28ddWhahW_UBjyafQ" at bounding box center [190, 199] width 121 height 15
drag, startPoint x: 276, startPoint y: 576, endPoint x: 337, endPoint y: 589, distance: 62.5
click at [337, 589] on div "1.83% 優秀" at bounding box center [345, 578] width 144 height 26
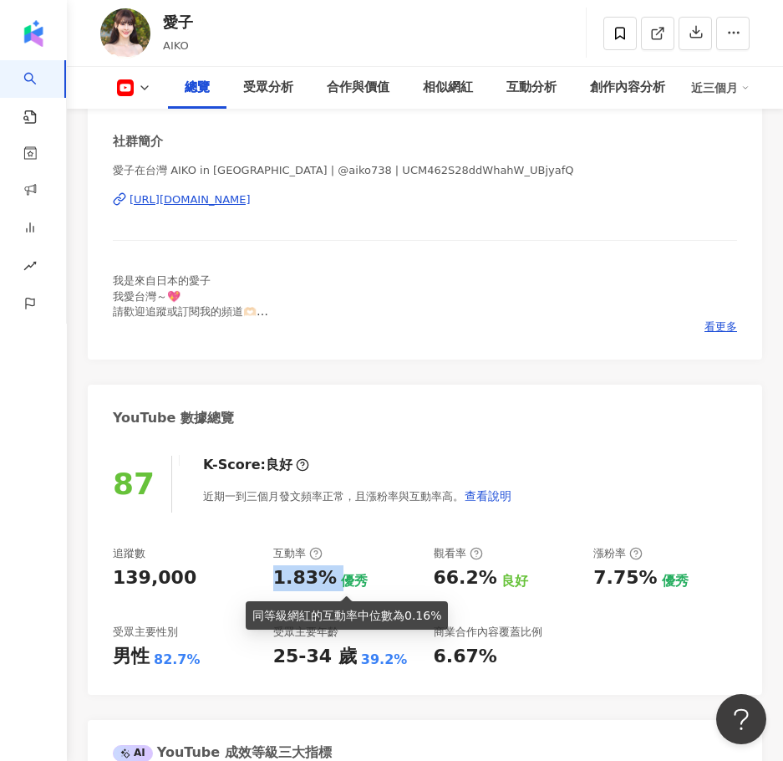
copy div "1.83%"
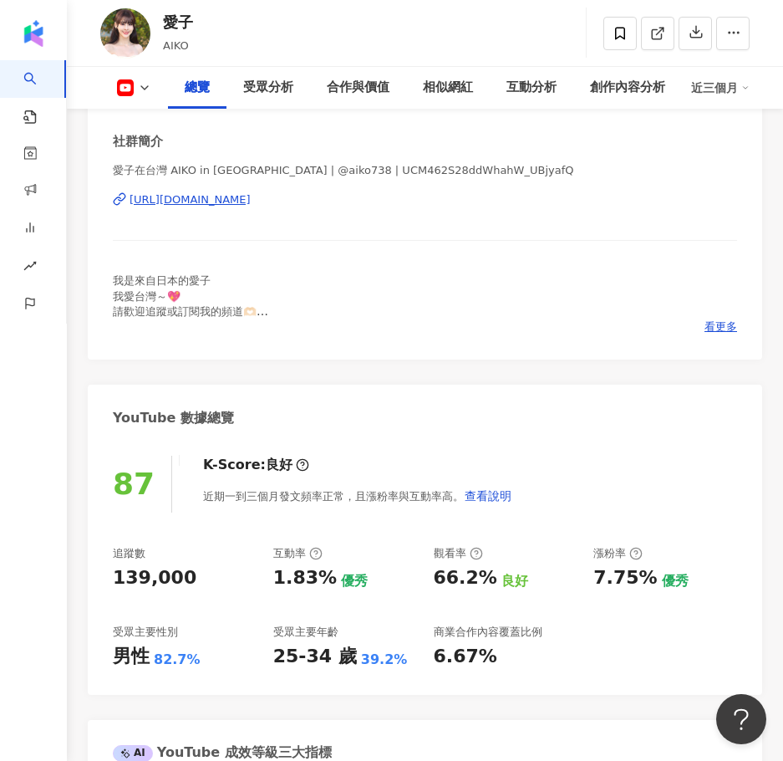
click at [394, 300] on div "我是來自日本的愛子 我愛台灣～💖 請歡迎追蹤或訂閱我的頻道🫶🏻 台湾に住む日本人AIKOです。 台湾ではテレビ番組に出演したり、YouTube動画を制作したり…" at bounding box center [425, 296] width 625 height 46
click at [149, 80] on button at bounding box center [134, 87] width 68 height 17
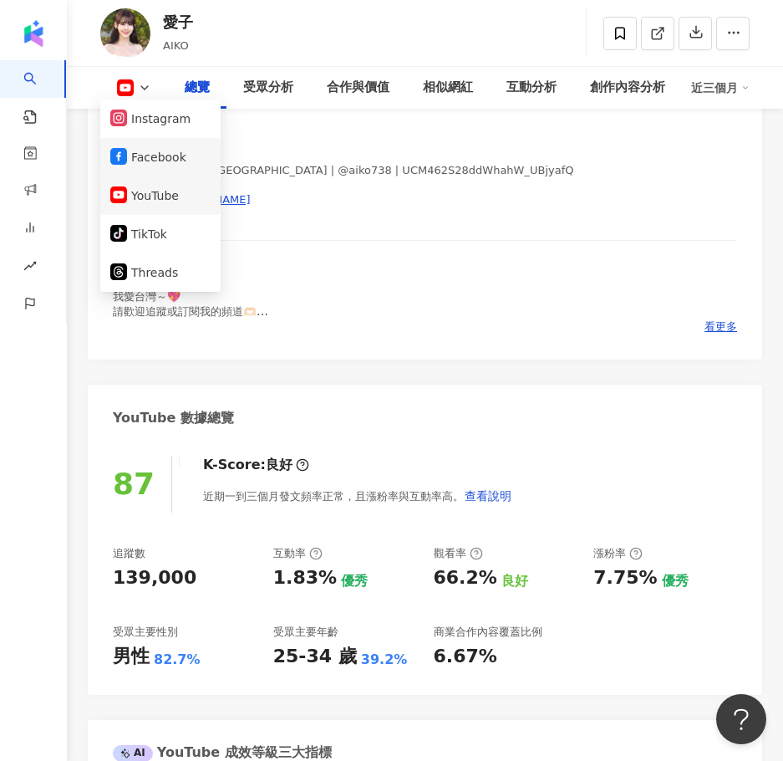
click at [167, 156] on button "Facebook" at bounding box center [160, 156] width 100 height 23
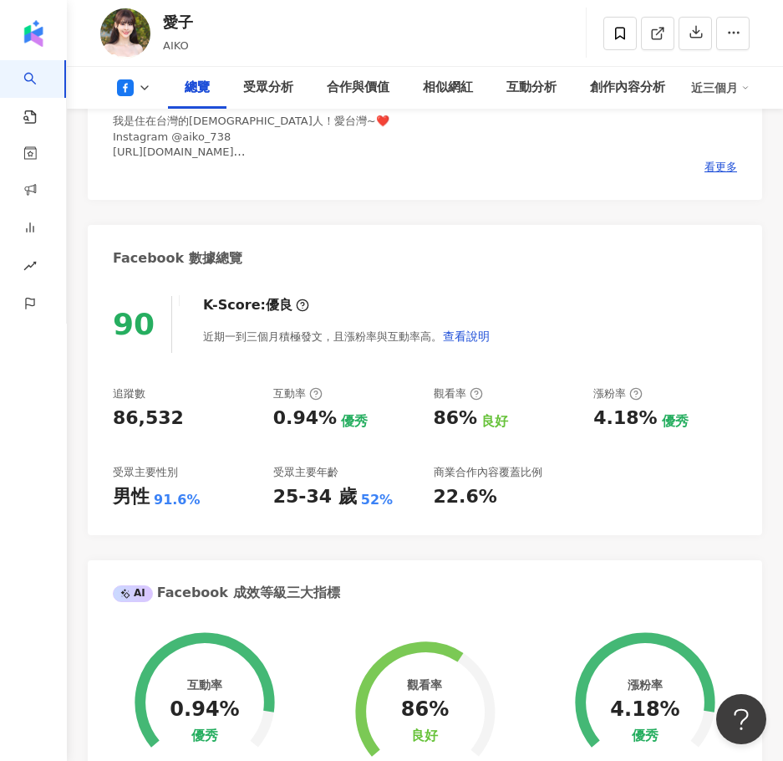
scroll to position [502, 0]
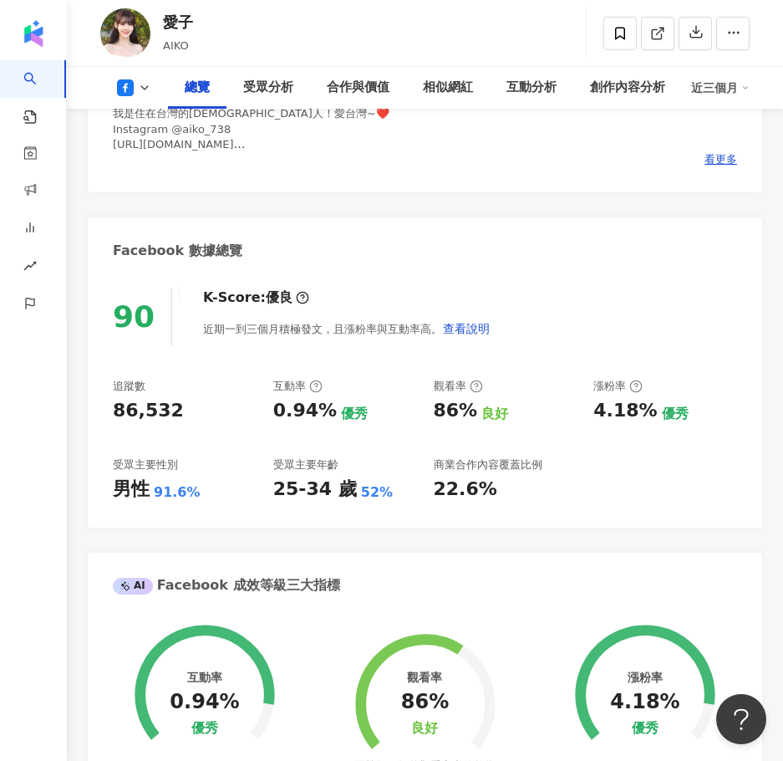
click at [189, 420] on div "90 K-Score : 優良 近期一到三個月積極發文，且漲粉率與互動率高。 查看說明 追蹤數 86,532 互動率 0.94% 優秀 觀看率 86% 良好 …" at bounding box center [425, 399] width 675 height 255
copy div "86,532"
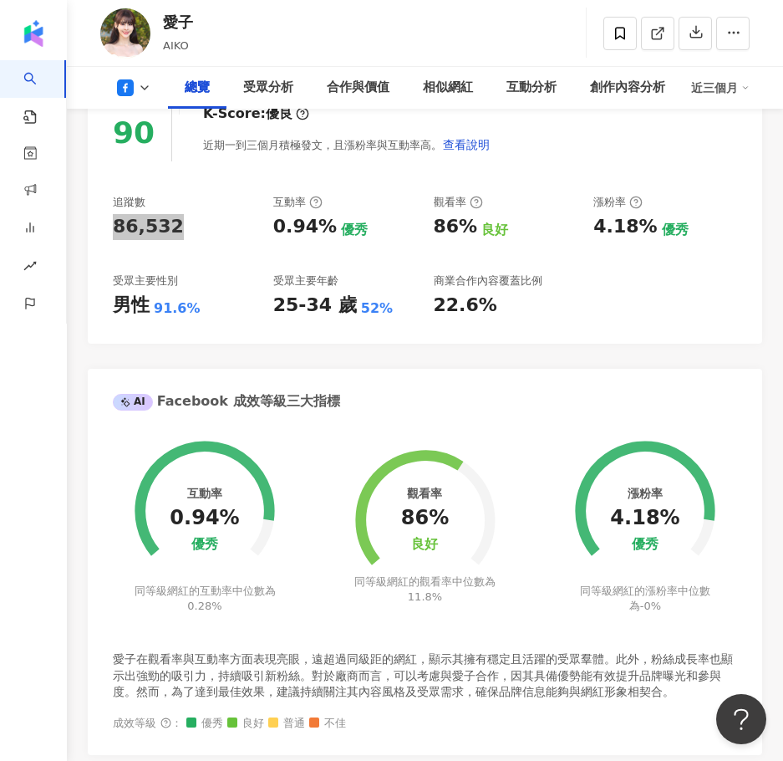
scroll to position [334, 0]
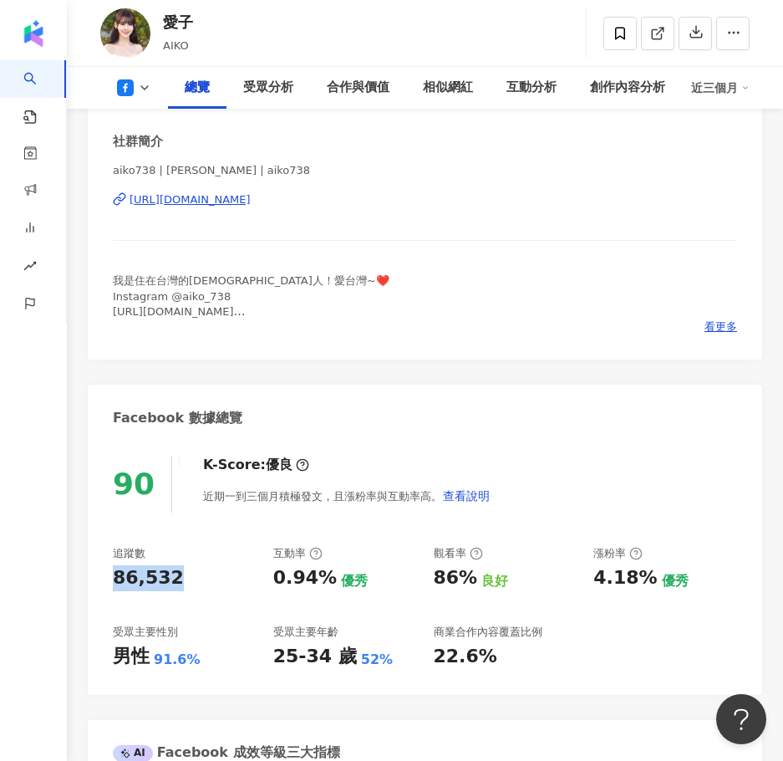
click at [251, 201] on div "https://www.facebook.com/1896925473713423" at bounding box center [190, 199] width 121 height 15
drag, startPoint x: 279, startPoint y: 587, endPoint x: 333, endPoint y: 585, distance: 53.5
click at [333, 585] on div "0.94% 優秀" at bounding box center [345, 578] width 144 height 26
click at [293, 584] on div "0.94%" at bounding box center [305, 578] width 64 height 26
drag, startPoint x: 262, startPoint y: 578, endPoint x: 322, endPoint y: 587, distance: 60.9
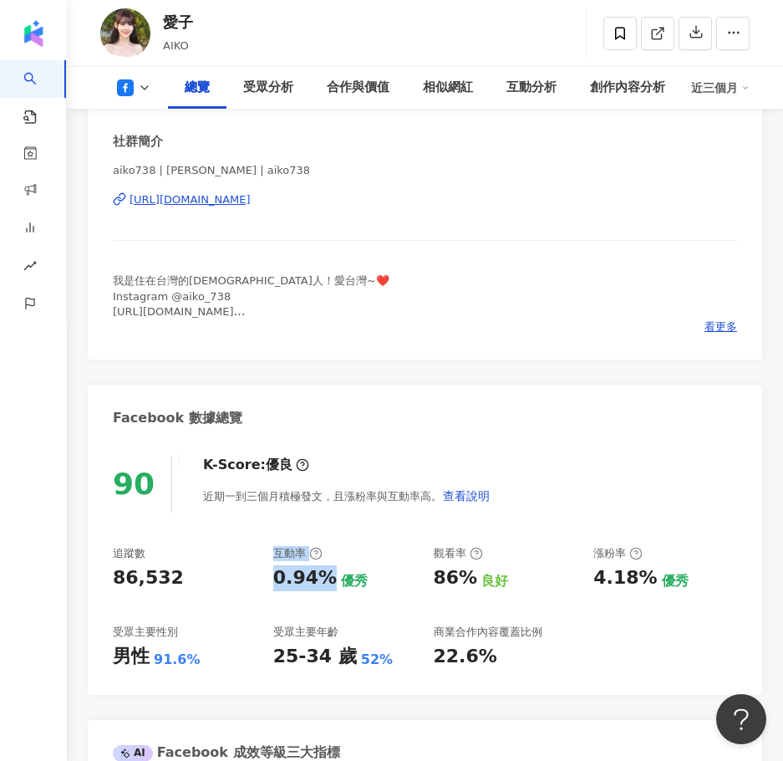
click at [322, 584] on div "追蹤數 86,532 互動率 0.94% 優秀 觀看率 86% 良好 漲粉率 4.18% 優秀 受眾主要性別 男性 91.6% 受眾主要年齡 25-34 歲 …" at bounding box center [425, 608] width 625 height 124
click at [322, 588] on div "0.94%" at bounding box center [305, 578] width 64 height 26
click at [274, 585] on div "0.94%" at bounding box center [305, 578] width 64 height 26
drag, startPoint x: 273, startPoint y: 585, endPoint x: 328, endPoint y: 582, distance: 55.3
click at [328, 582] on div "0.94%" at bounding box center [305, 578] width 64 height 26
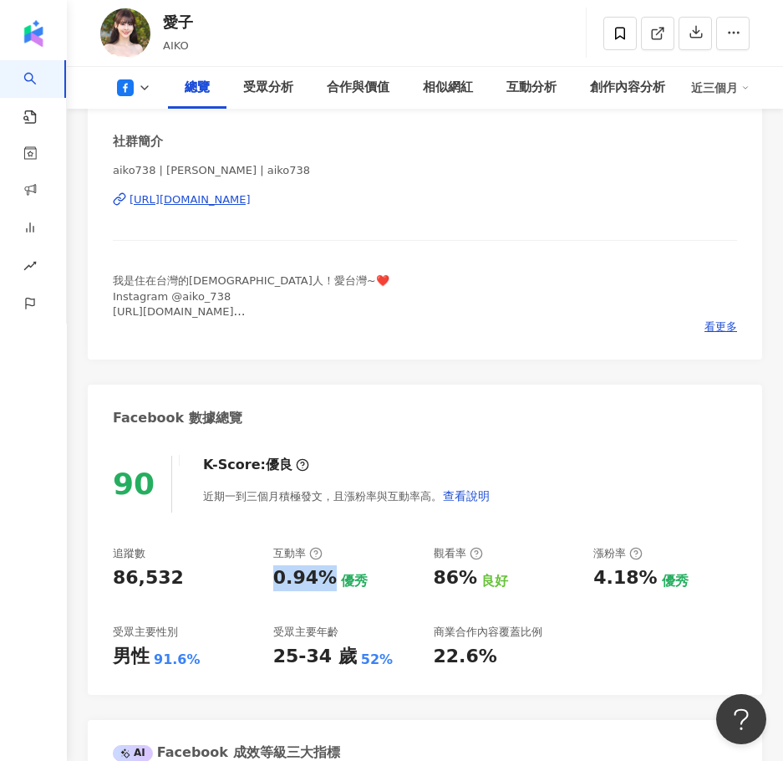
copy div "0.94%"
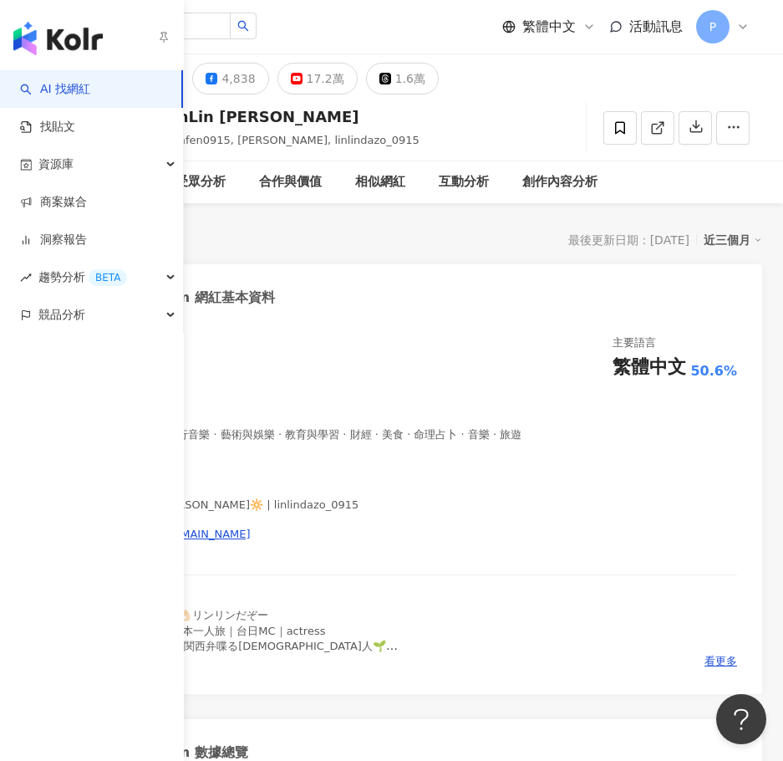
click at [280, 375] on div "性別 女 主要語言 繁體中文 50.6%" at bounding box center [425, 357] width 625 height 45
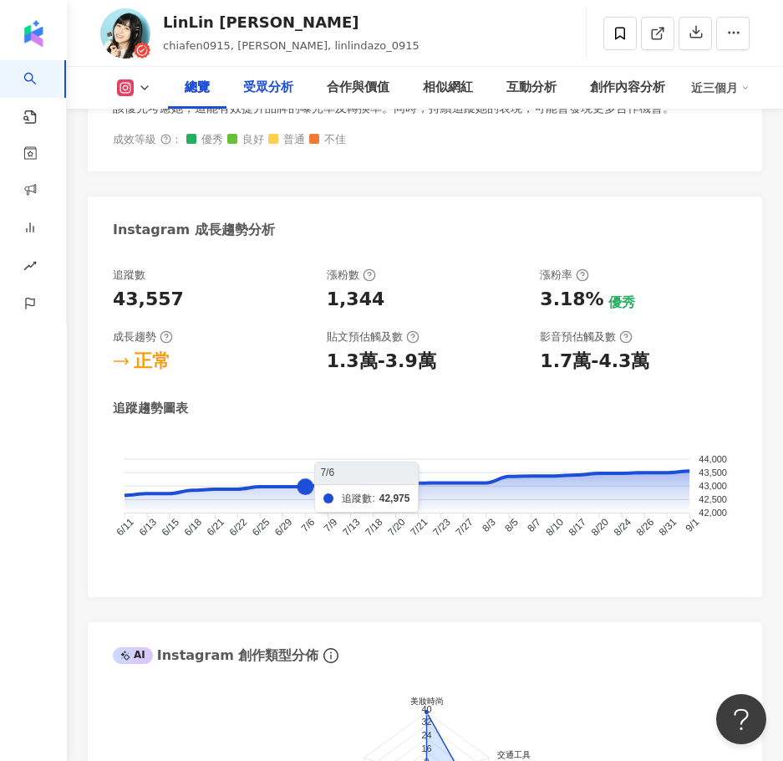
scroll to position [920, 0]
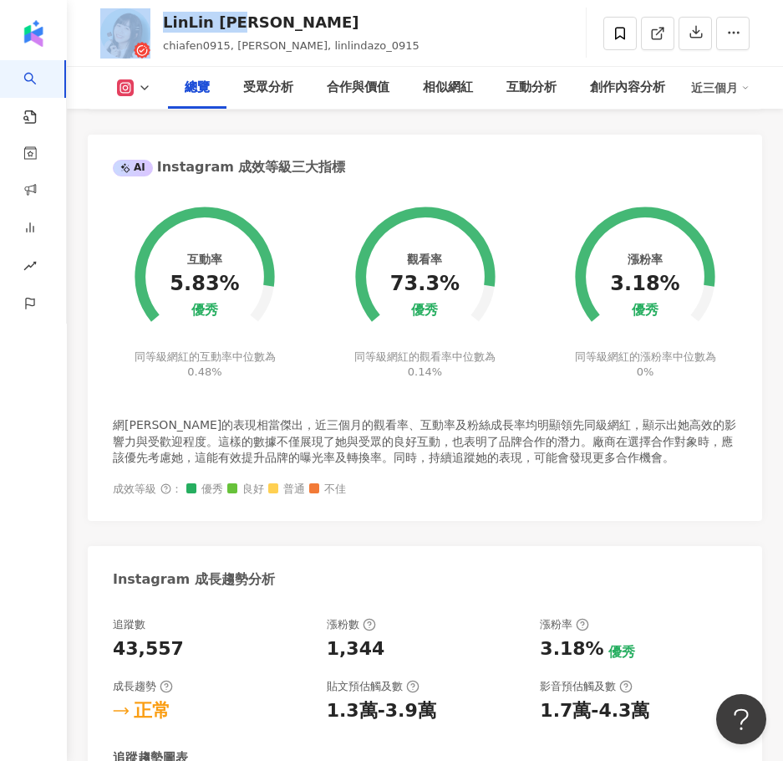
drag, startPoint x: 288, startPoint y: 12, endPoint x: 130, endPoint y: 19, distance: 158.2
click at [130, 19] on div "LinLin [PERSON_NAME] chiafen0915, [PERSON_NAME], linlindazo_0915 追蹤數 43,557 互動率…" at bounding box center [425, 33] width 717 height 66
copy div "LinLin [PERSON_NAME]"
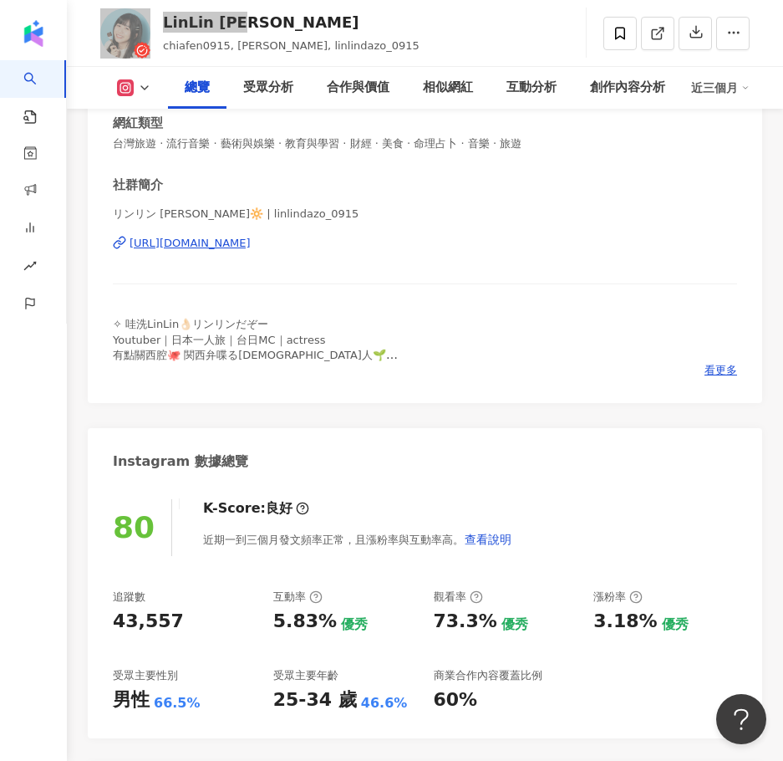
scroll to position [0, 0]
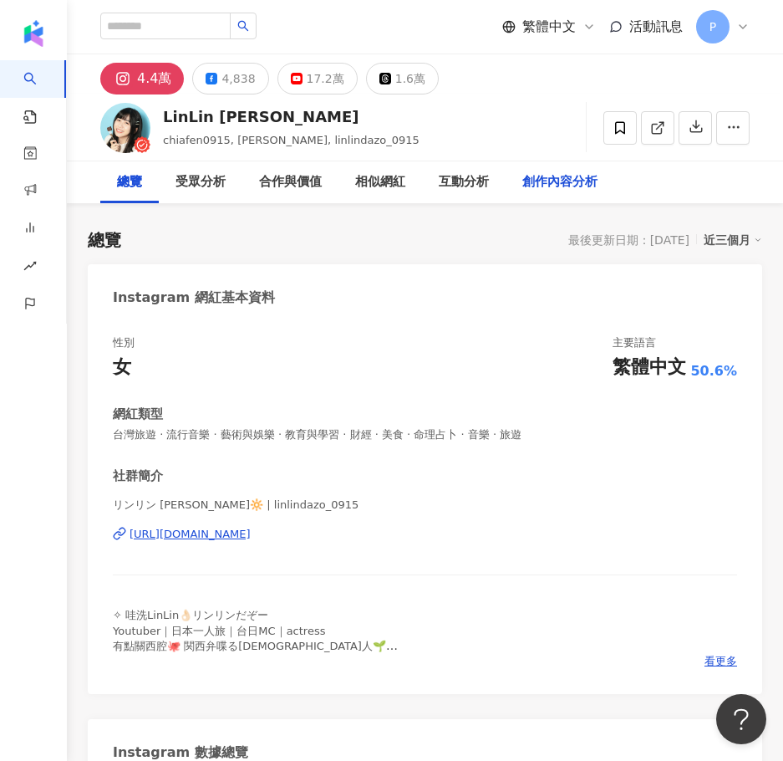
click at [559, 176] on div "創作內容分析" at bounding box center [560, 182] width 75 height 20
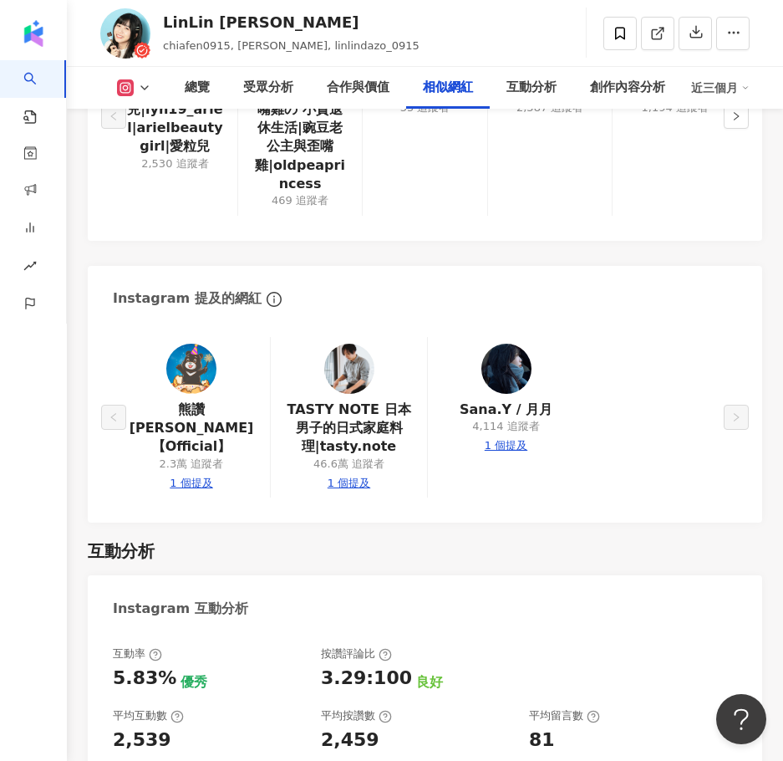
scroll to position [4491, 0]
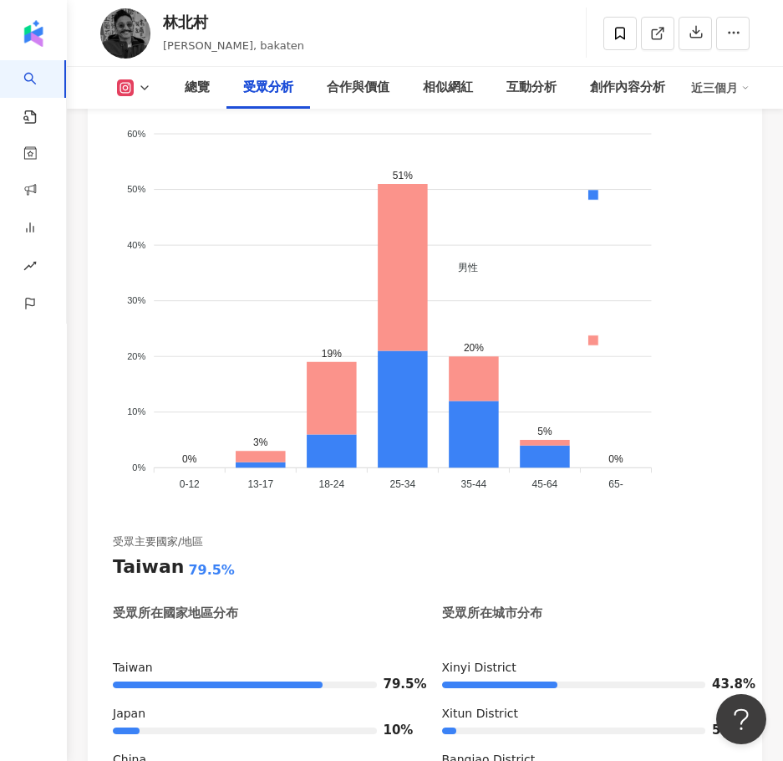
scroll to position [3261, 0]
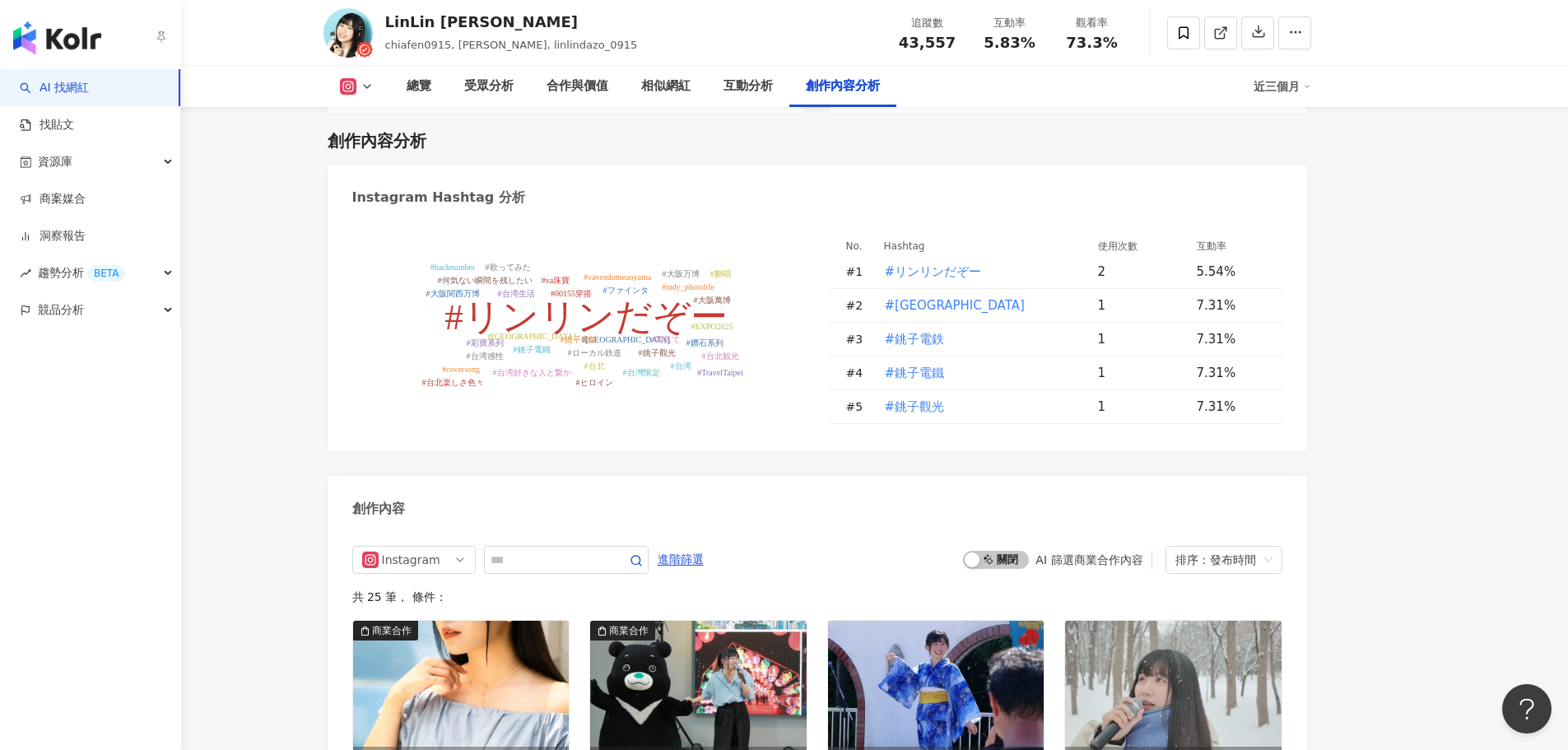
click at [55, 84] on link "AI 找網紅" at bounding box center [54, 88] width 69 height 17
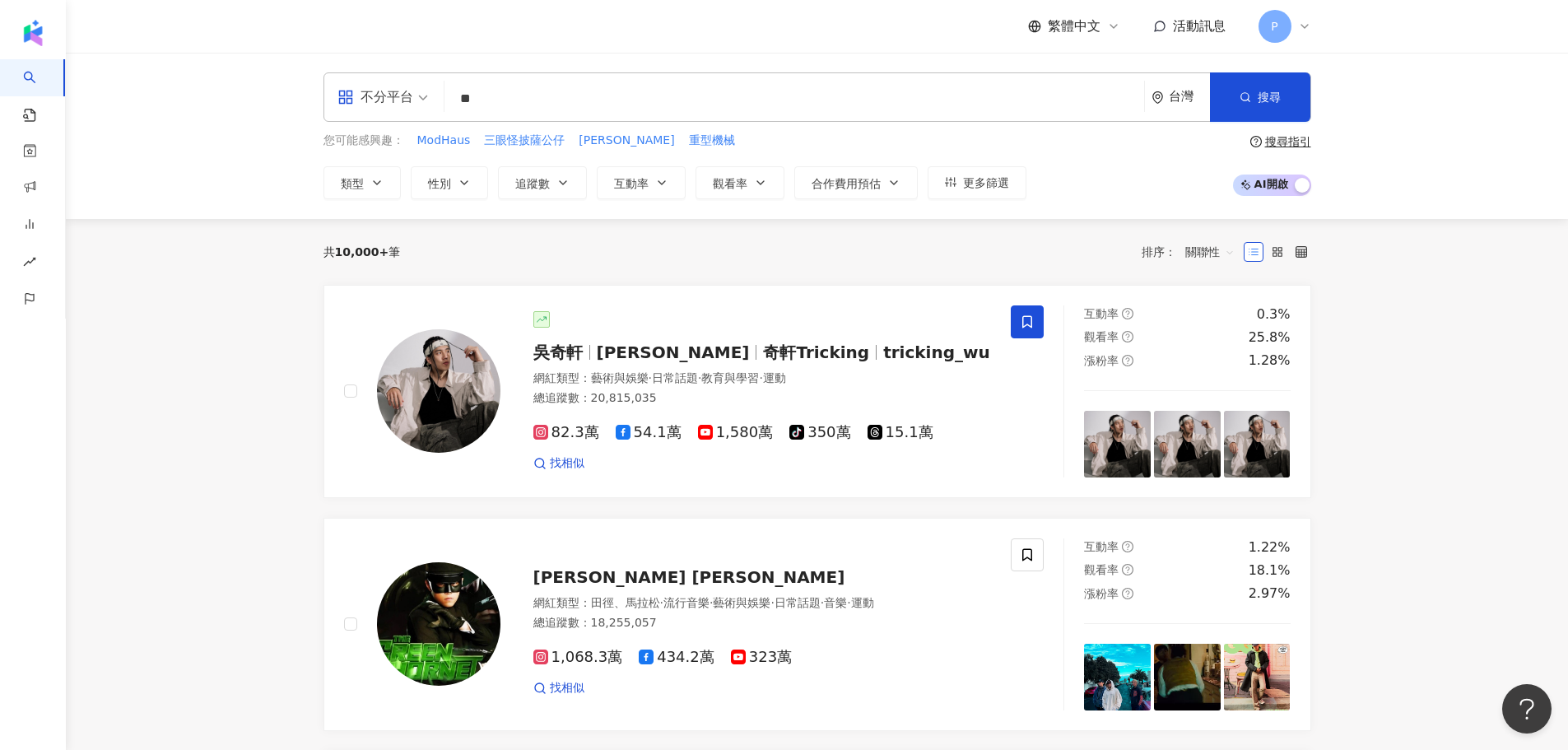
type input "*"
type input "**"
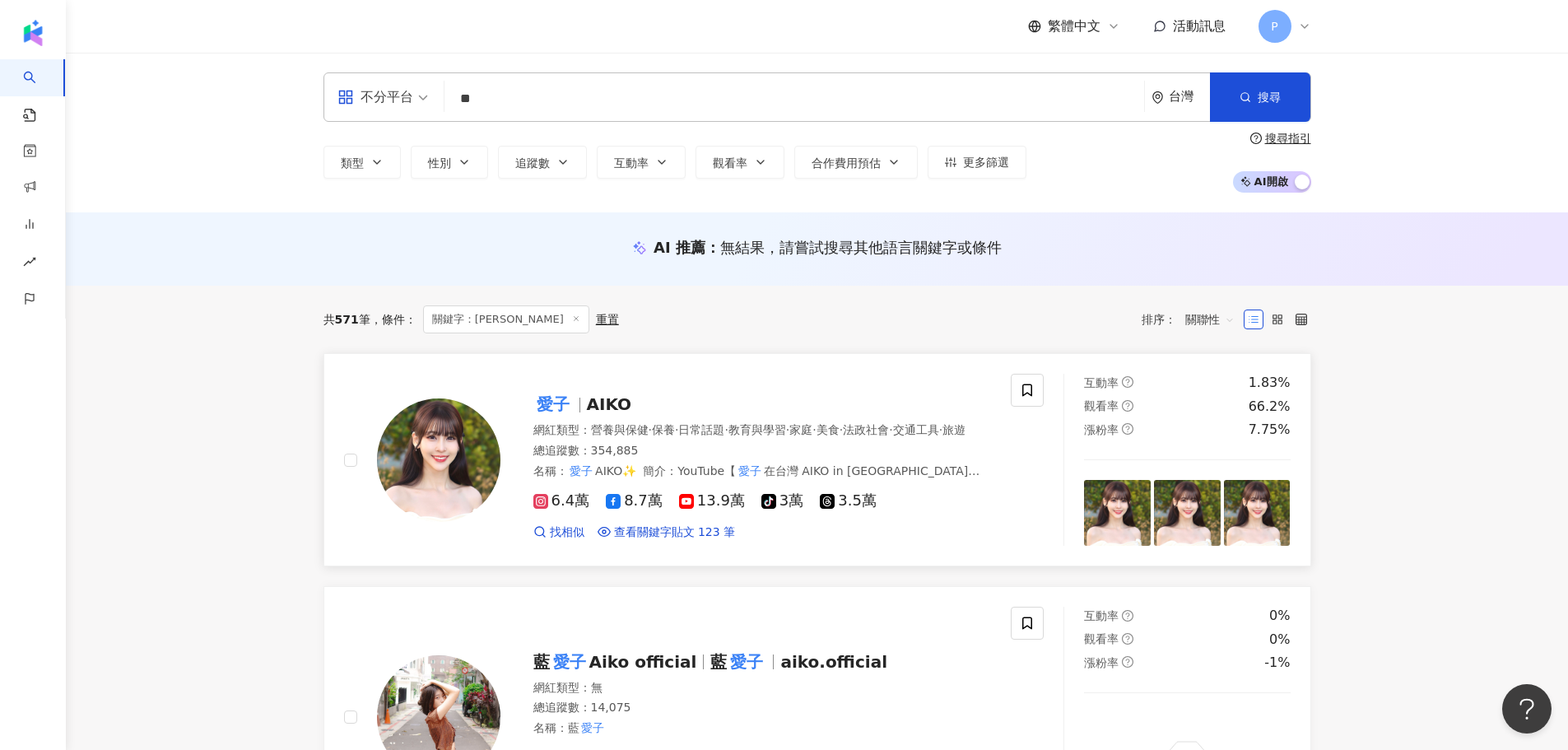
click at [590, 398] on span "AIKO" at bounding box center [609, 405] width 45 height 20
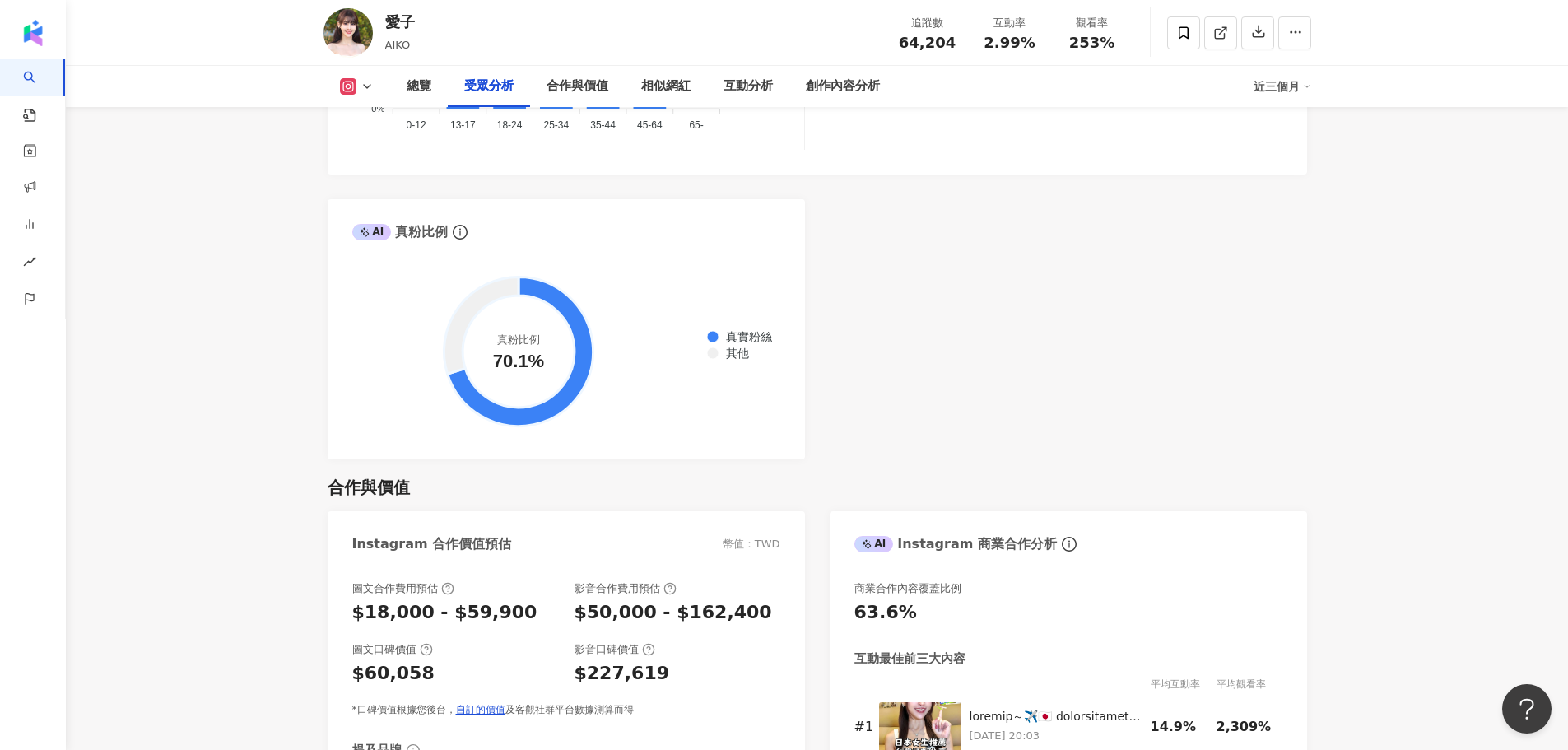
scroll to position [2140, 0]
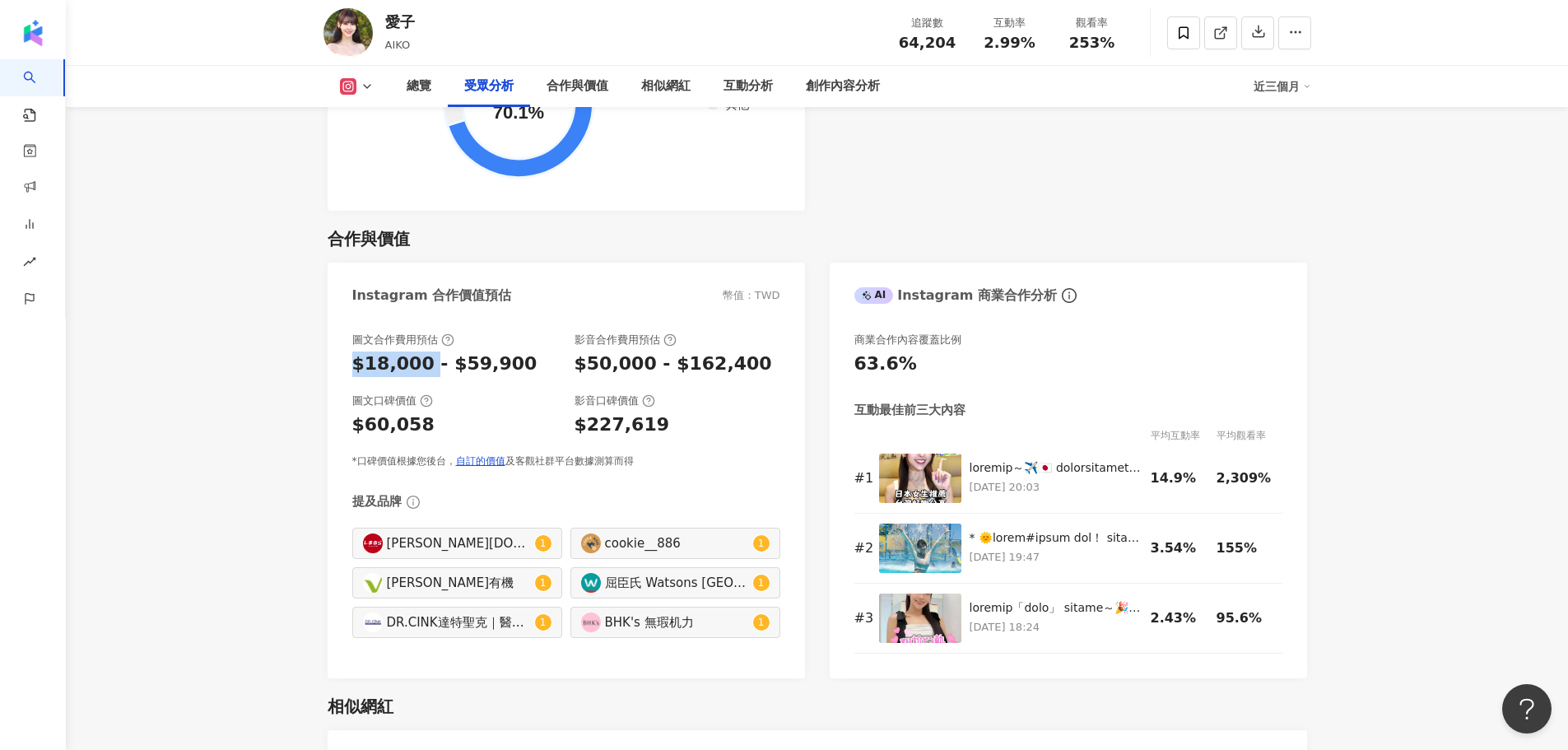
drag, startPoint x: 340, startPoint y: 369, endPoint x: 427, endPoint y: 369, distance: 87.0
click at [427, 369] on div "圖文合作費用預估 $18,000 - $59,900 影音合作費用預估 $50,000 - $162,400 圖文口碑價值 $60,058 影音口碑價值 $2…" at bounding box center [566, 497] width 477 height 362
copy div "$18,000"
drag, startPoint x: 750, startPoint y: 373, endPoint x: 660, endPoint y: 373, distance: 90.0
click at [660, 373] on div "$50,000 - $162,400" at bounding box center [677, 364] width 206 height 26
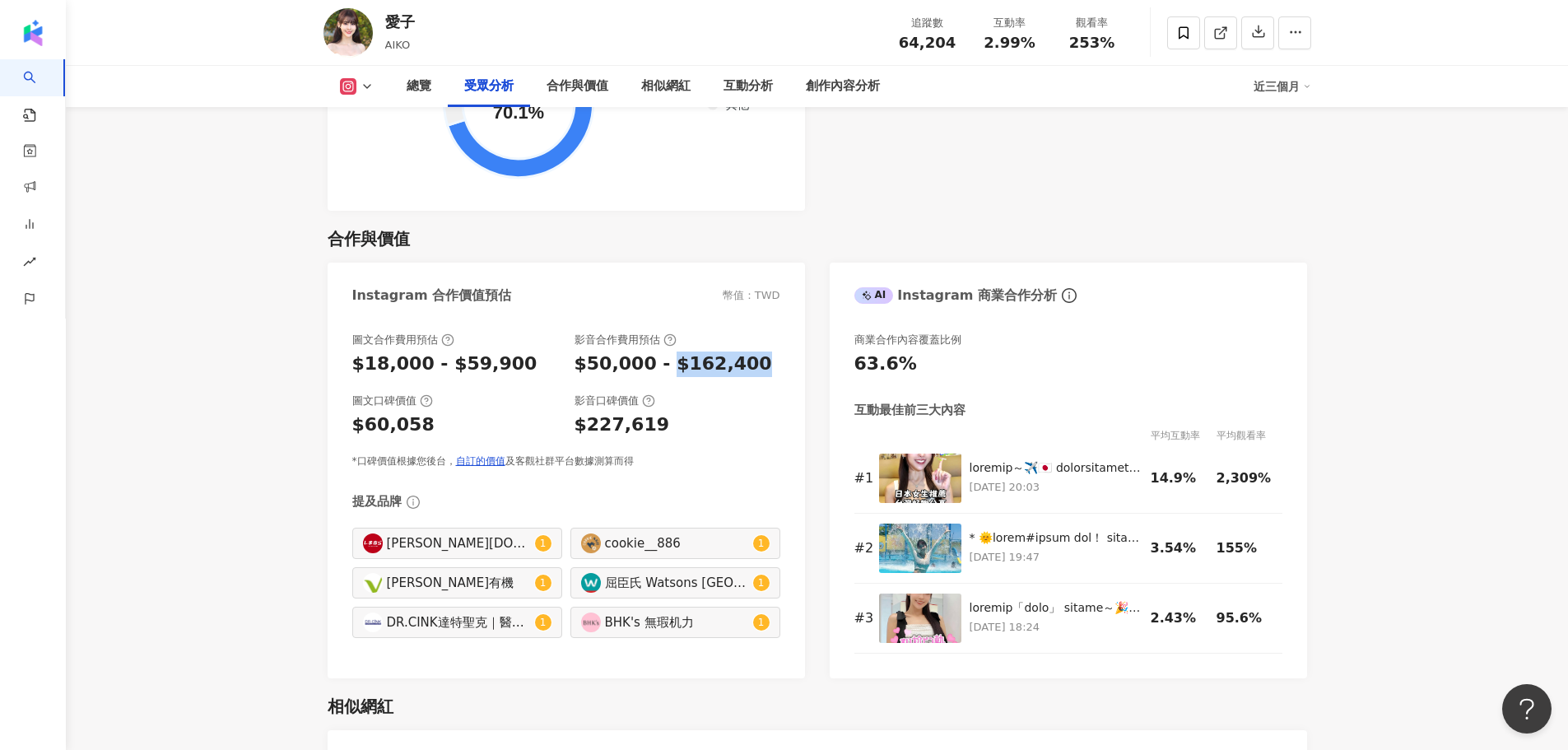
copy div "$162,400"
